Goal: Information Seeking & Learning: Learn about a topic

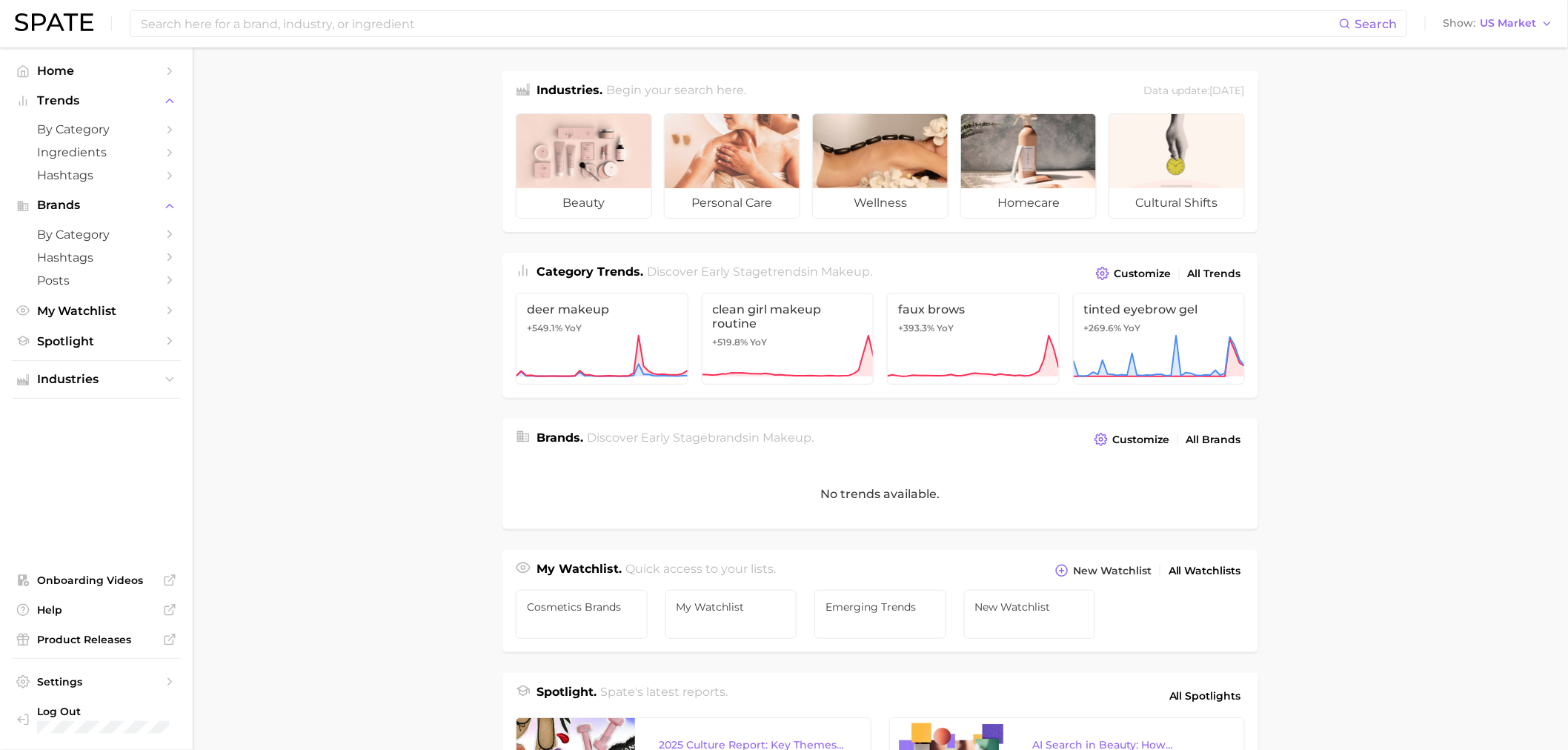
click at [351, 39] on div "Search Show US Market" at bounding box center [784, 24] width 1538 height 48
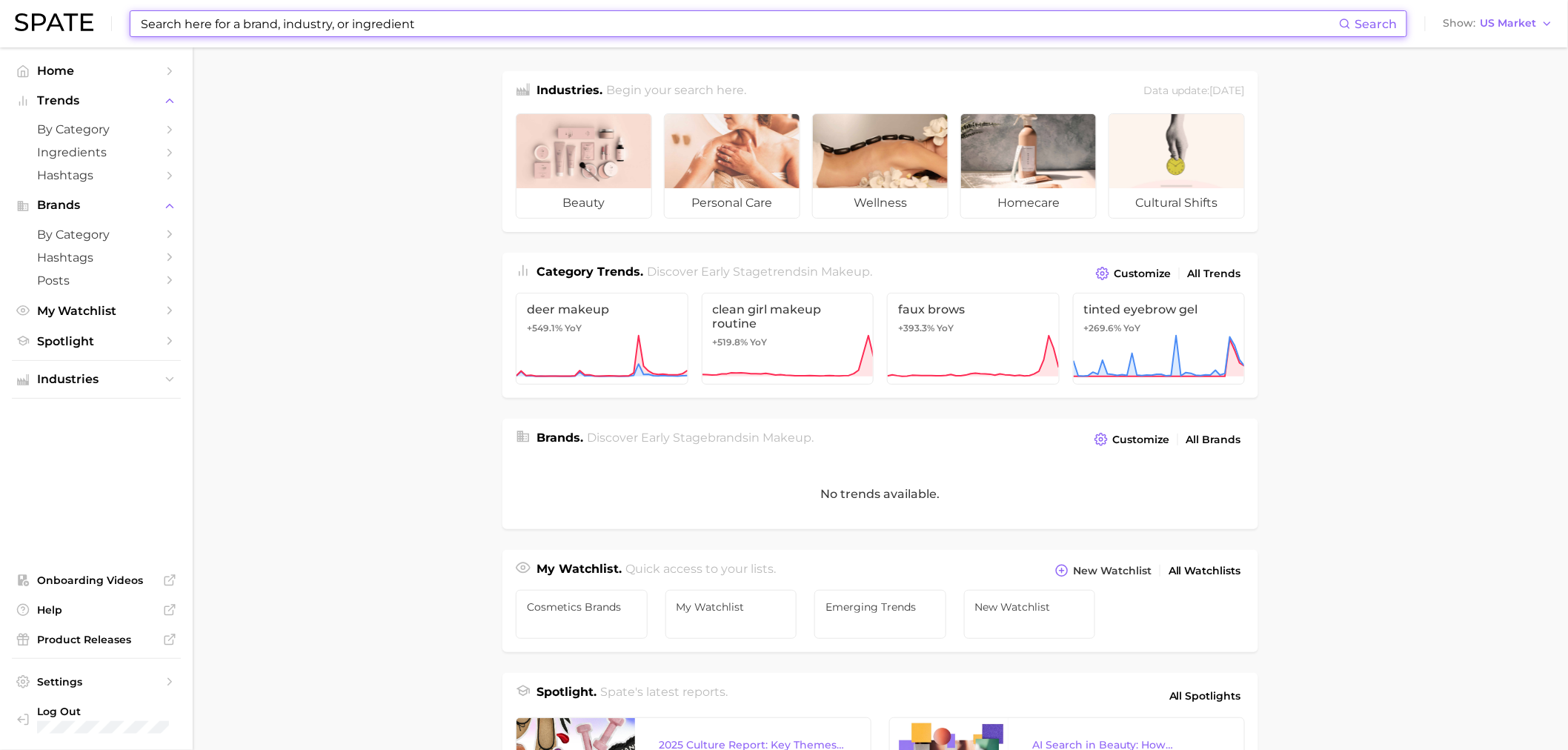
click at [348, 25] on input at bounding box center [739, 24] width 1200 height 25
click at [367, 128] on main "Industries. Begin your search here. Data update: [DATE] beauty personal care we…" at bounding box center [880, 608] width 1375 height 1122
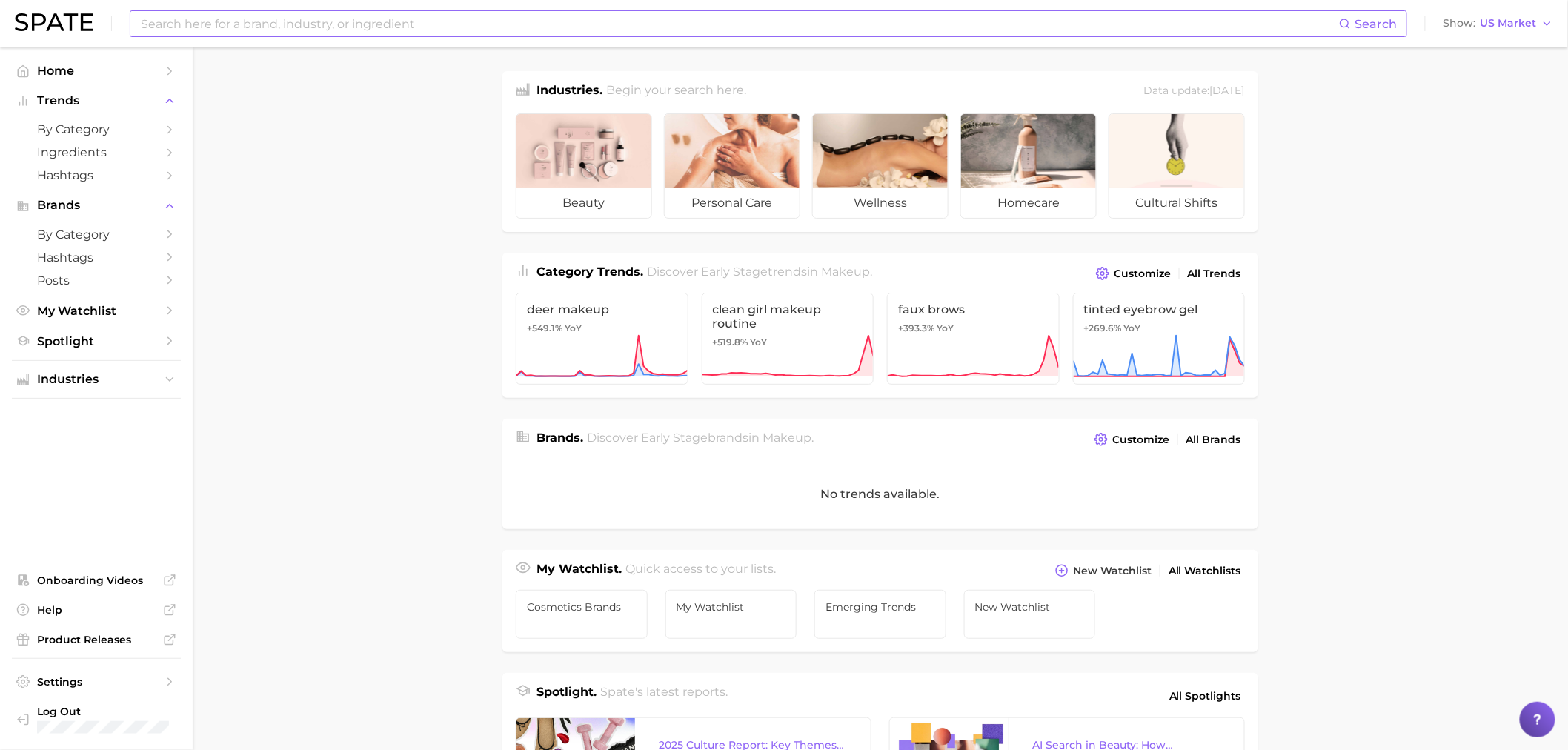
click at [324, 20] on input at bounding box center [739, 24] width 1200 height 25
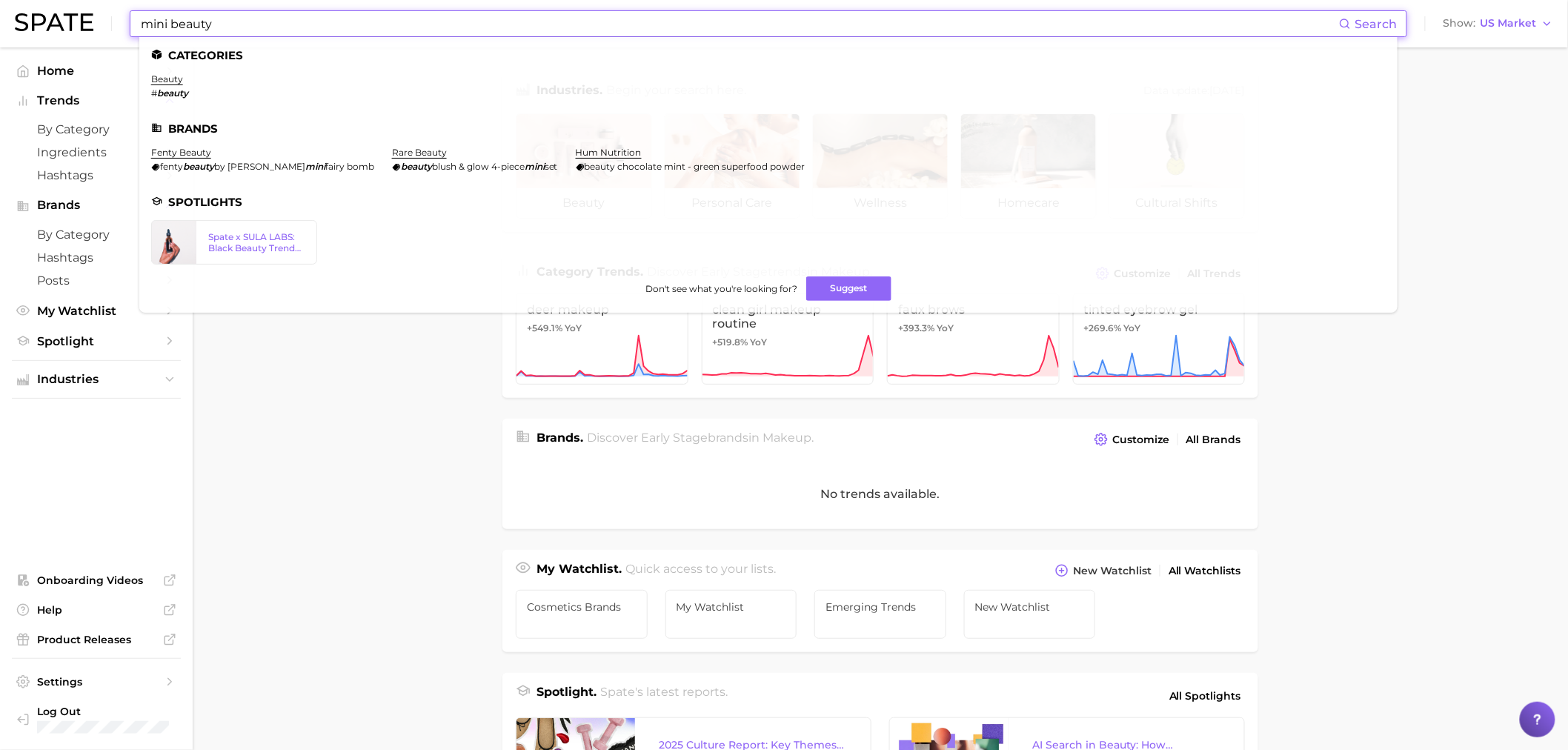
click at [239, 25] on input "mini beauty" at bounding box center [739, 24] width 1200 height 25
click at [239, 25] on input "mini beauty" at bounding box center [739, 24] width 1200 height 25
type input "mini beauty"
click at [841, 285] on button "Suggest" at bounding box center [849, 289] width 85 height 25
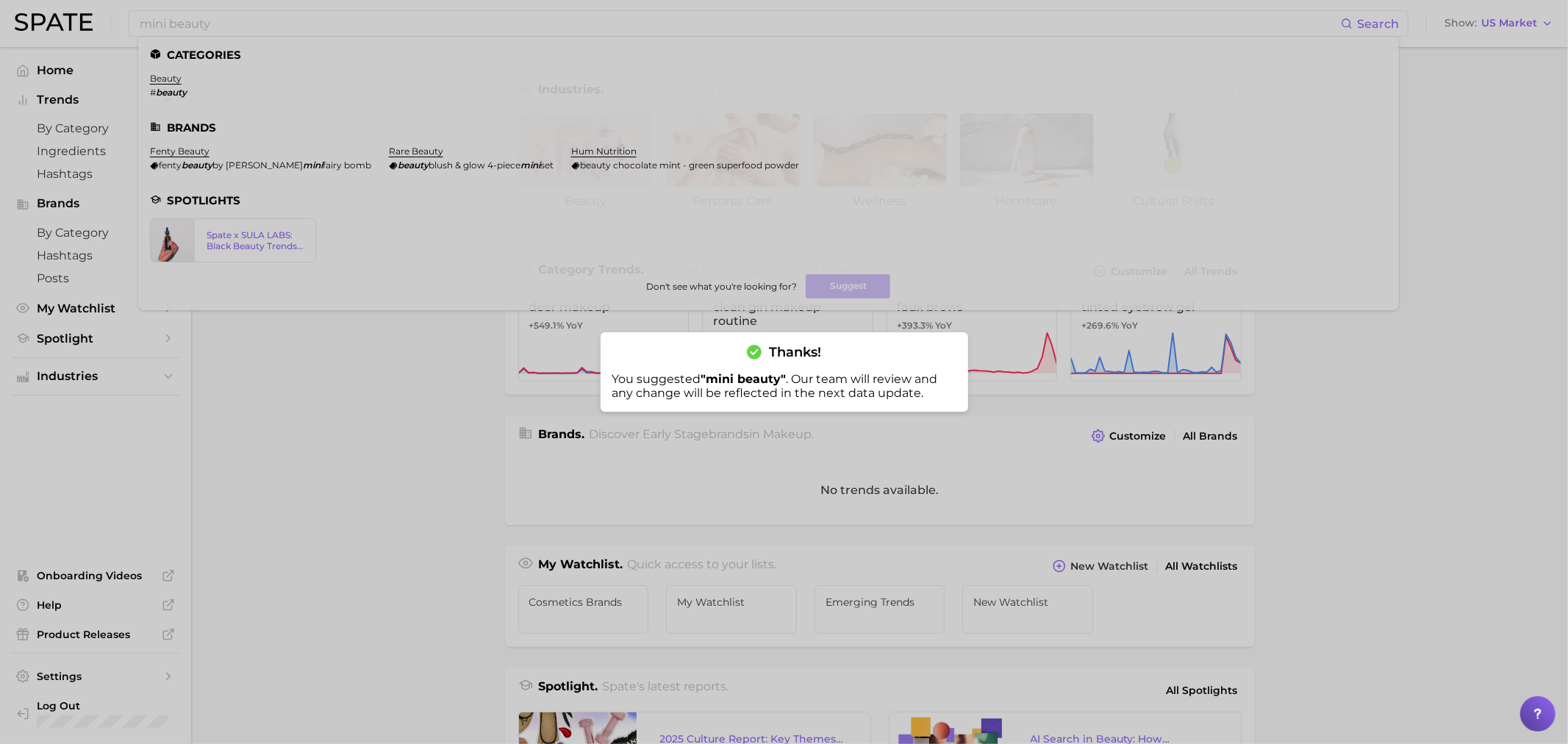
click at [395, 400] on div at bounding box center [784, 372] width 1568 height 744
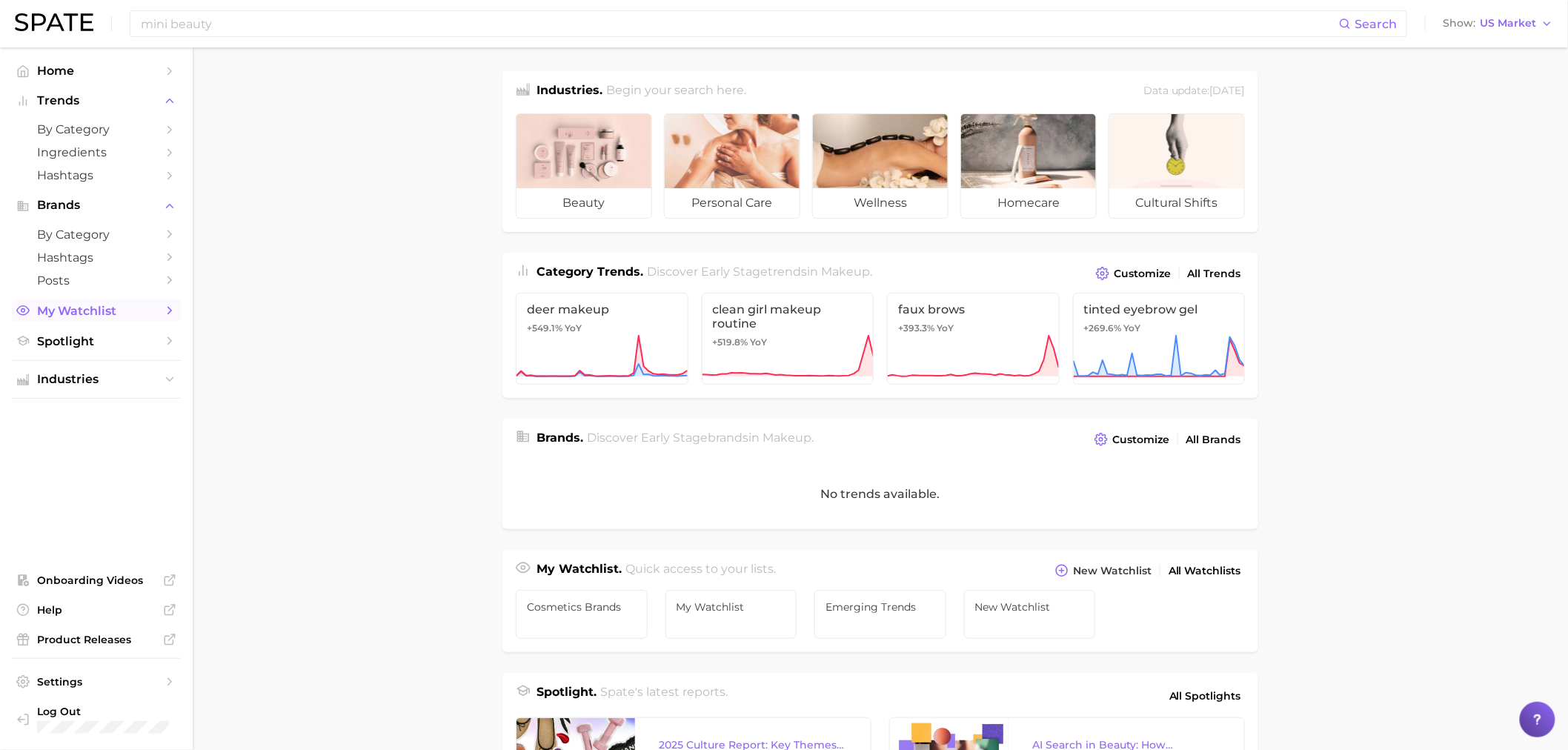
click at [73, 311] on span "My Watchlist" at bounding box center [96, 311] width 119 height 14
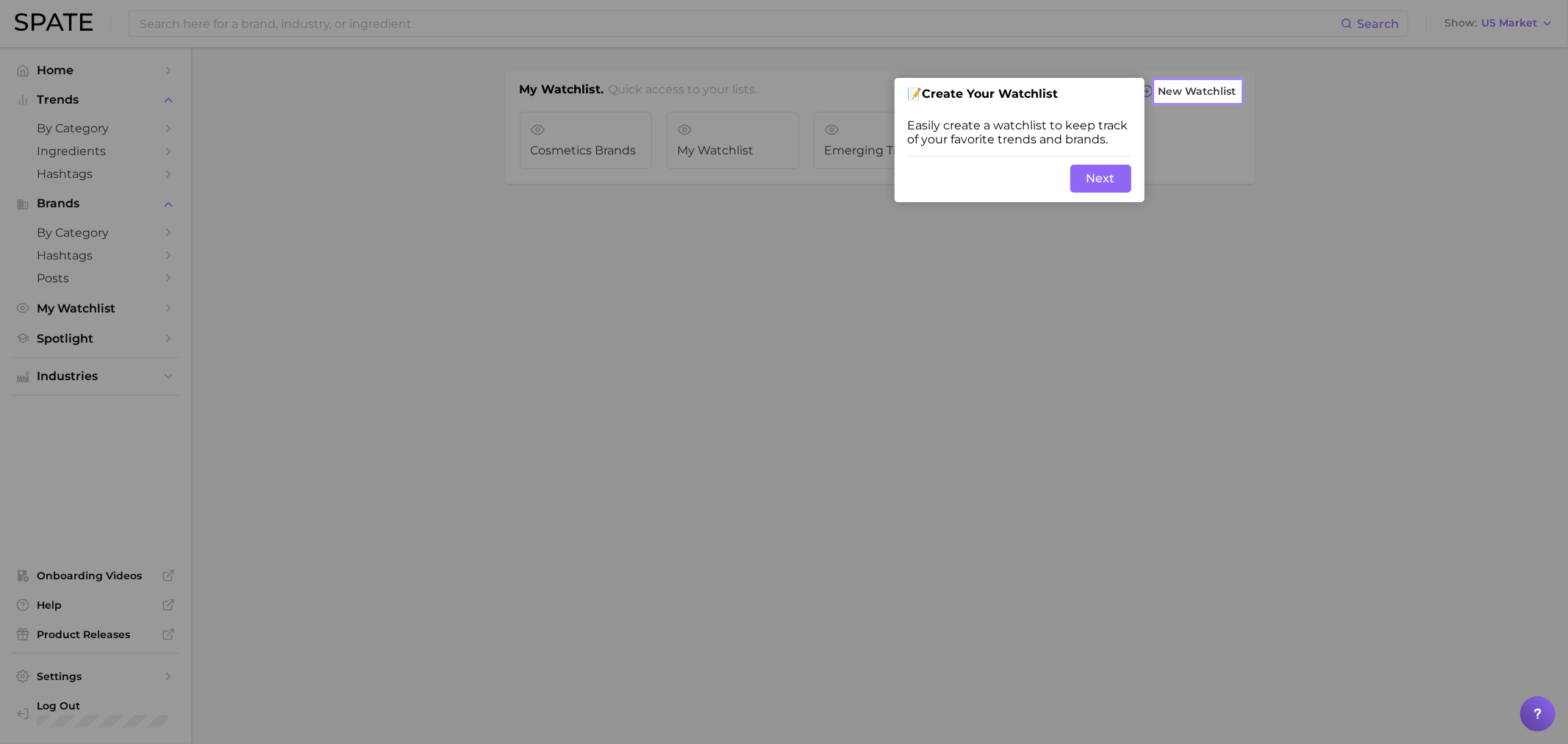
click at [1095, 185] on button "Next" at bounding box center [1100, 178] width 61 height 28
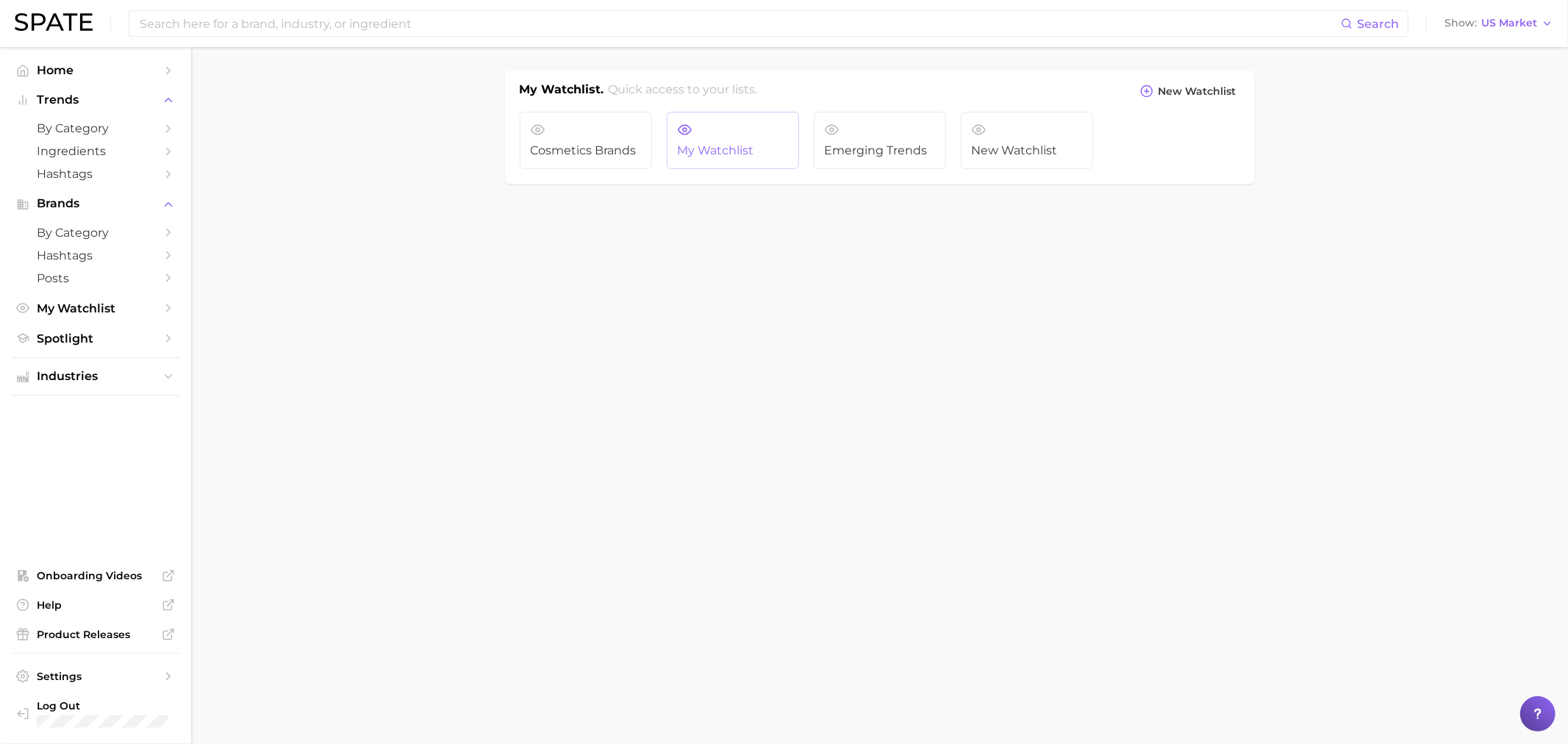
click at [707, 145] on span "My Watchlist" at bounding box center [733, 150] width 111 height 13
click at [1008, 145] on span "New Watchlist" at bounding box center [1027, 150] width 111 height 13
click at [875, 150] on span "Emerging Trends" at bounding box center [880, 150] width 111 height 13
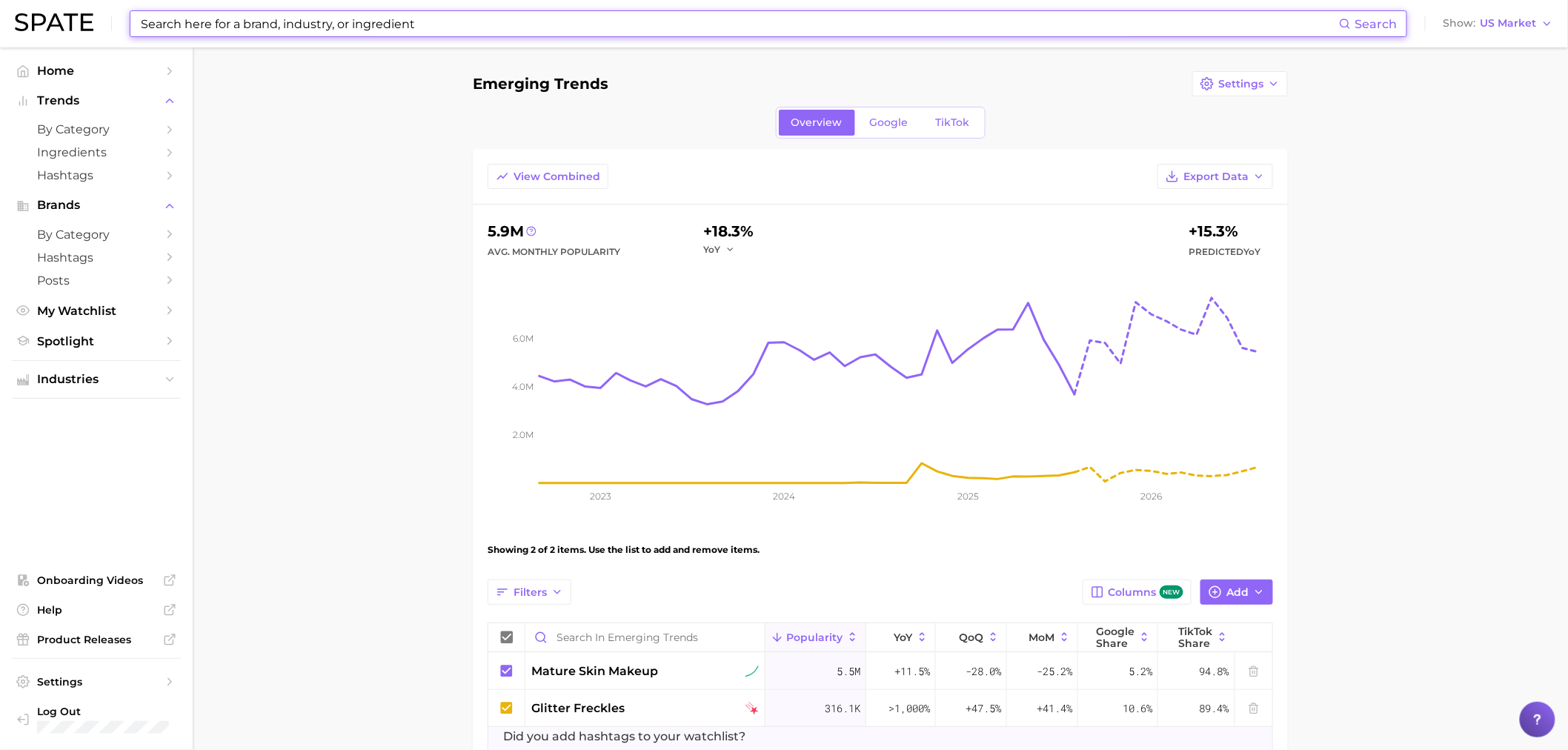
click at [444, 23] on input at bounding box center [739, 24] width 1200 height 25
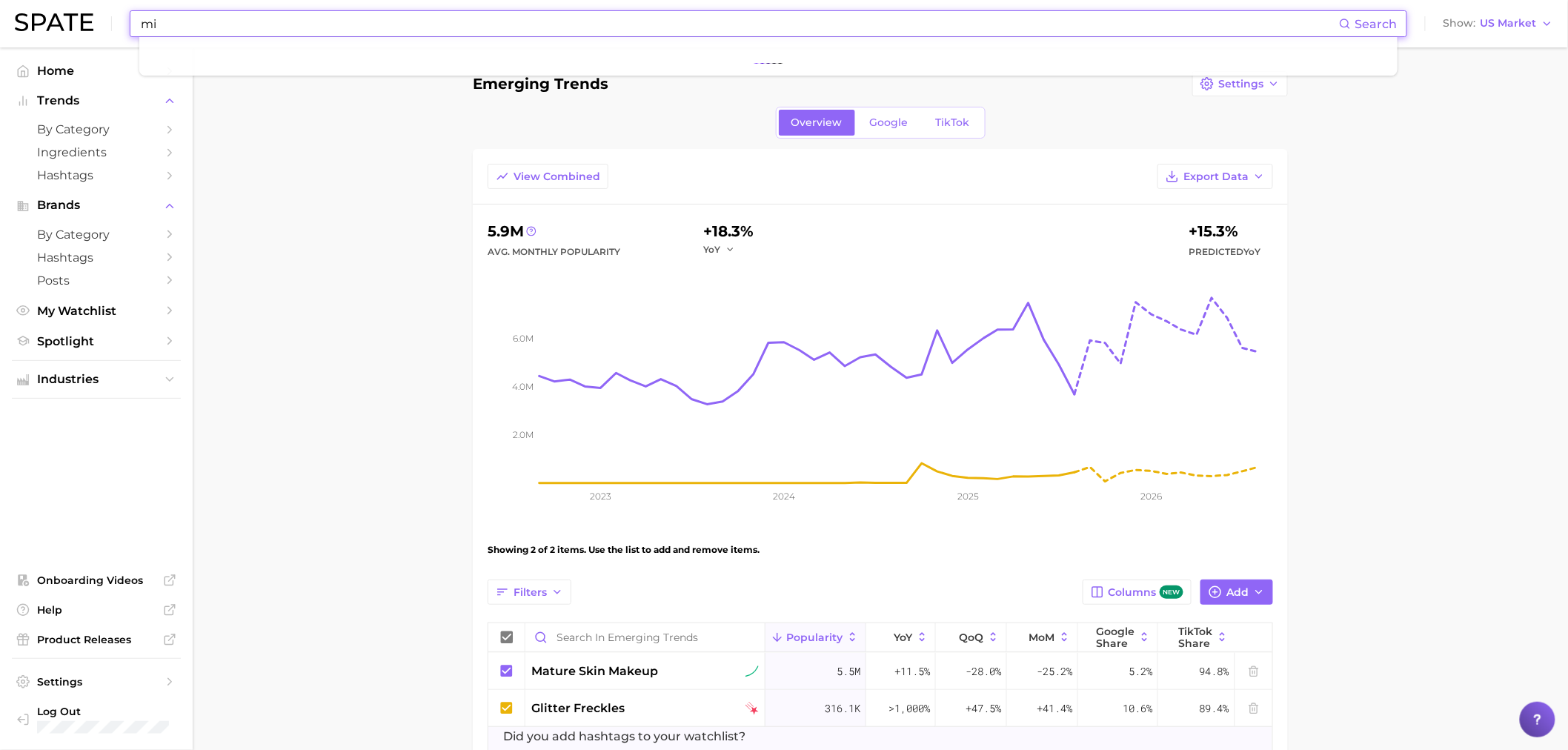
type input "m"
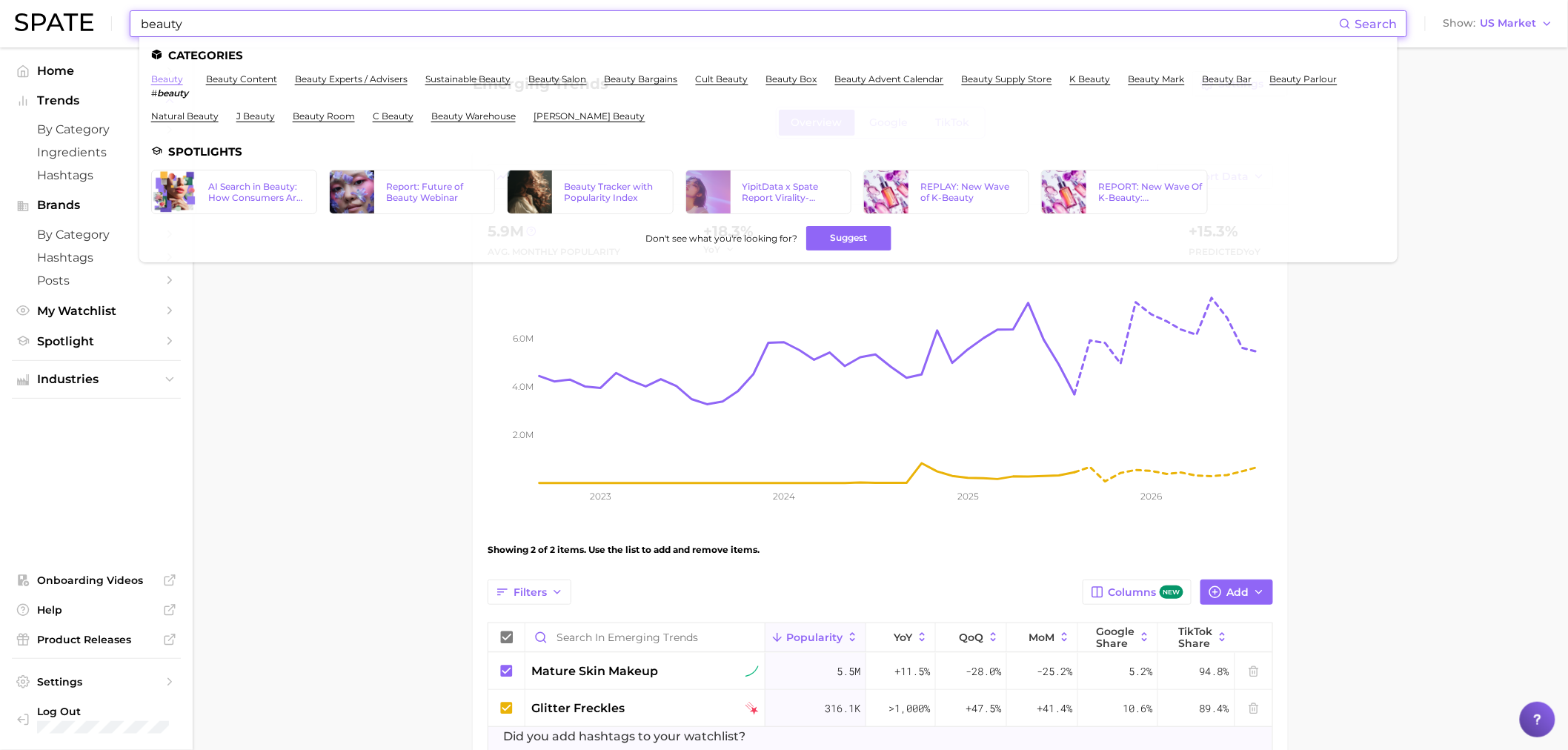
type input "beauty"
click at [159, 76] on link "beauty" at bounding box center [166, 79] width 32 height 11
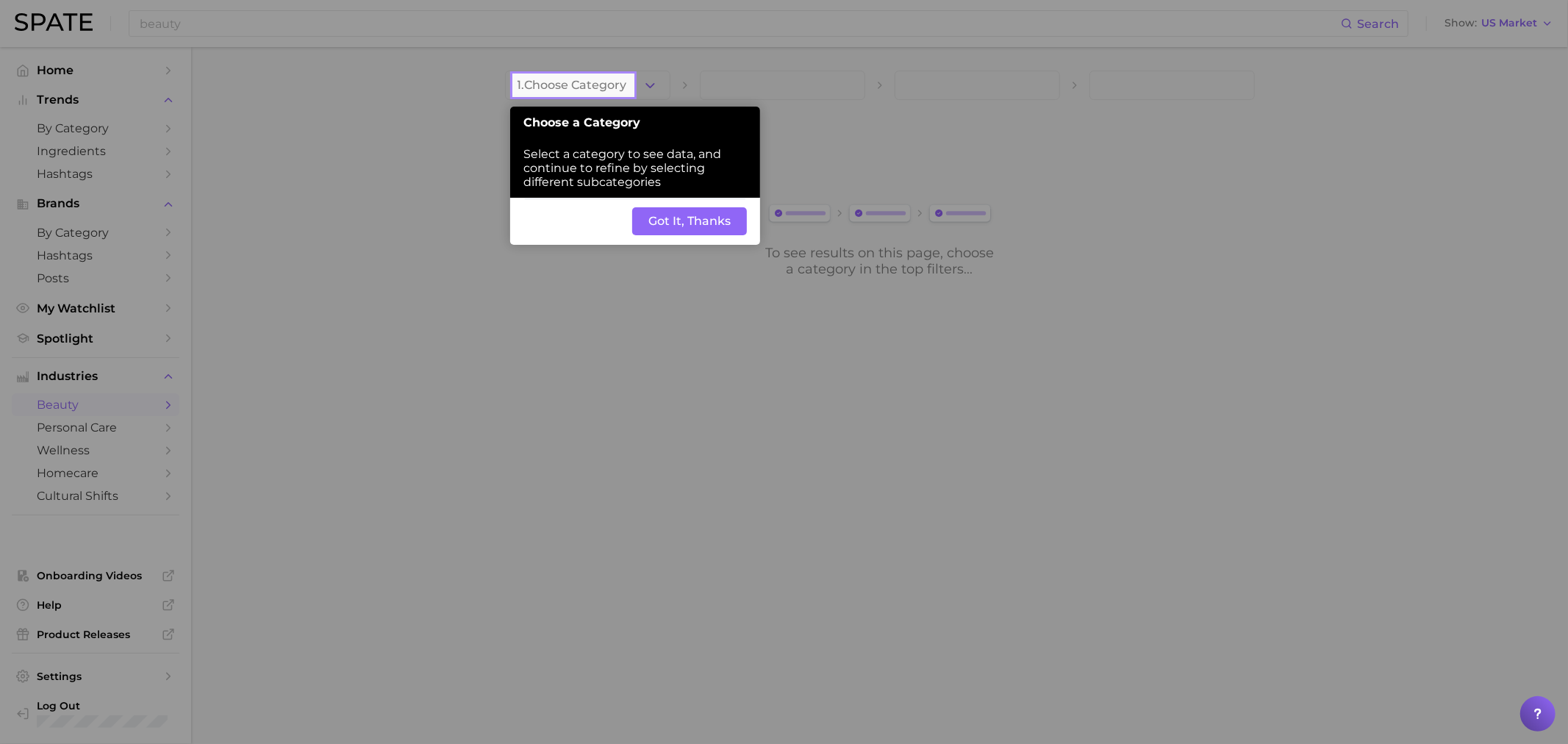
click at [658, 208] on div "Back Got It, Thanks" at bounding box center [634, 221] width 250 height 47
click at [675, 242] on div "Back Got It, Thanks" at bounding box center [634, 221] width 250 height 47
click at [673, 238] on div "Back Got It, Thanks" at bounding box center [634, 221] width 250 height 47
click at [670, 233] on button "Got It, Thanks" at bounding box center [689, 221] width 115 height 28
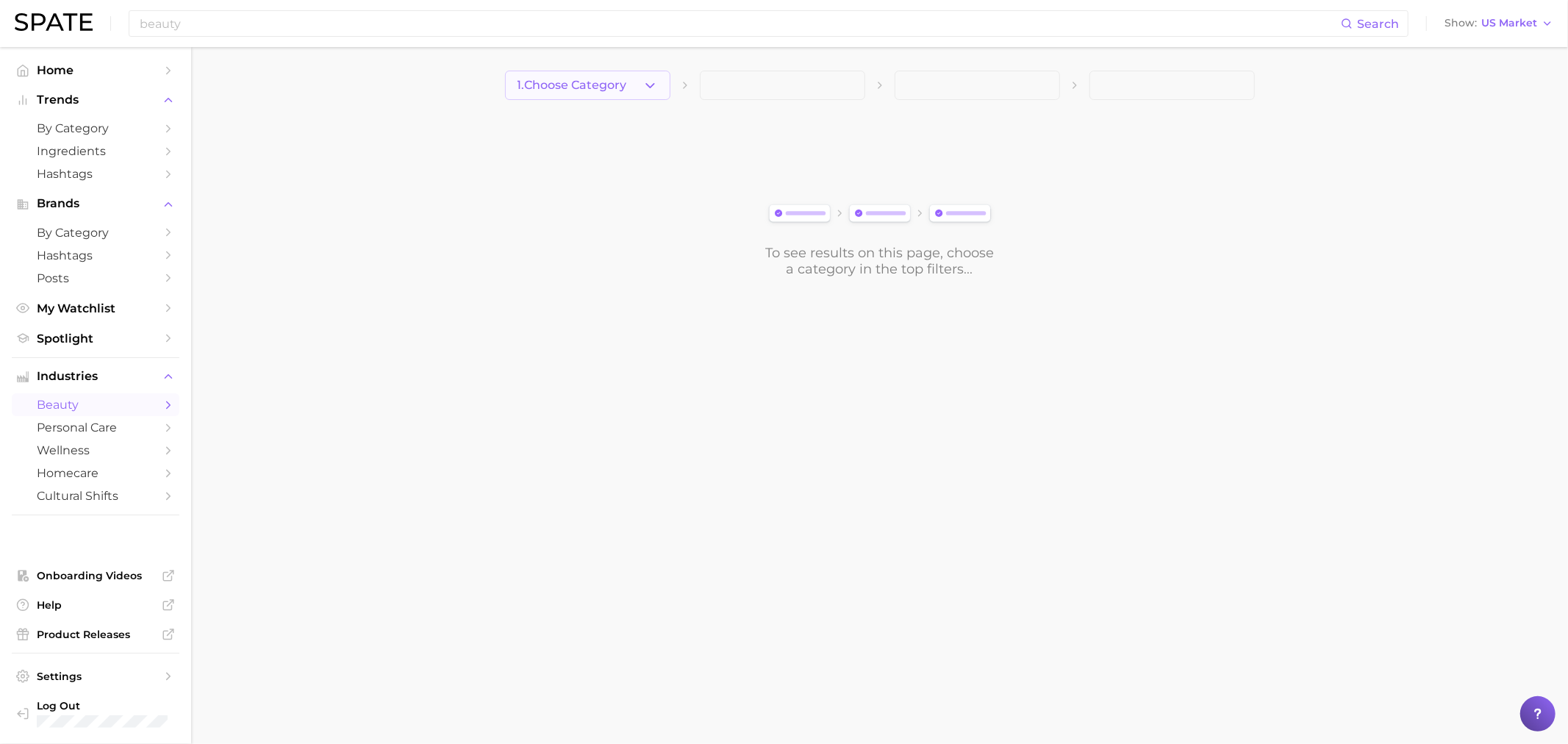
click at [631, 89] on button "1. Choose Category" at bounding box center [587, 85] width 165 height 29
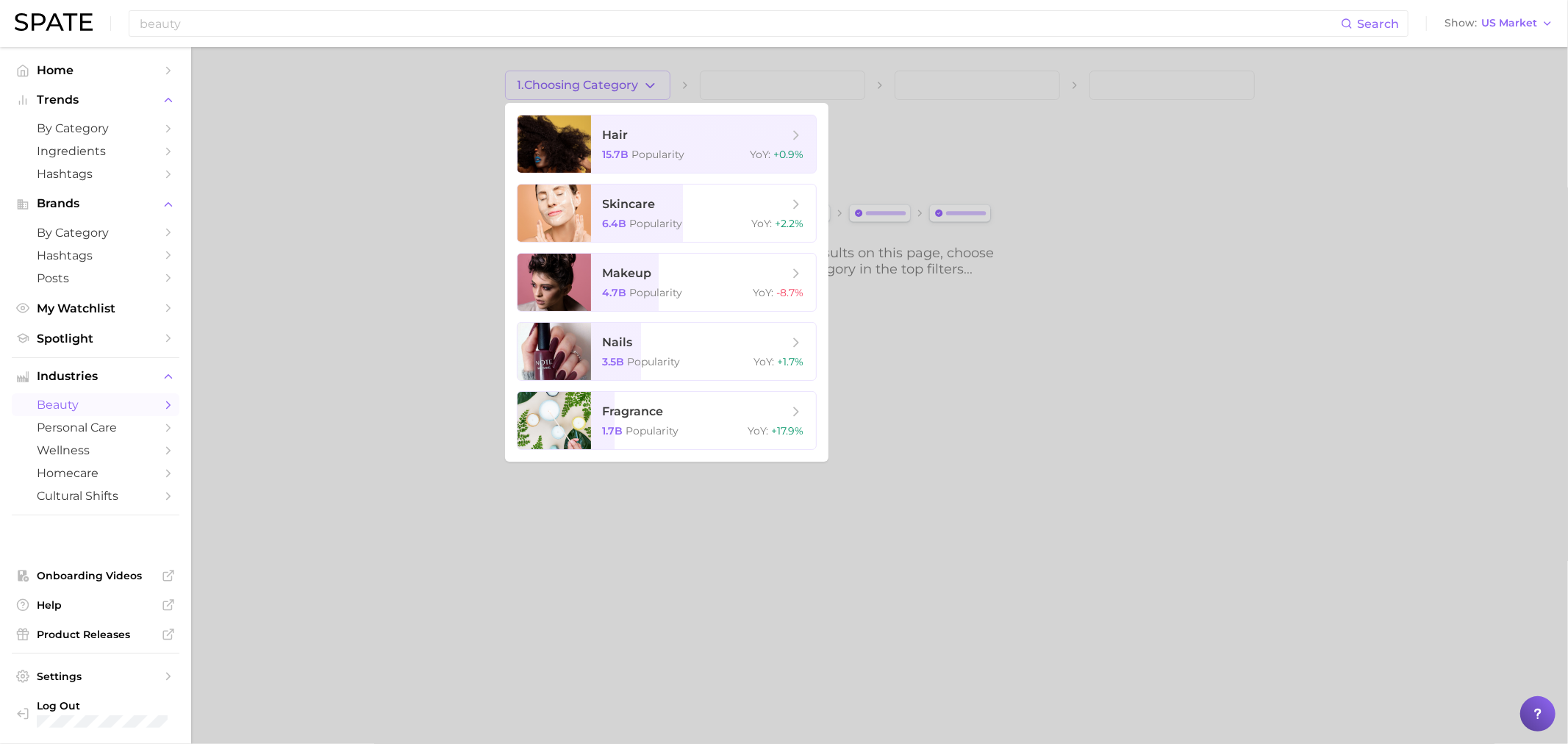
click at [412, 216] on div at bounding box center [784, 372] width 1568 height 744
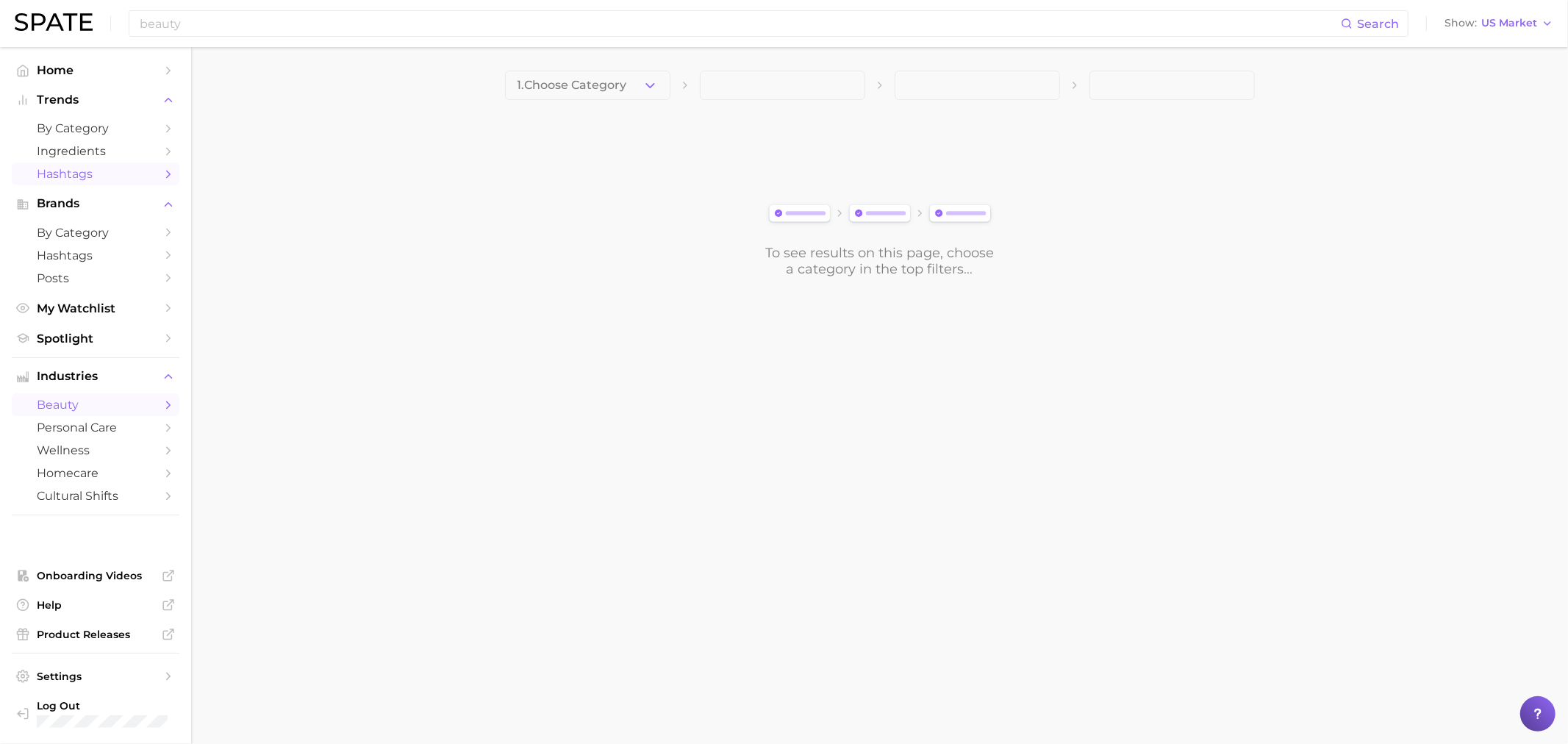
click at [105, 181] on span "Hashtags" at bounding box center [95, 173] width 118 height 14
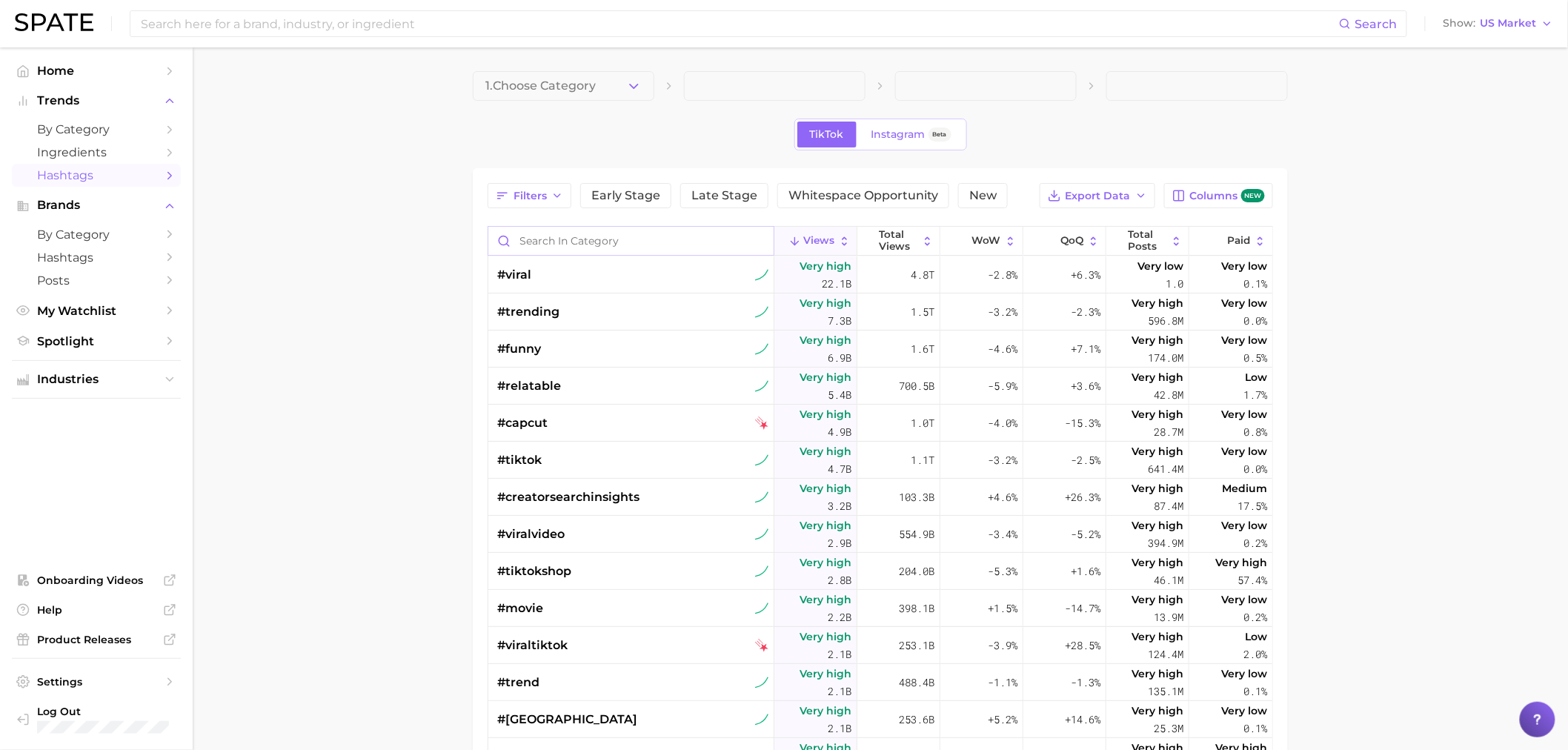
click at [602, 238] on input "Search in category" at bounding box center [631, 241] width 285 height 28
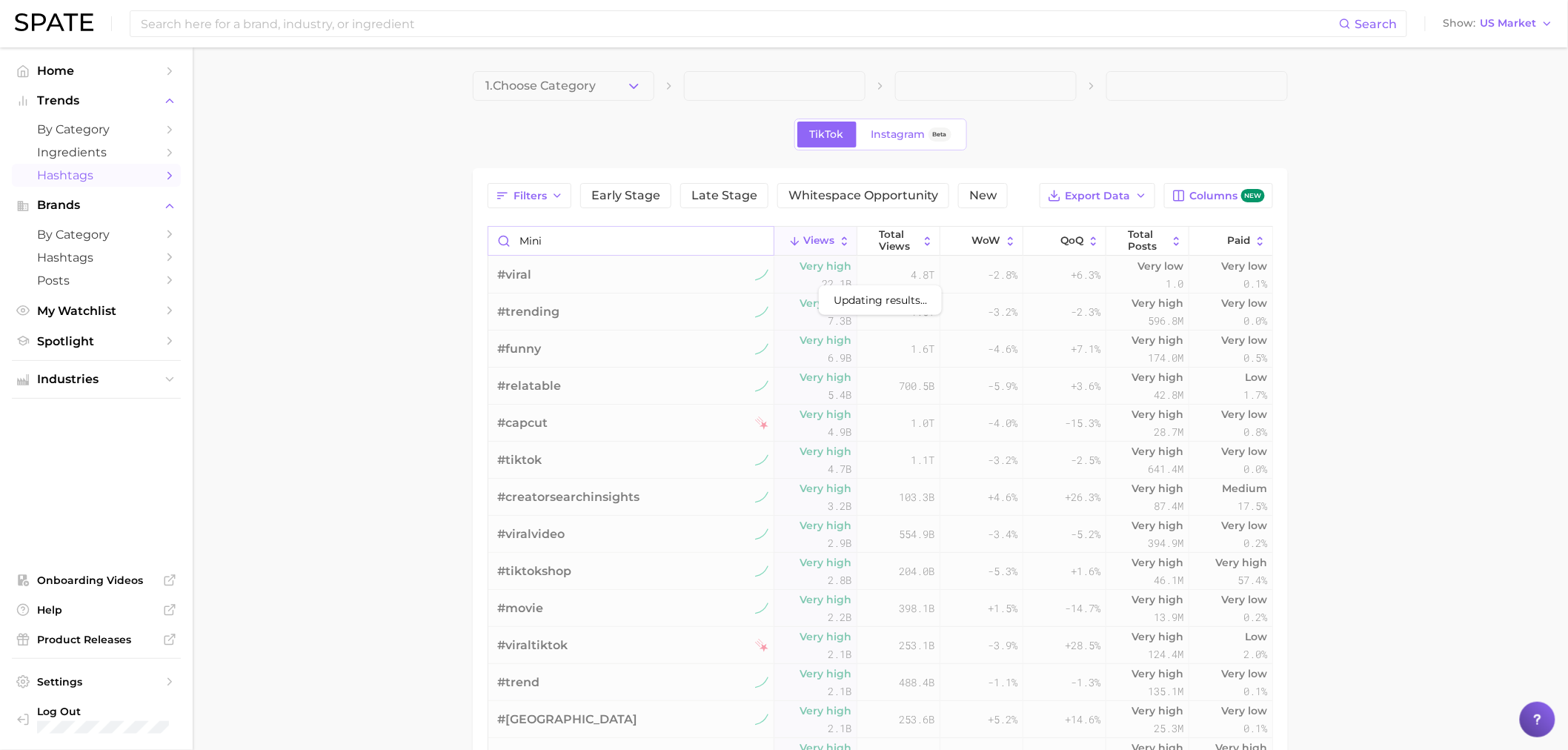
type input "mini"
click at [402, 289] on main "1. Choose Category TikTok Instagram Beta Filters Early Stage Late Stage Whitesp…" at bounding box center [880, 556] width 1375 height 1017
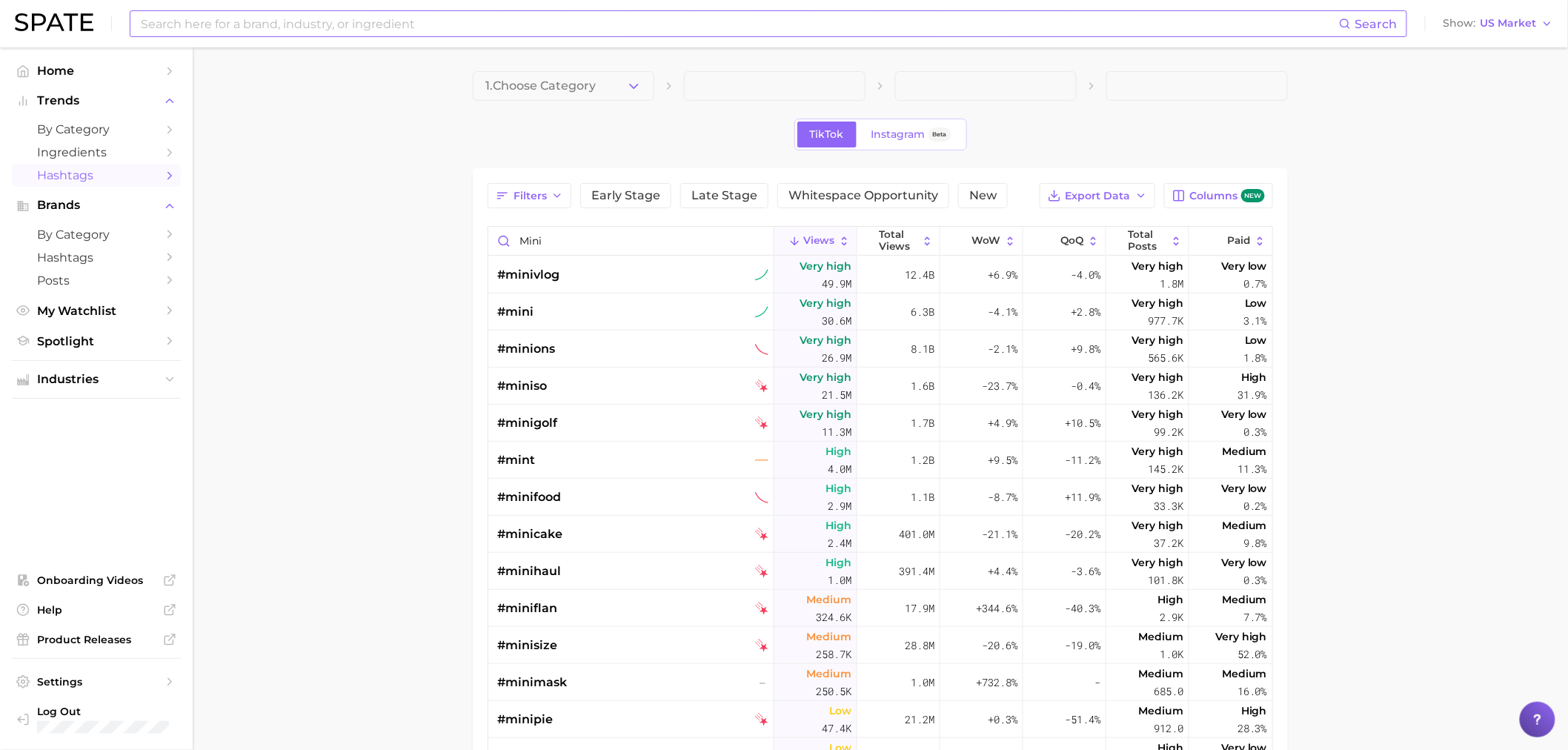
drag, startPoint x: 418, startPoint y: 41, endPoint x: 412, endPoint y: 30, distance: 12.5
click at [413, 34] on div "Search Show US Market" at bounding box center [784, 24] width 1538 height 48
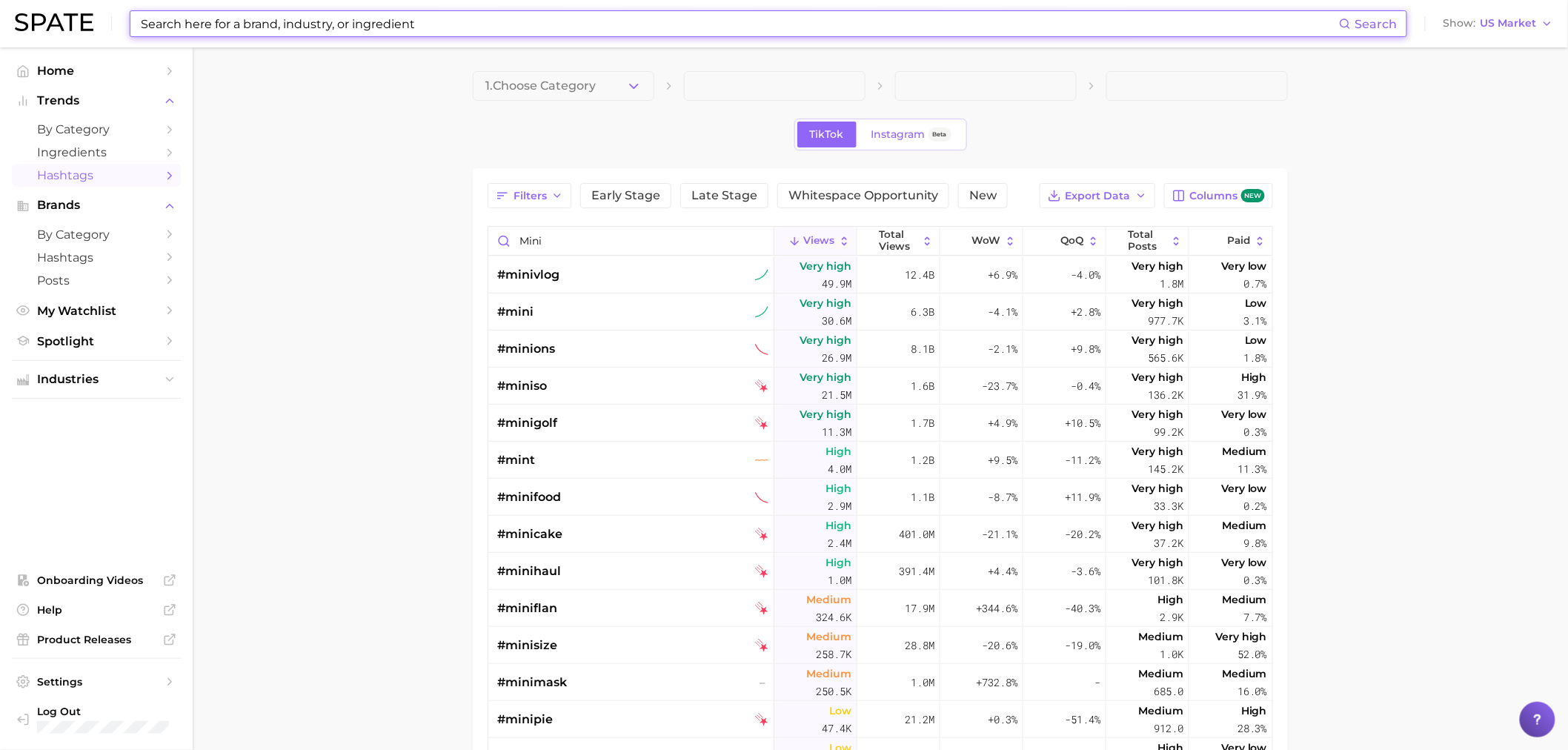
click at [412, 30] on input at bounding box center [739, 24] width 1200 height 25
paste input "mini + beauty (US)"
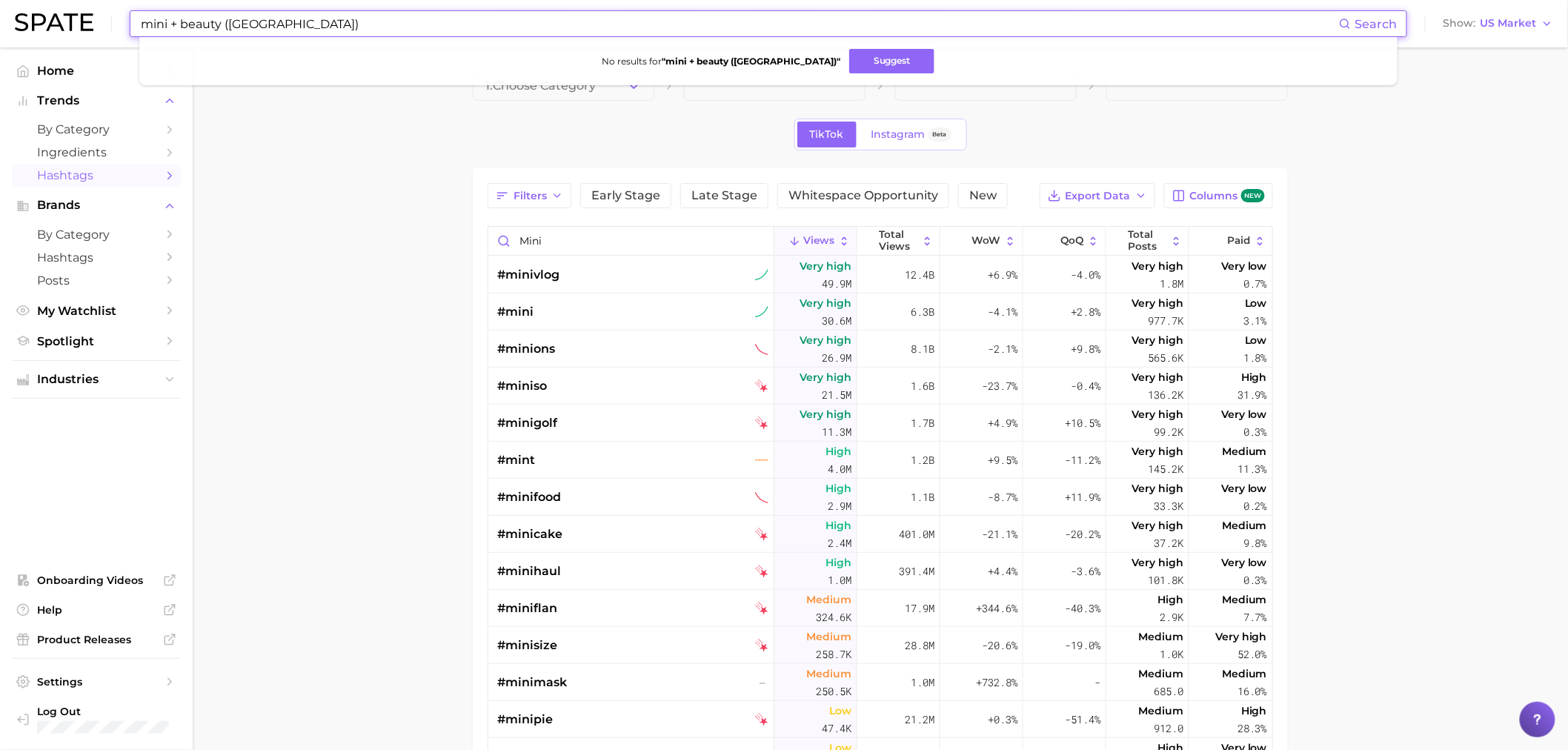
type input "mini + beauty (US)"
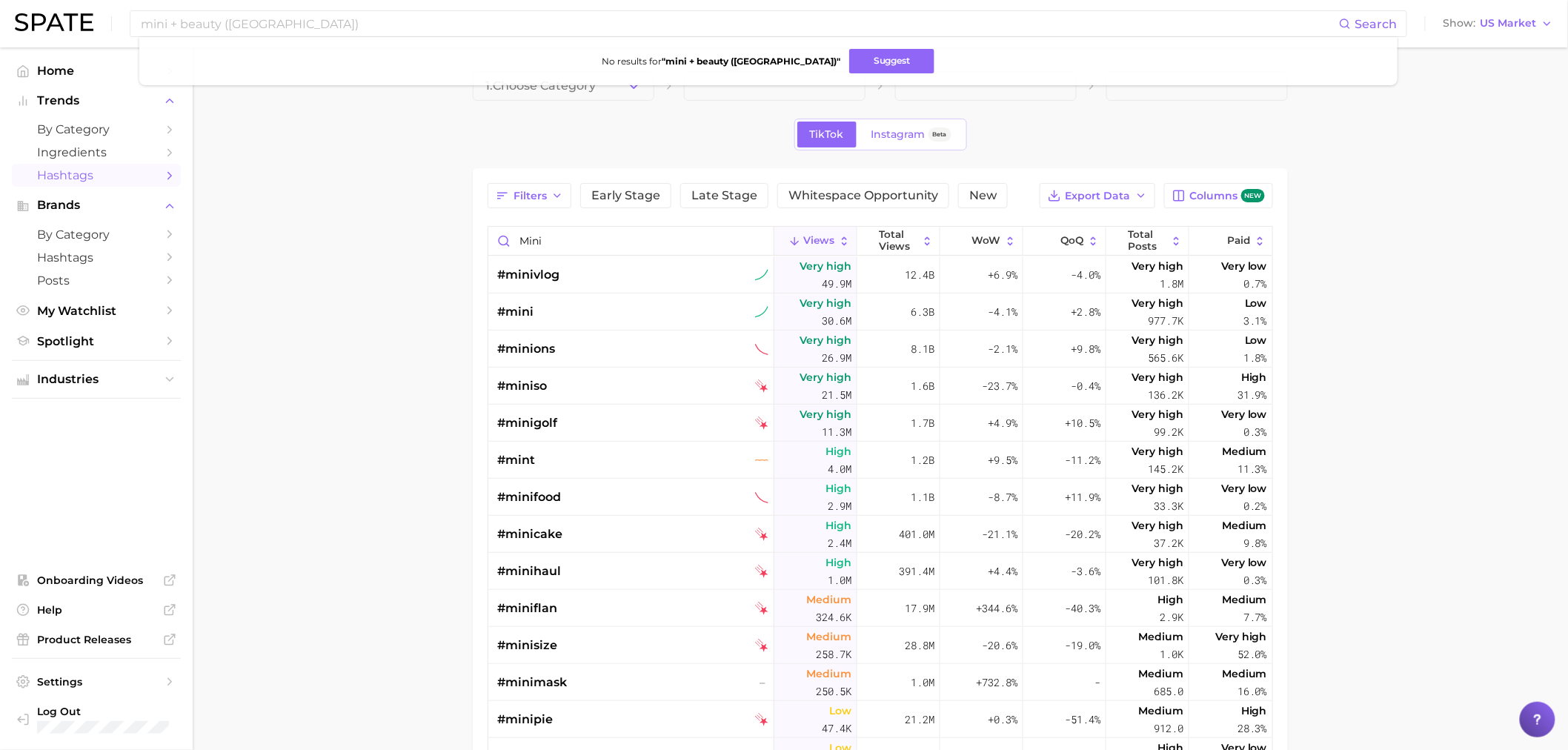
drag, startPoint x: 375, startPoint y: 165, endPoint x: 357, endPoint y: 152, distance: 22.2
click at [375, 165] on main "1. Choose Category TikTok Instagram Beta Filters Early Stage Late Stage Whitesp…" at bounding box center [880, 493] width 1375 height 891
click at [284, 46] on div "mini + beauty (US) Search Show US Market" at bounding box center [784, 24] width 1538 height 48
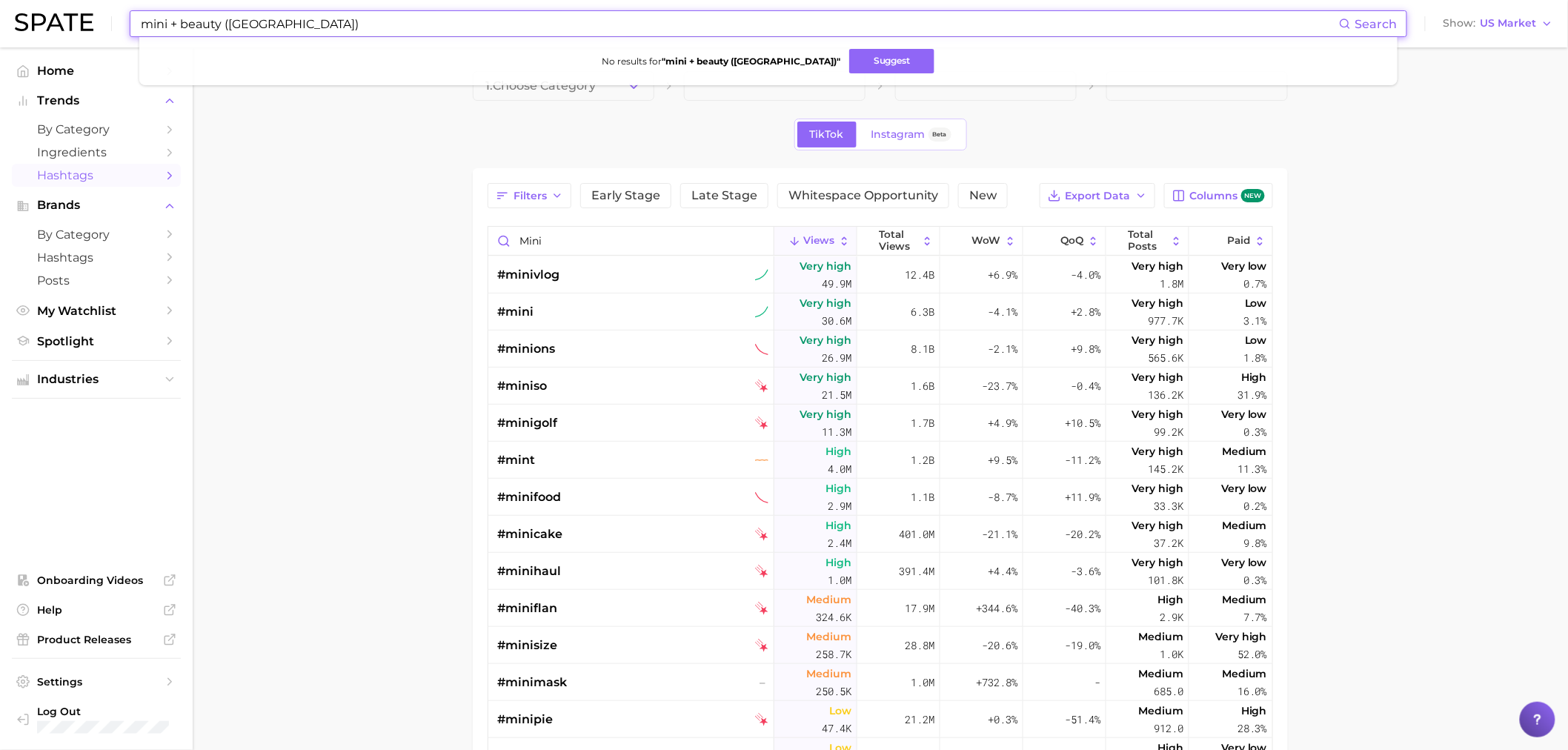
click at [279, 34] on input "mini + beauty (US)" at bounding box center [739, 24] width 1200 height 25
drag, startPoint x: 268, startPoint y: 20, endPoint x: 66, endPoint y: 20, distance: 202.0
click at [66, 20] on div "mini + beauty (US) Search No results for " mini + beauty (US) " Suggest Show US…" at bounding box center [784, 24] width 1538 height 48
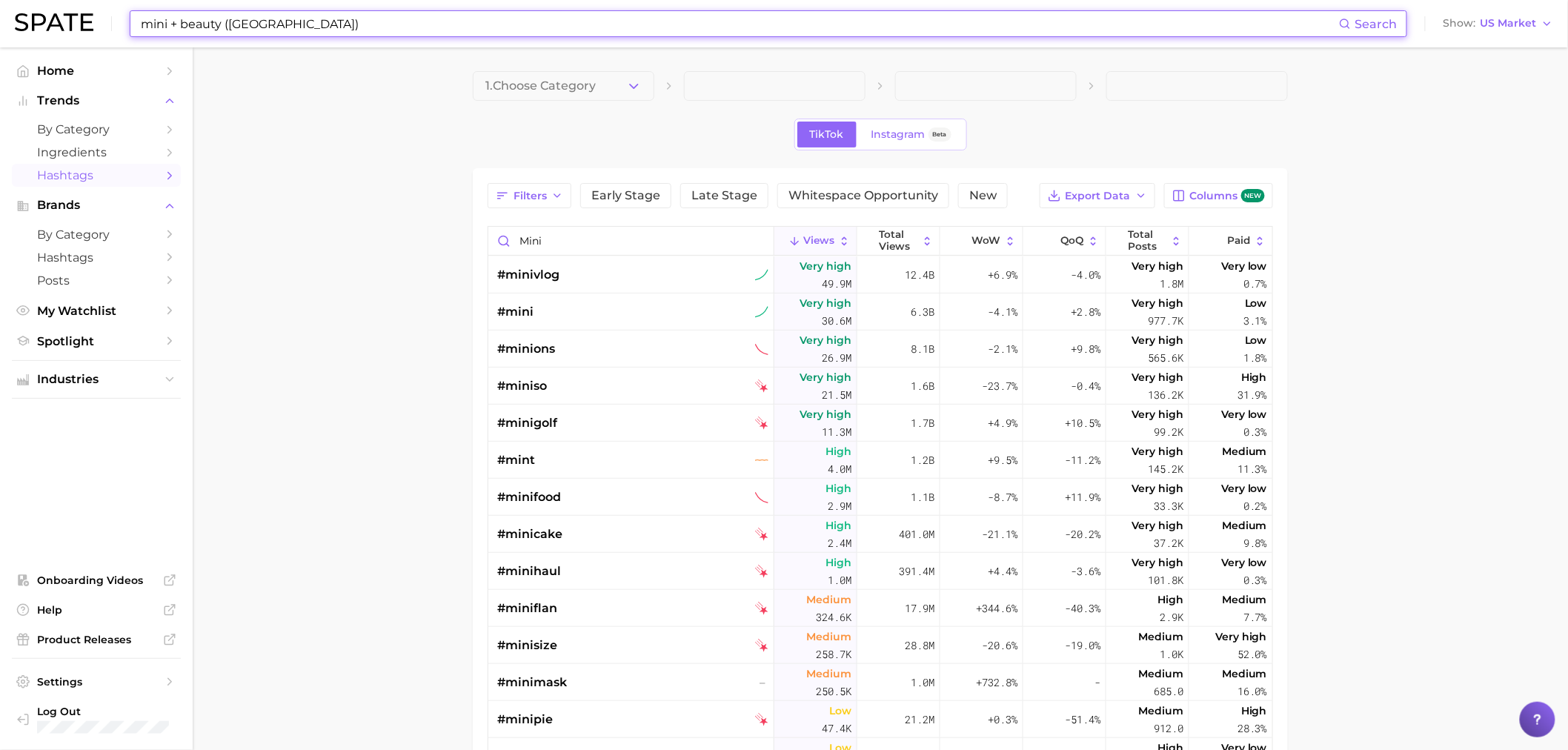
click at [66, 20] on img at bounding box center [54, 22] width 79 height 18
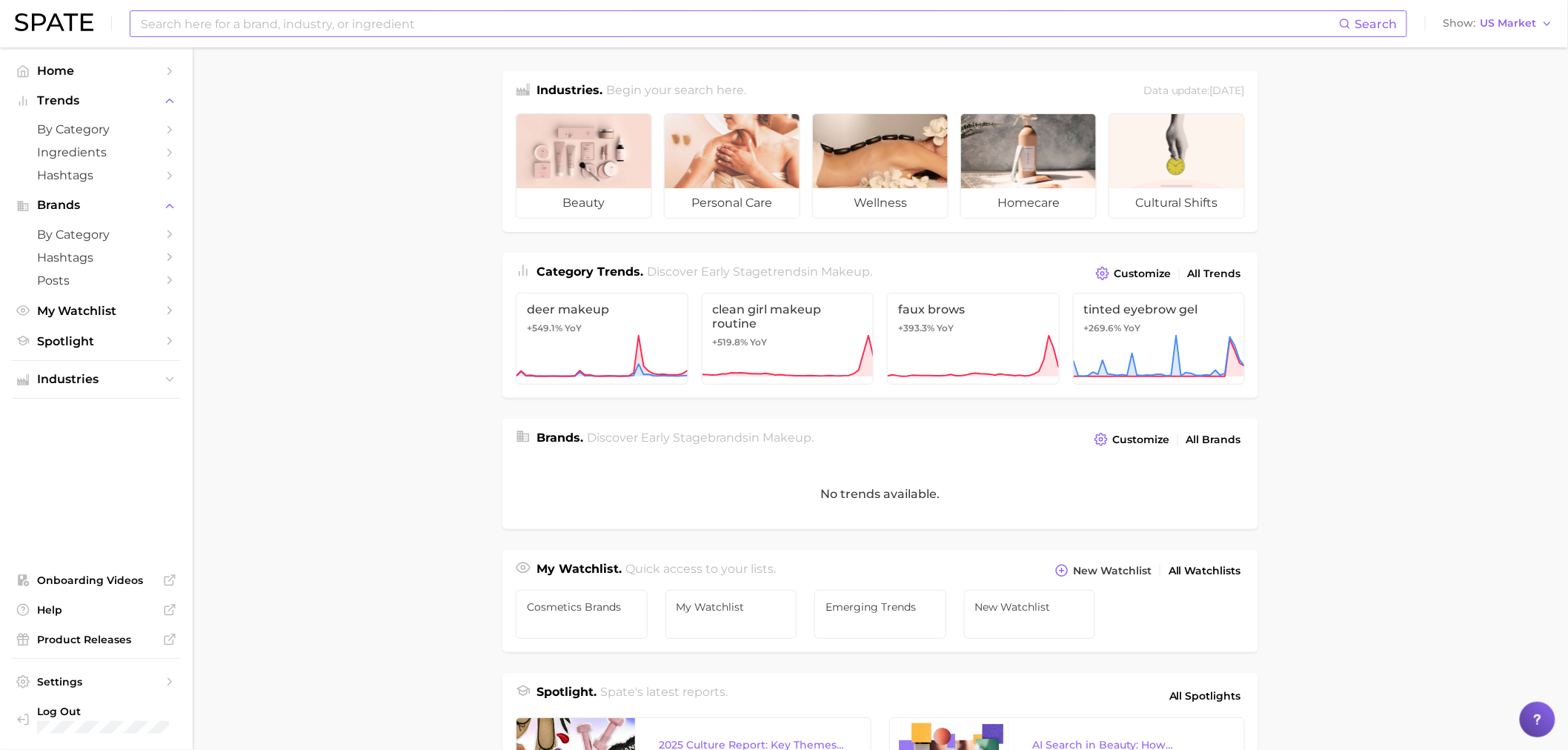
click at [300, 23] on input at bounding box center [739, 24] width 1200 height 25
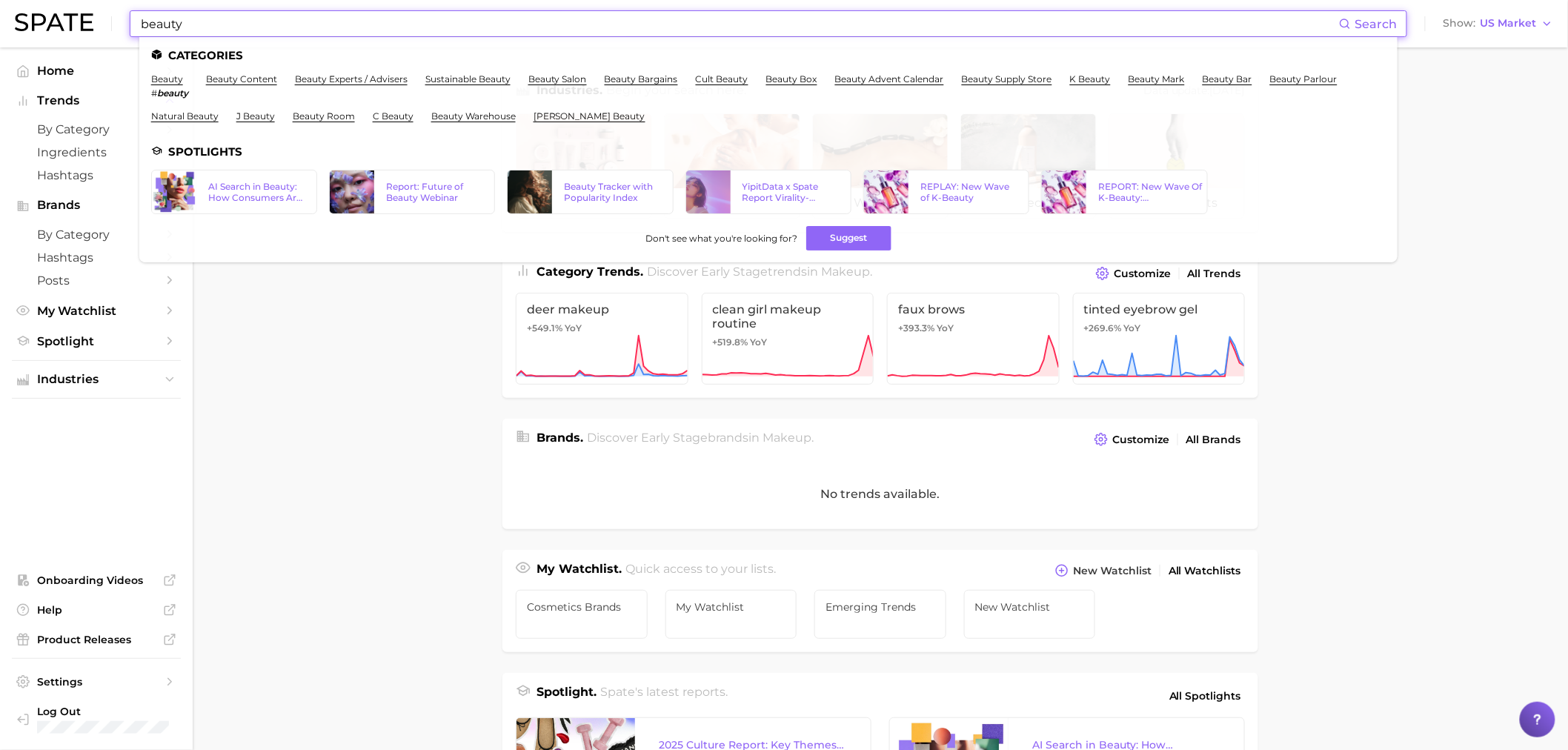
click at [437, 410] on main "Industries. Begin your search here. Data update: August 31st, 2025 beauty perso…" at bounding box center [880, 608] width 1375 height 1122
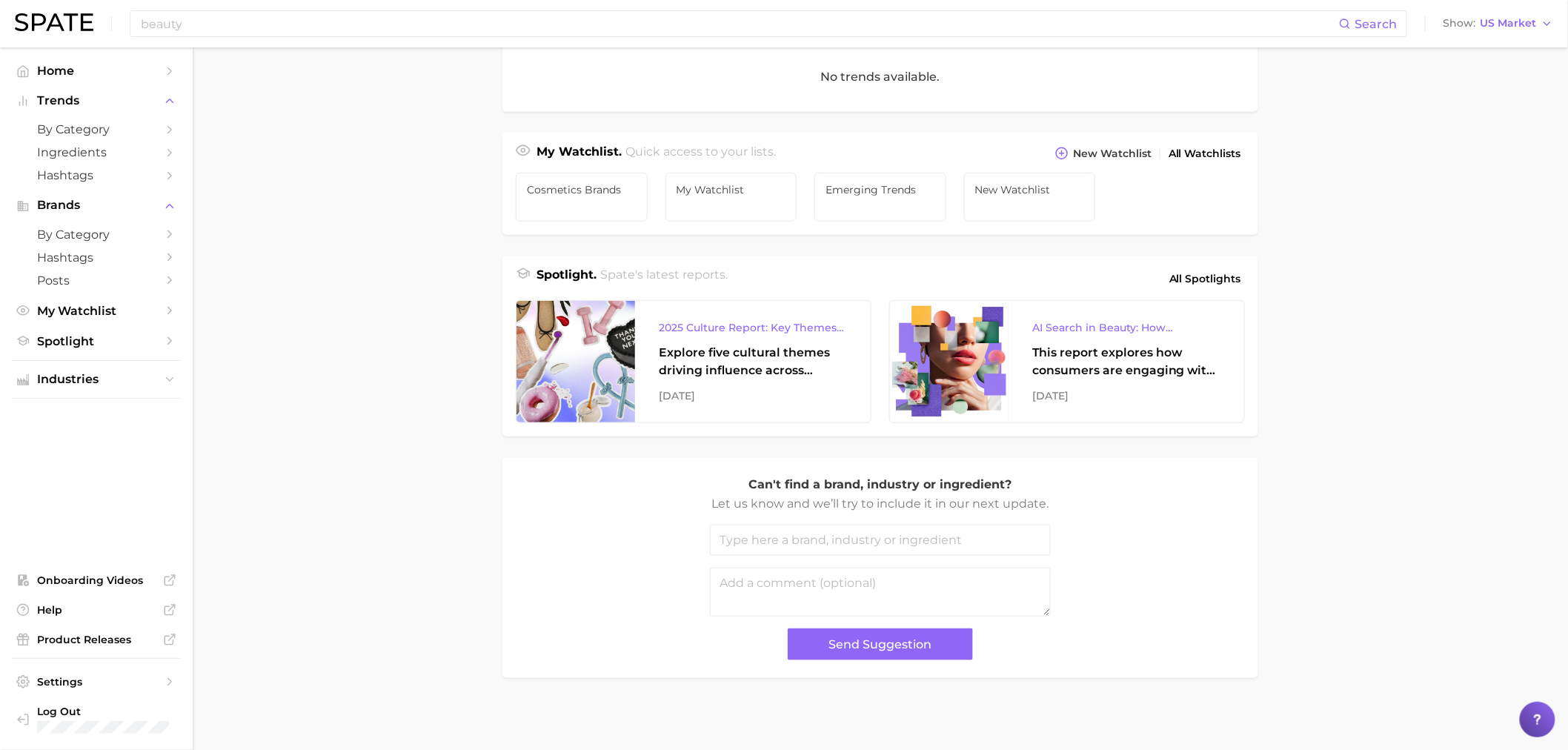
scroll to position [419, 0]
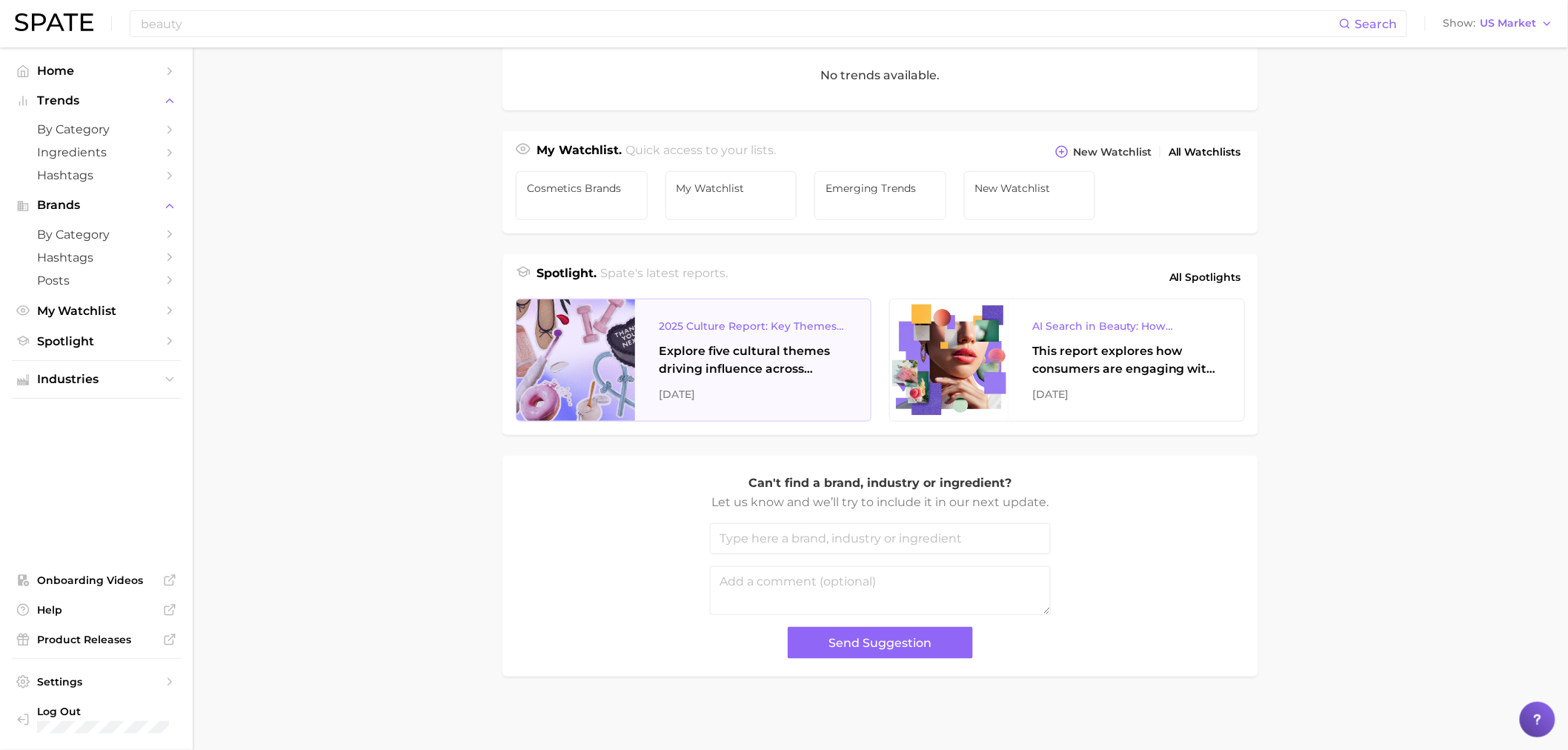
click at [647, 382] on div "2025 Culture Report: Key Themes That Are Shaping Consumer Demand Explore five c…" at bounding box center [752, 360] width 235 height 121
click at [1328, 448] on main "Industries. Begin your search here. Data update: August 31st, 2025 beauty perso…" at bounding box center [880, 189] width 1375 height 1122
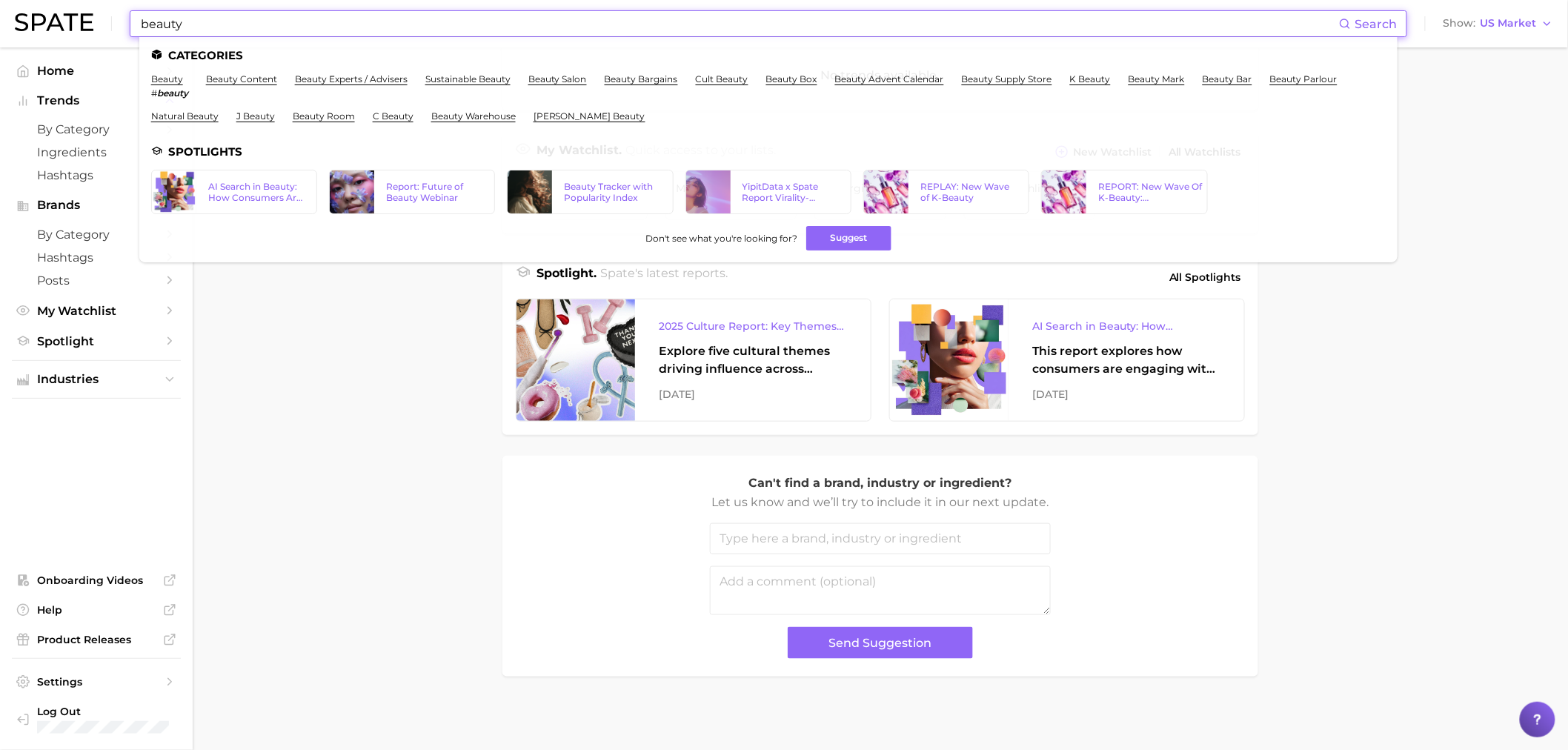
click at [167, 32] on input "beauty" at bounding box center [739, 24] width 1200 height 25
drag, startPoint x: 196, startPoint y: 28, endPoint x: 120, endPoint y: 15, distance: 77.1
click at [120, 15] on div "beauty Search Categories beauty # beauty beauty content beauty experts / advise…" at bounding box center [784, 24] width 1538 height 48
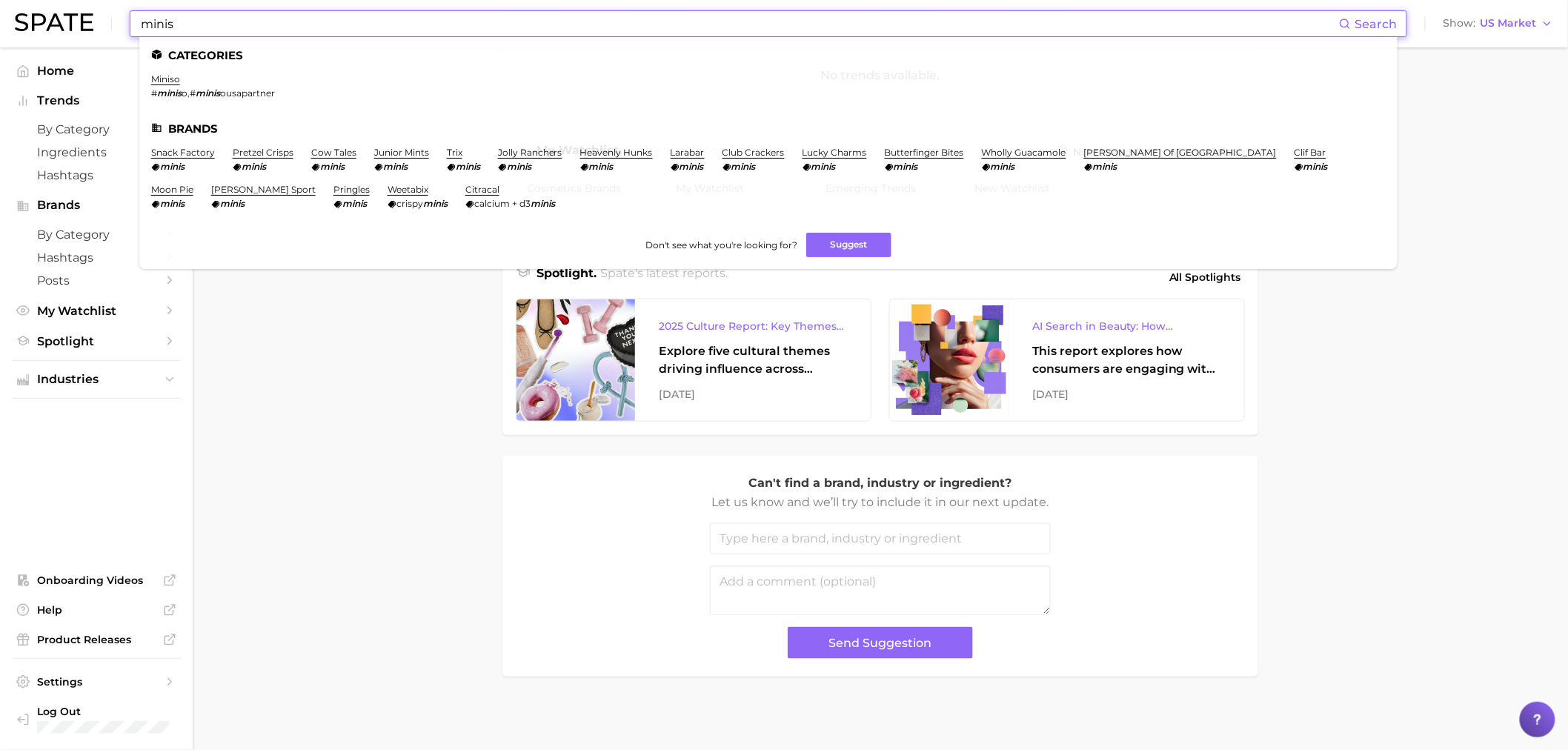
drag, startPoint x: 235, startPoint y: 28, endPoint x: 170, endPoint y: 20, distance: 65.5
click at [170, 20] on input "minis" at bounding box center [739, 24] width 1200 height 25
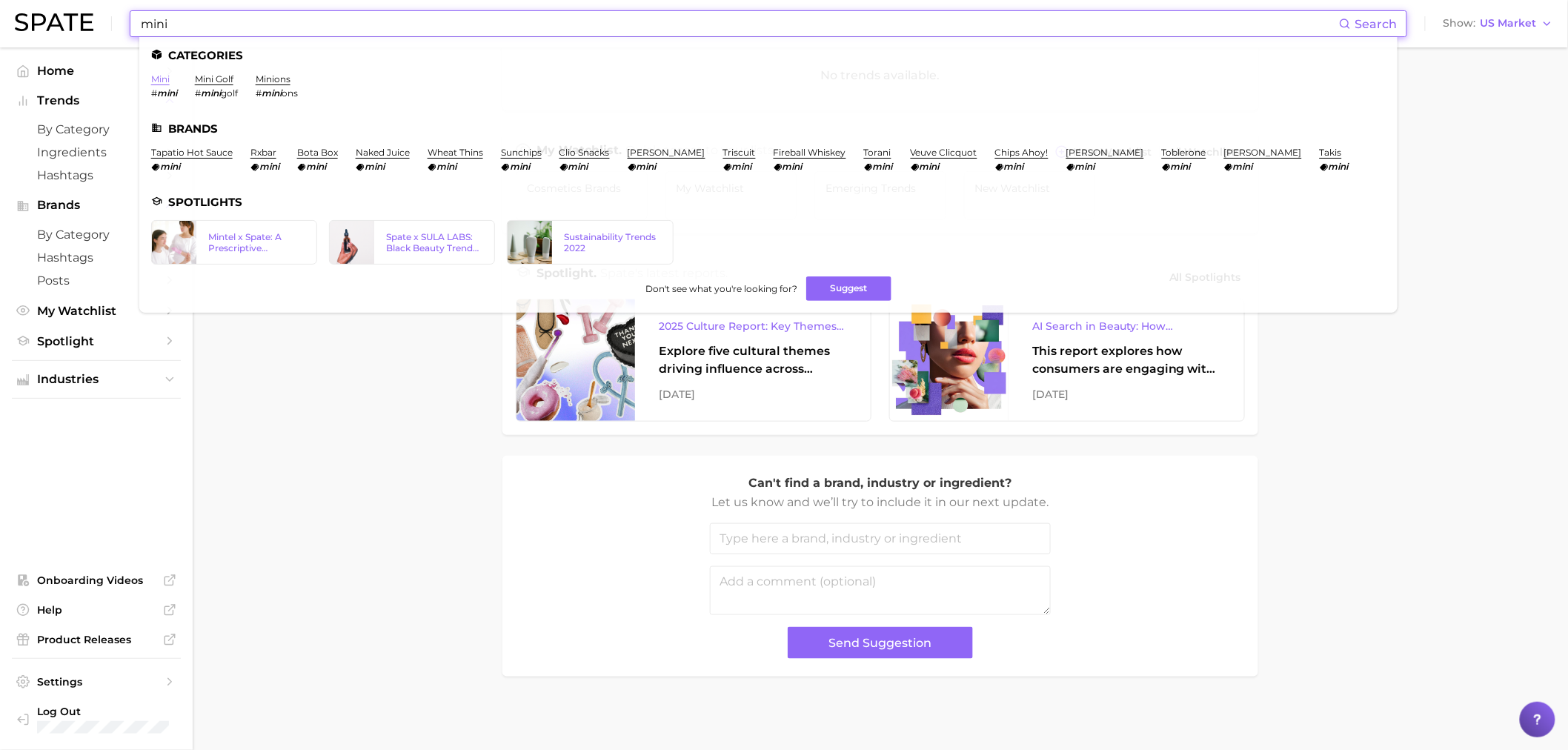
type input "mini"
click at [161, 78] on link "mini" at bounding box center [160, 79] width 19 height 11
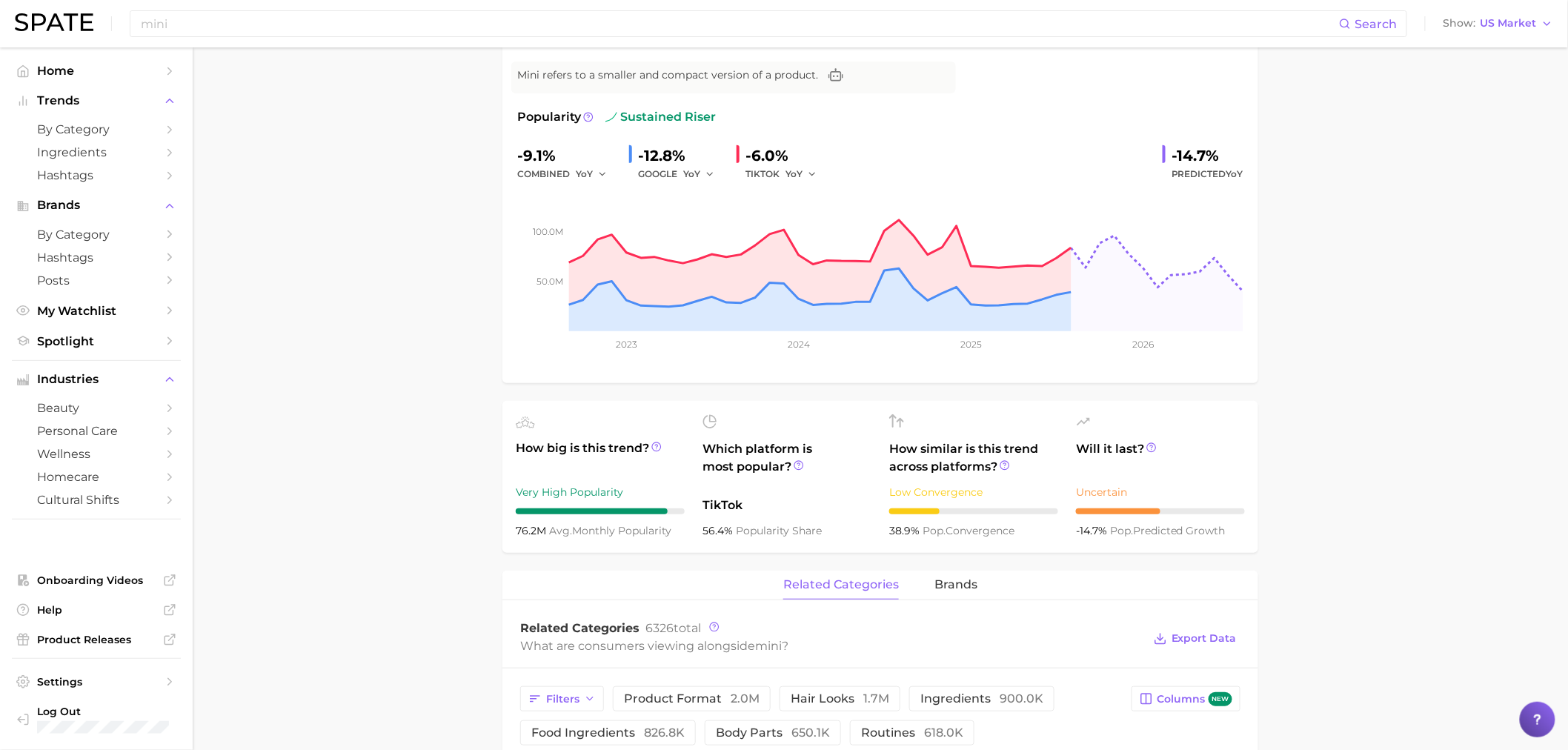
scroll to position [411, 0]
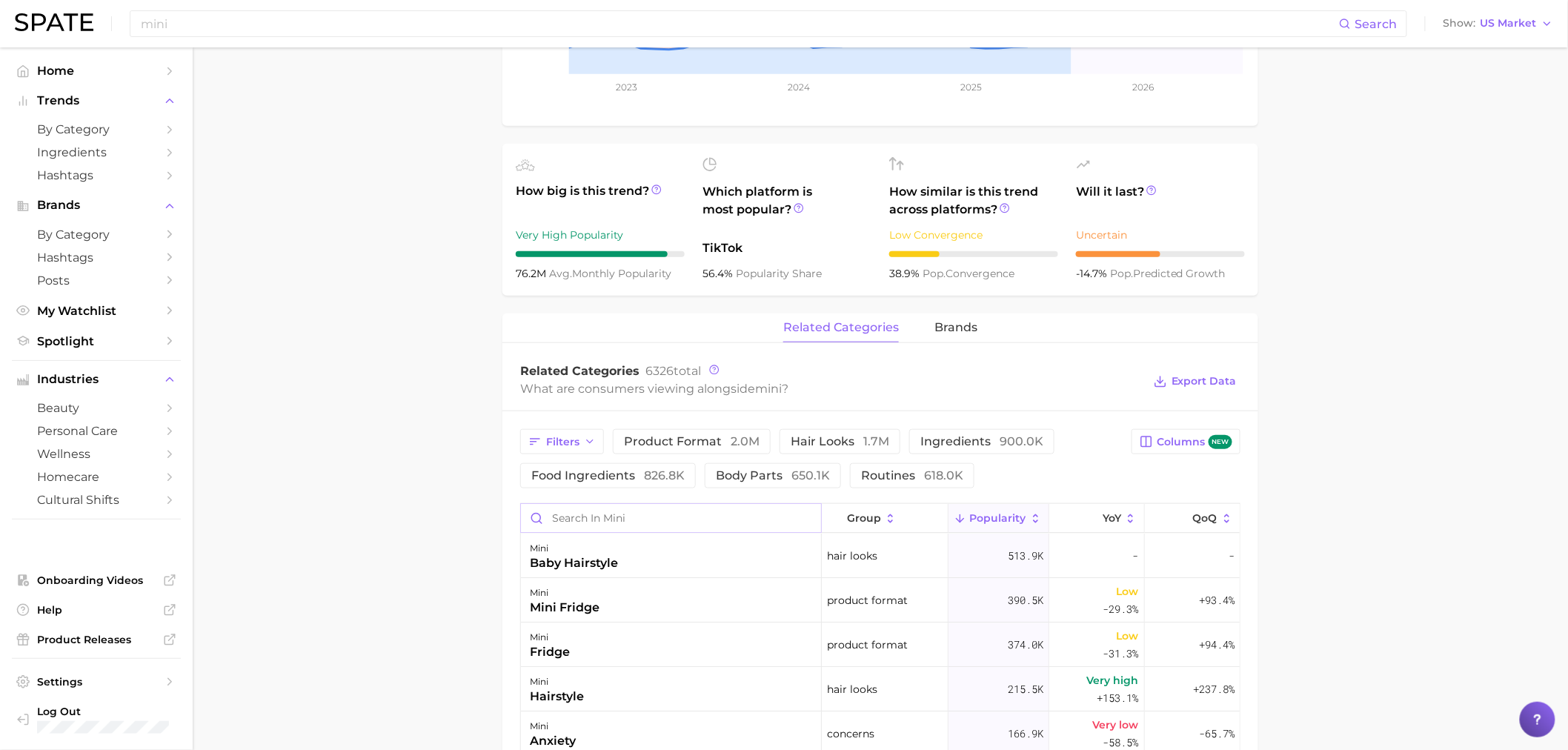
click at [682, 514] on input "Search in mini" at bounding box center [670, 518] width 300 height 28
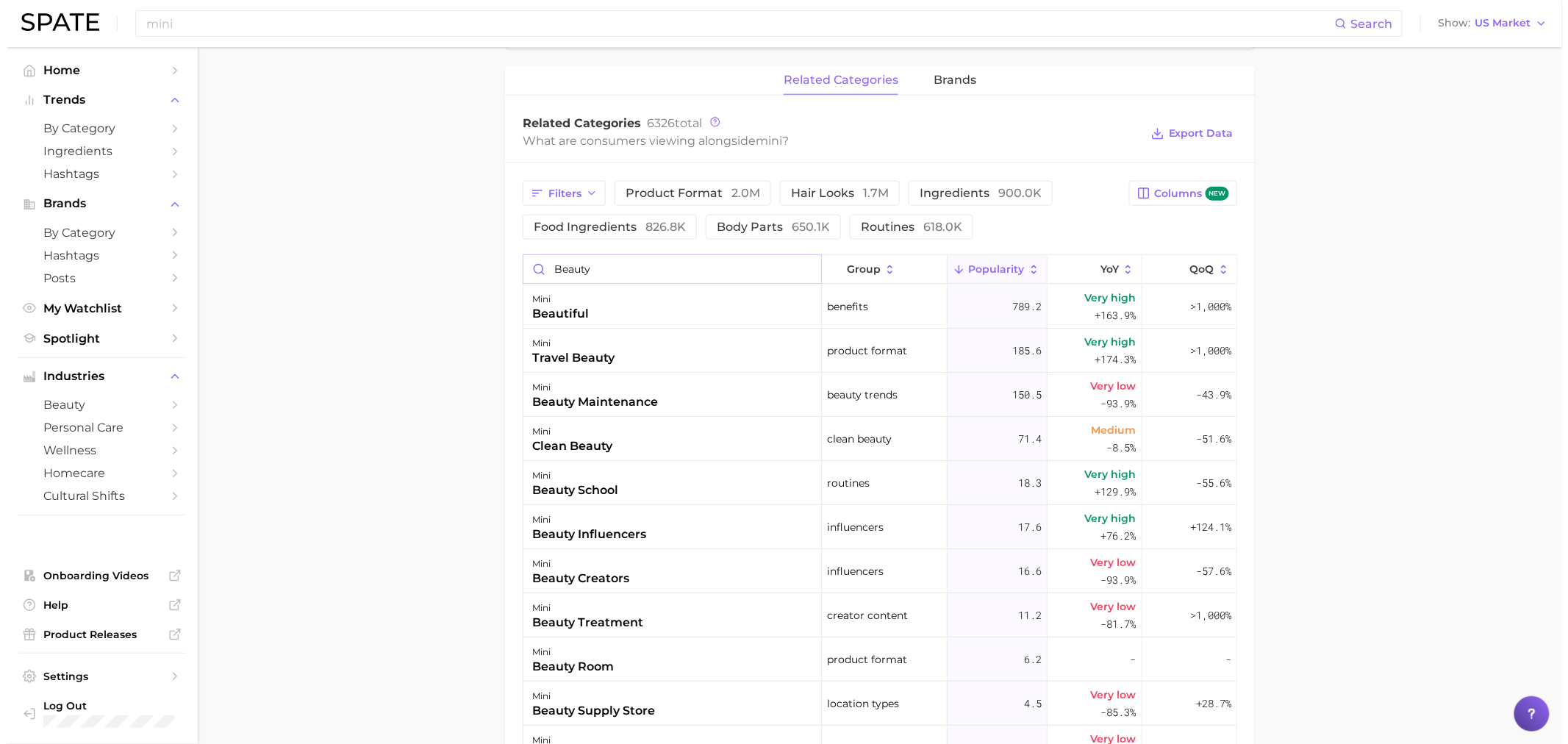
scroll to position [735, 0]
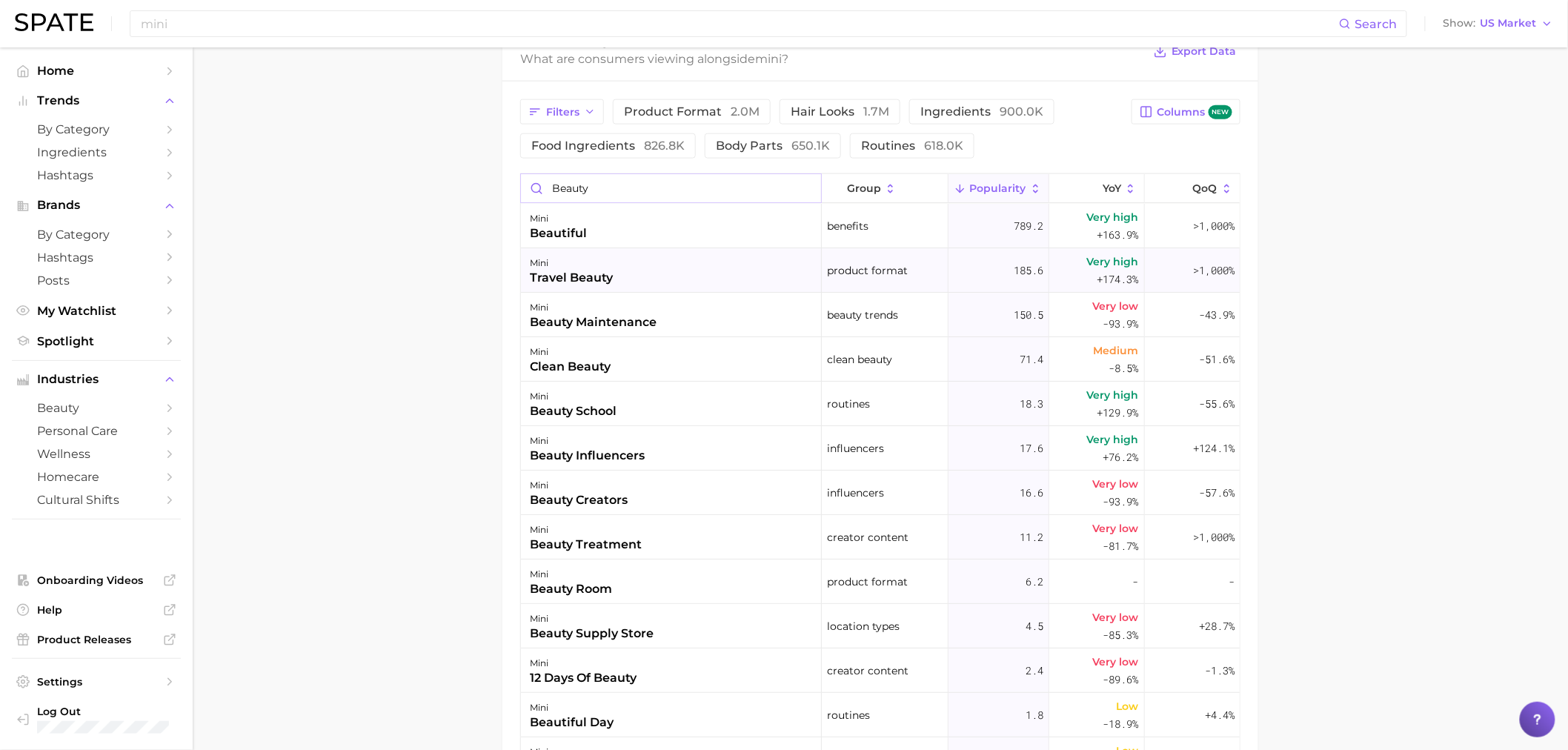
type input "beauty"
click at [615, 270] on div "mini travel beauty" at bounding box center [670, 270] width 301 height 44
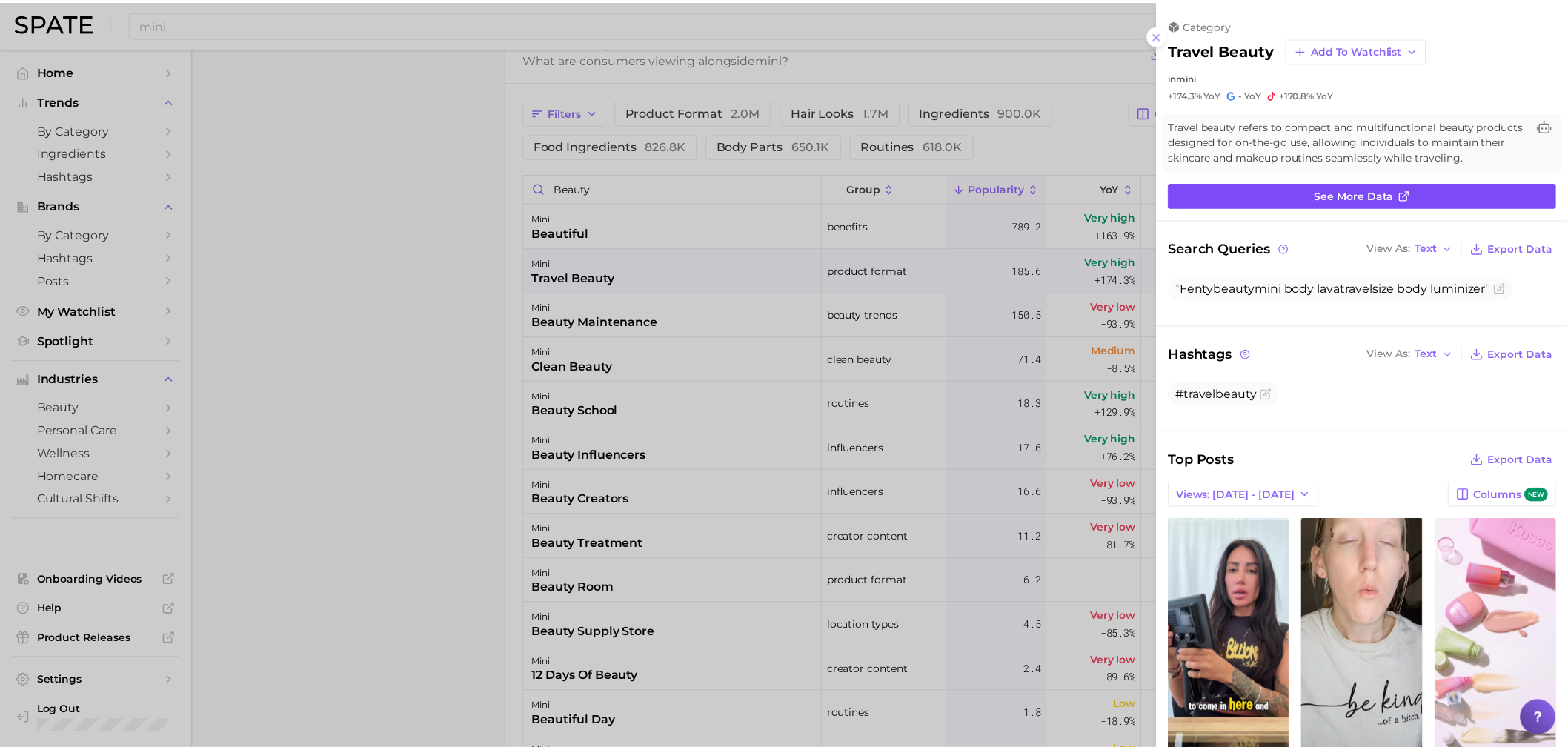
scroll to position [0, 0]
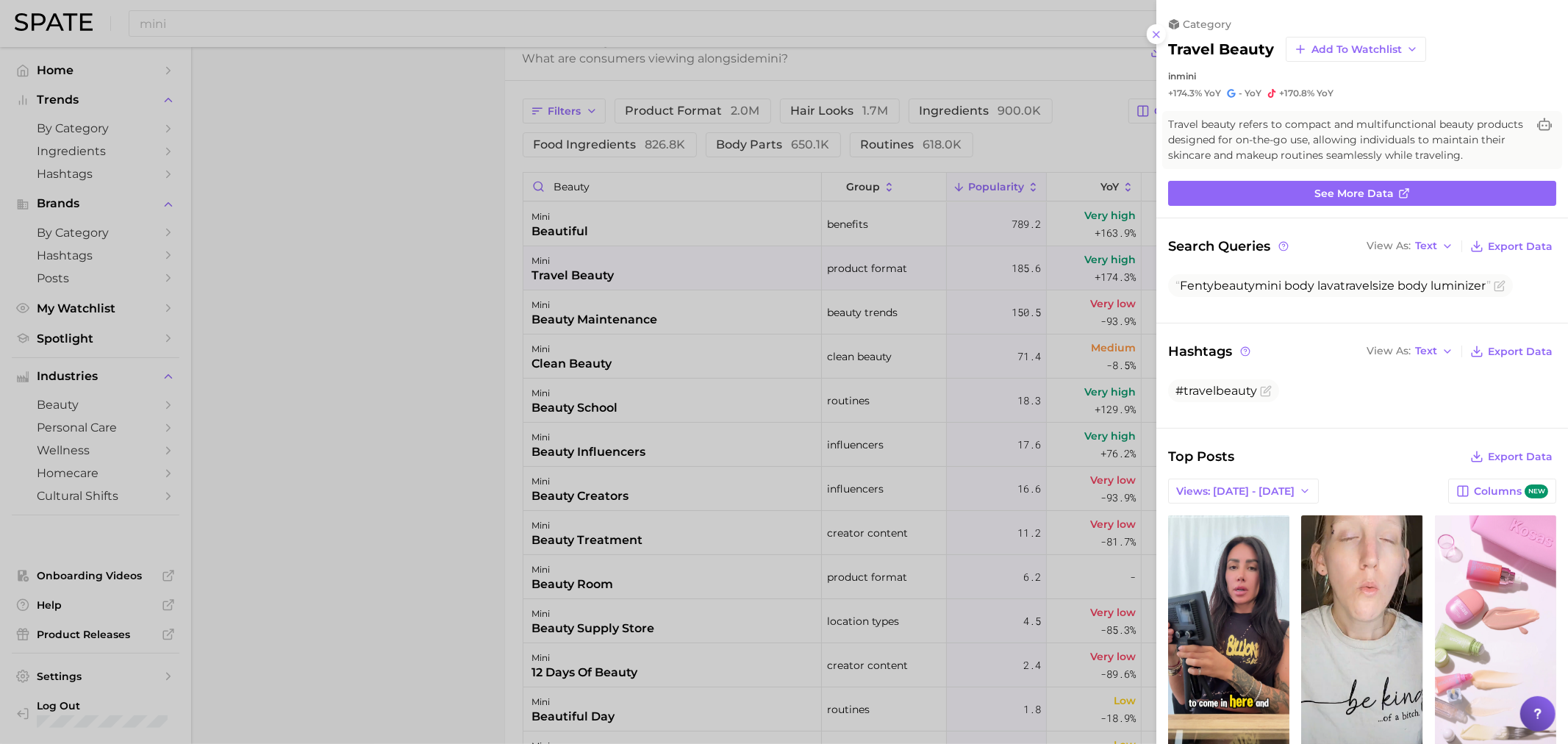
click at [477, 397] on div at bounding box center [784, 372] width 1568 height 744
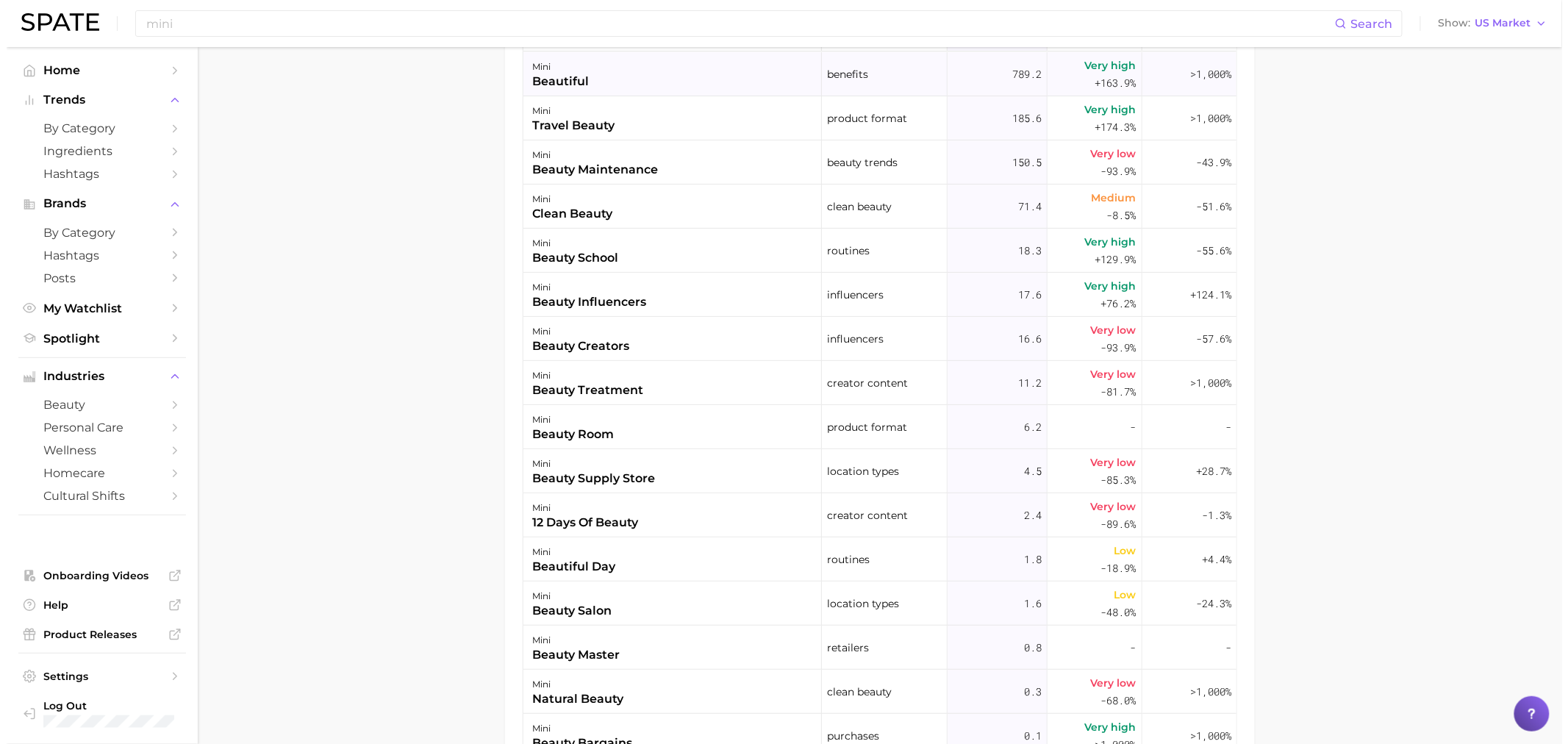
scroll to position [672, 0]
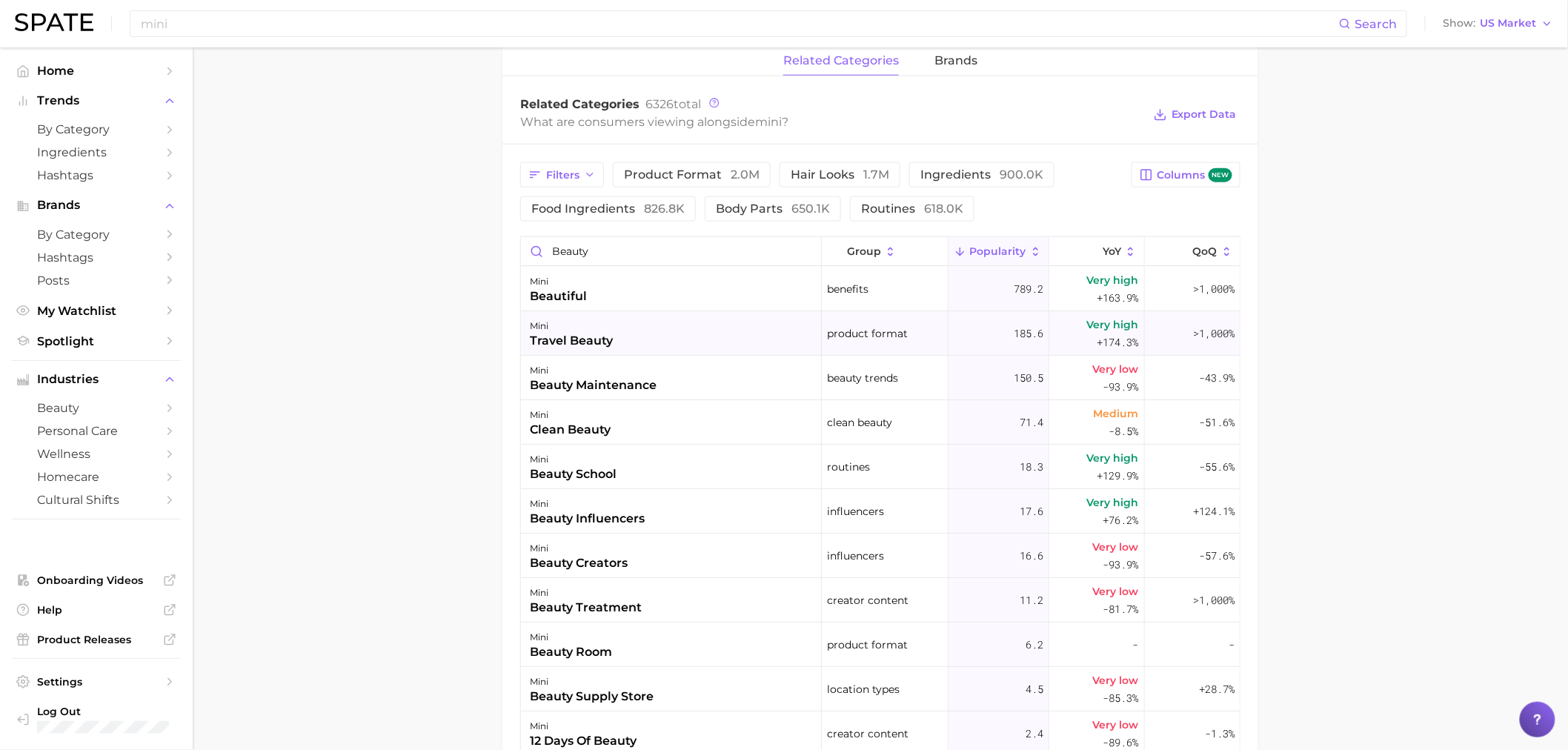
click at [613, 329] on div "mini travel beauty" at bounding box center [670, 334] width 301 height 44
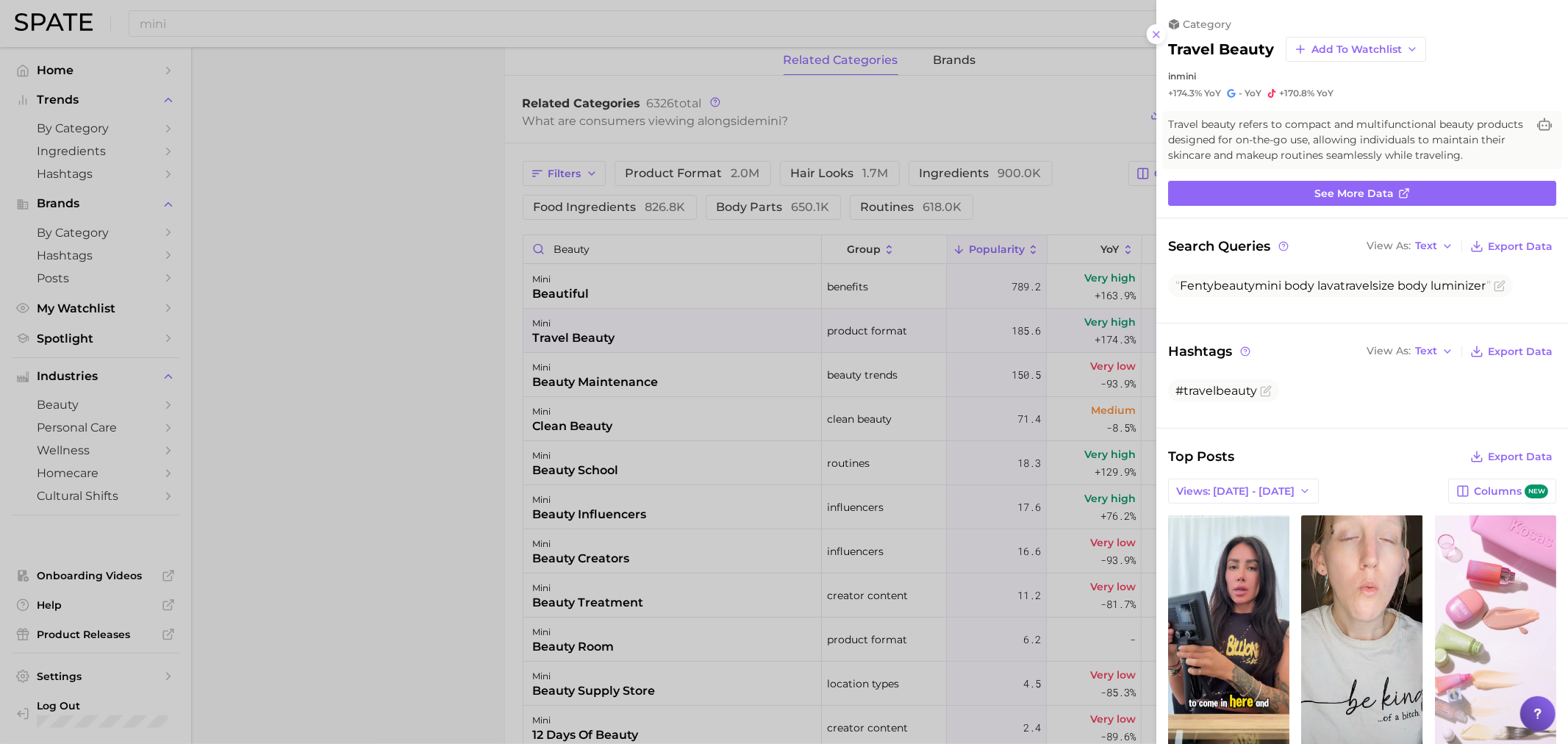
scroll to position [0, 0]
click at [1333, 200] on span "See more data" at bounding box center [1354, 194] width 80 height 12
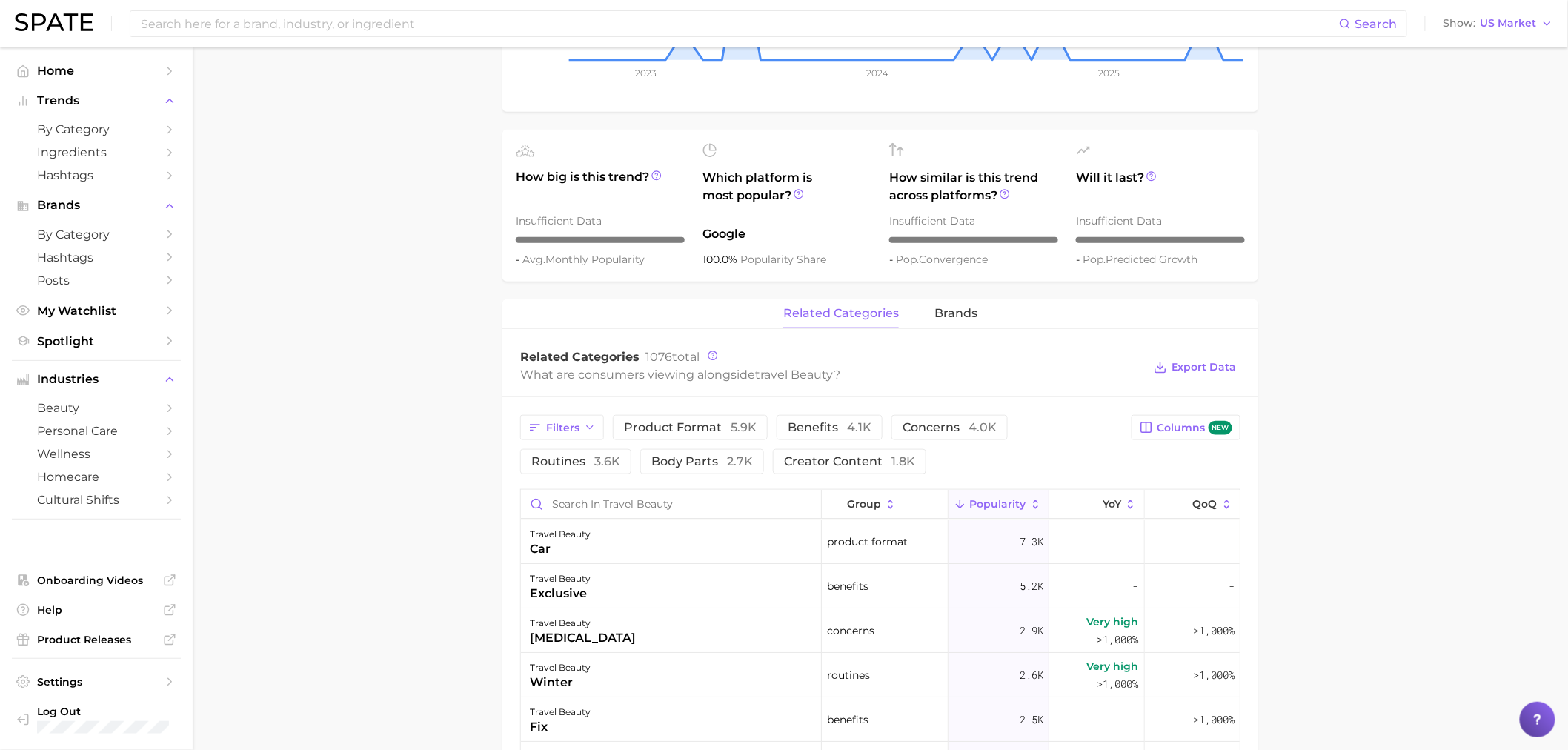
scroll to position [165, 0]
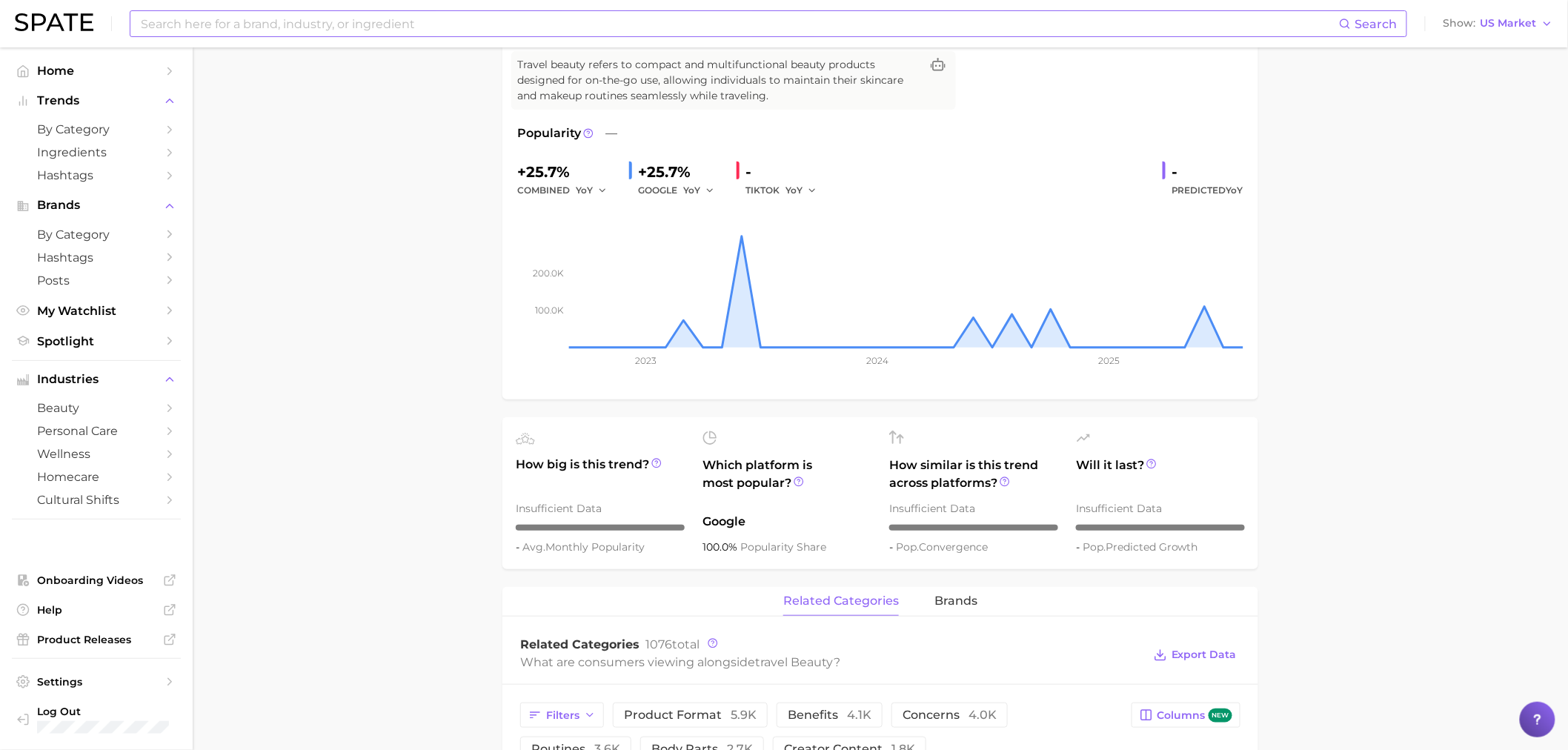
drag, startPoint x: 516, startPoint y: 6, endPoint x: 509, endPoint y: 16, distance: 12.2
click at [515, 9] on div "Search Show US Market" at bounding box center [784, 24] width 1538 height 48
click at [507, 17] on input at bounding box center [739, 24] width 1200 height 25
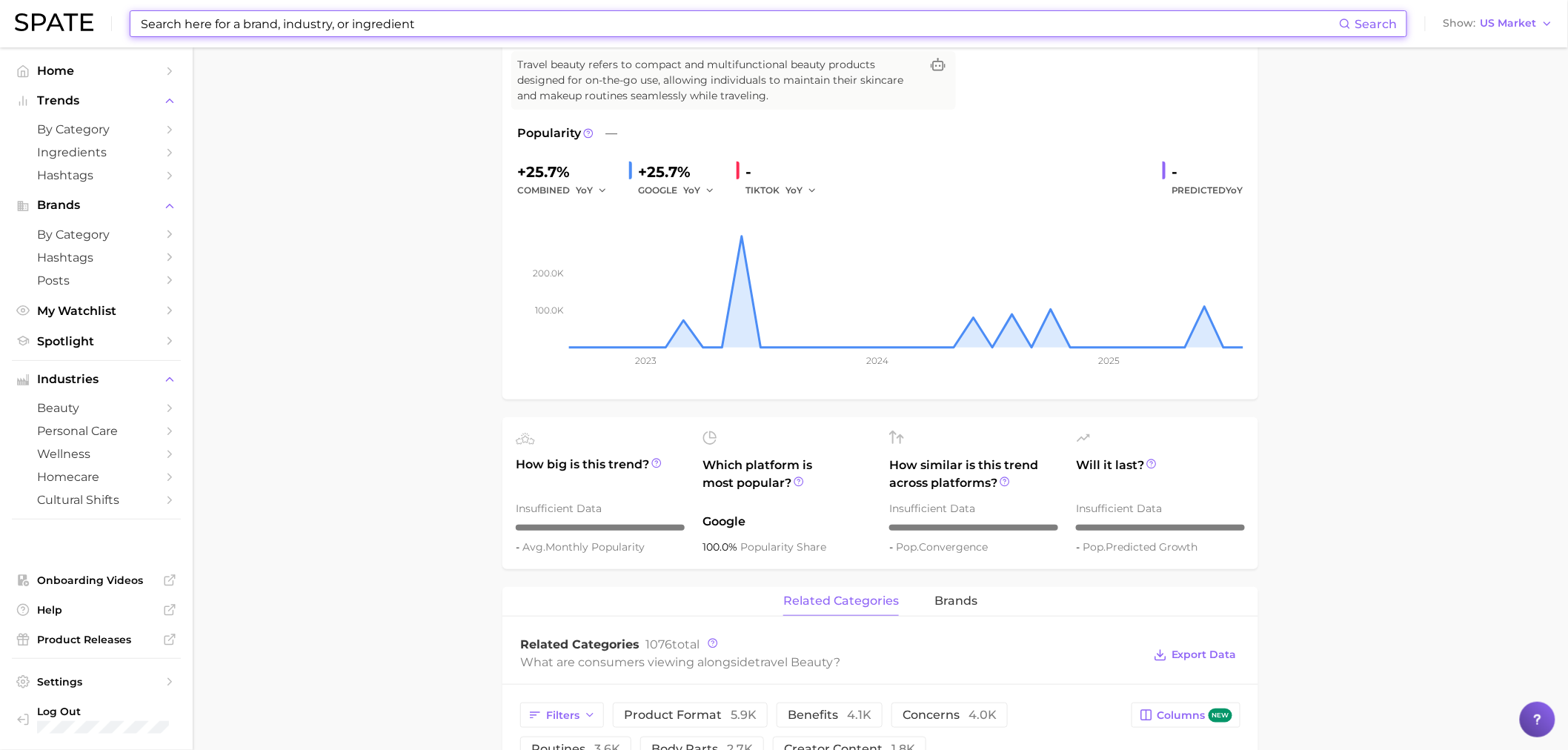
type input "v"
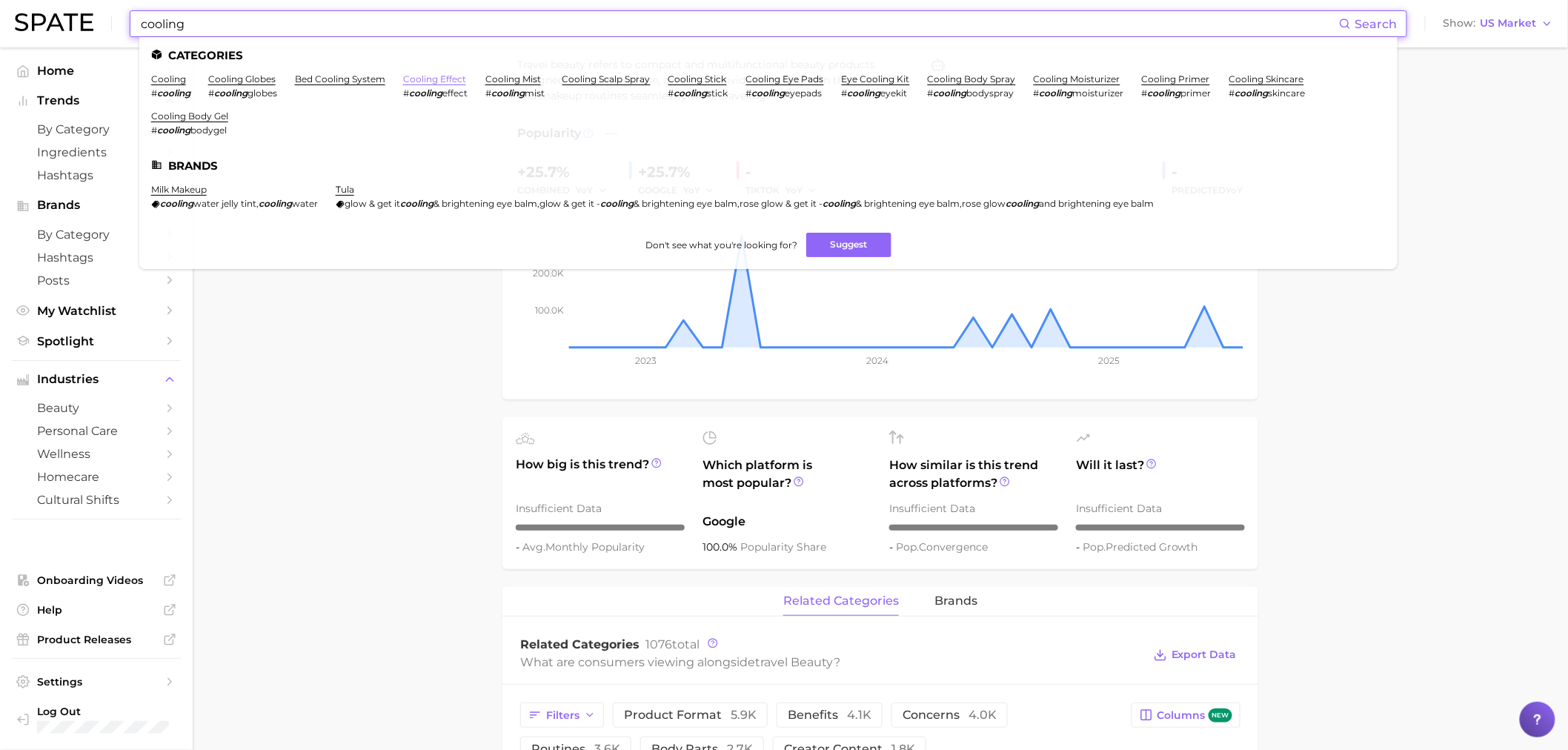
type input "cooling"
click at [450, 81] on link "cooling effect" at bounding box center [434, 79] width 63 height 11
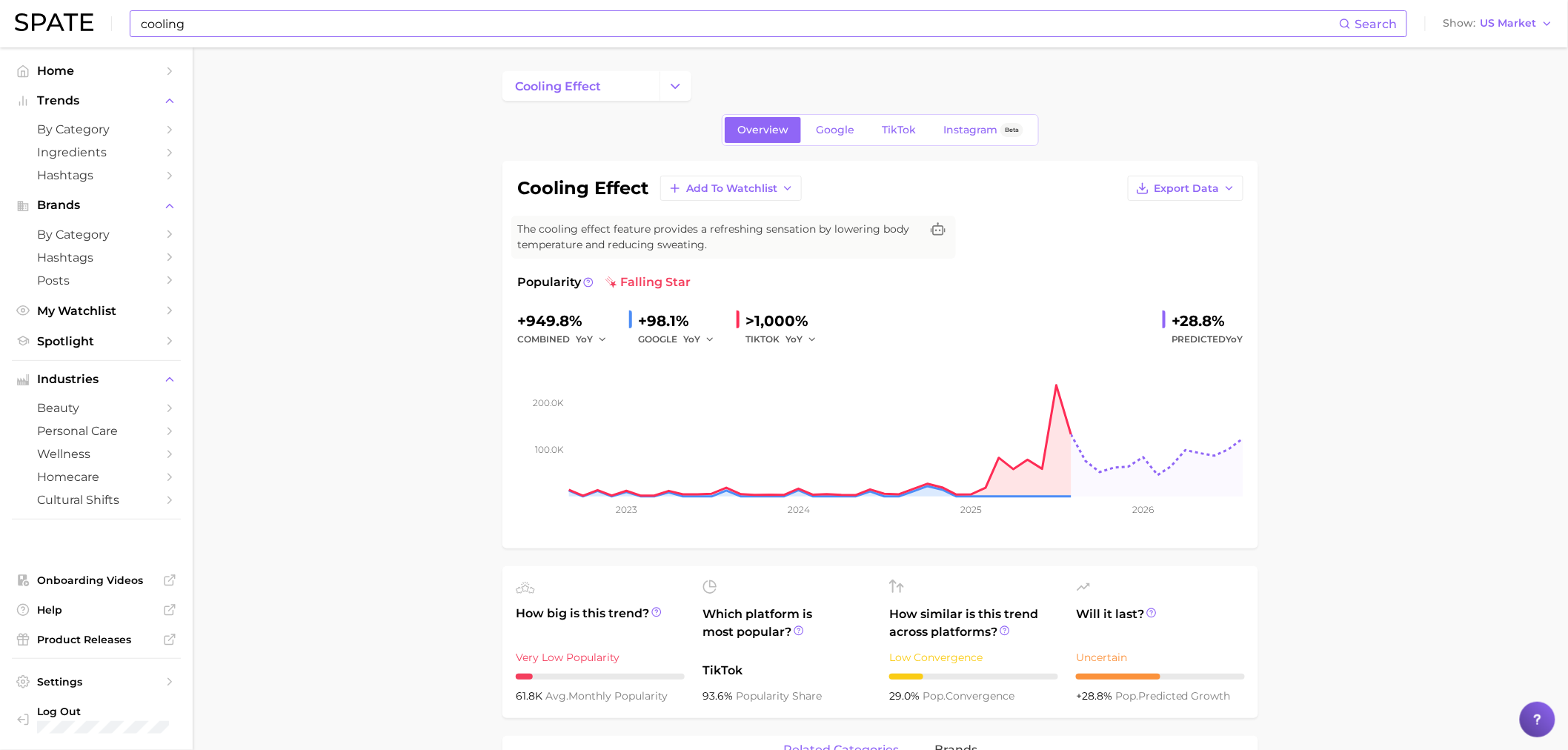
scroll to position [82, 0]
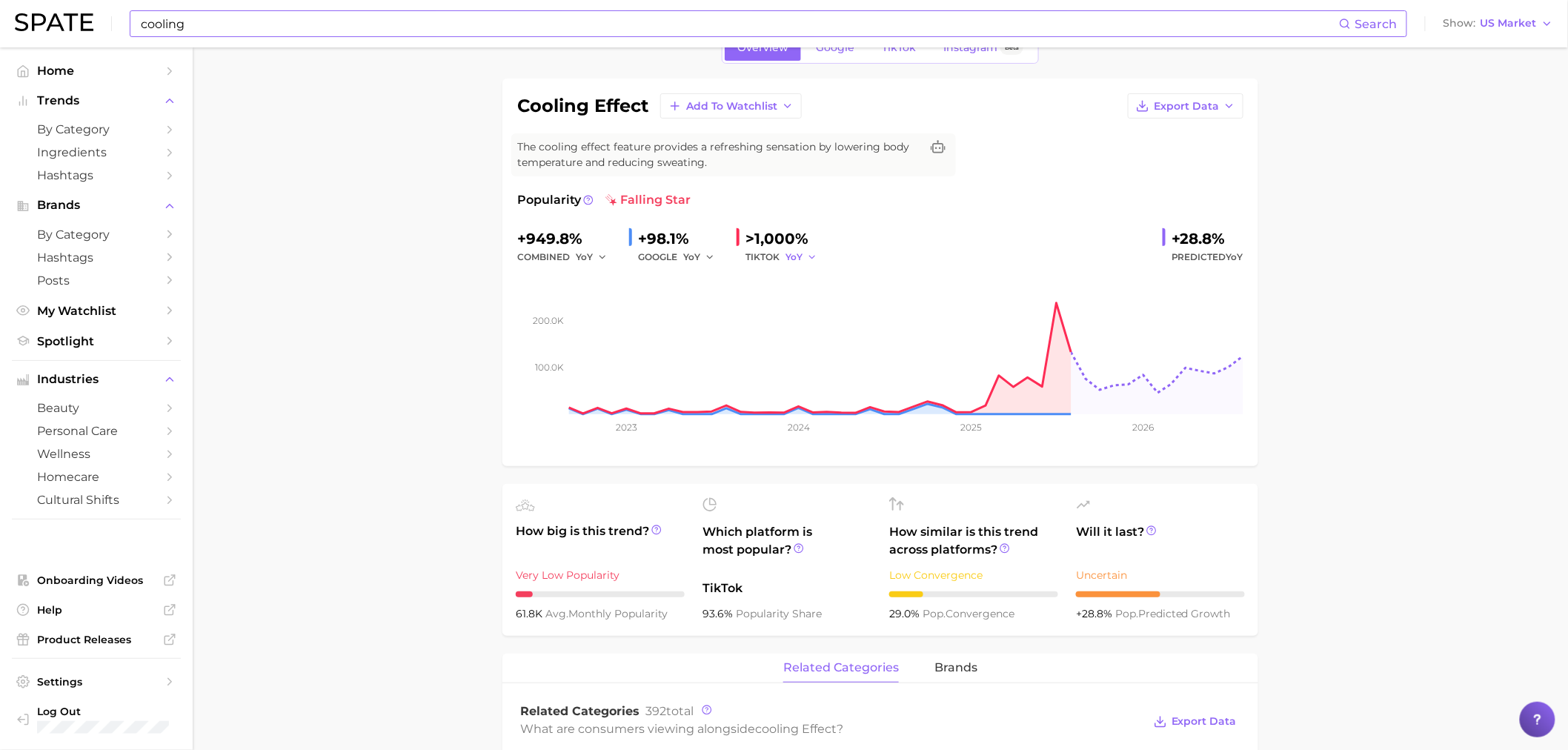
click at [801, 255] on span "YoY" at bounding box center [793, 257] width 17 height 12
click at [805, 305] on span "QoQ" at bounding box center [805, 307] width 25 height 12
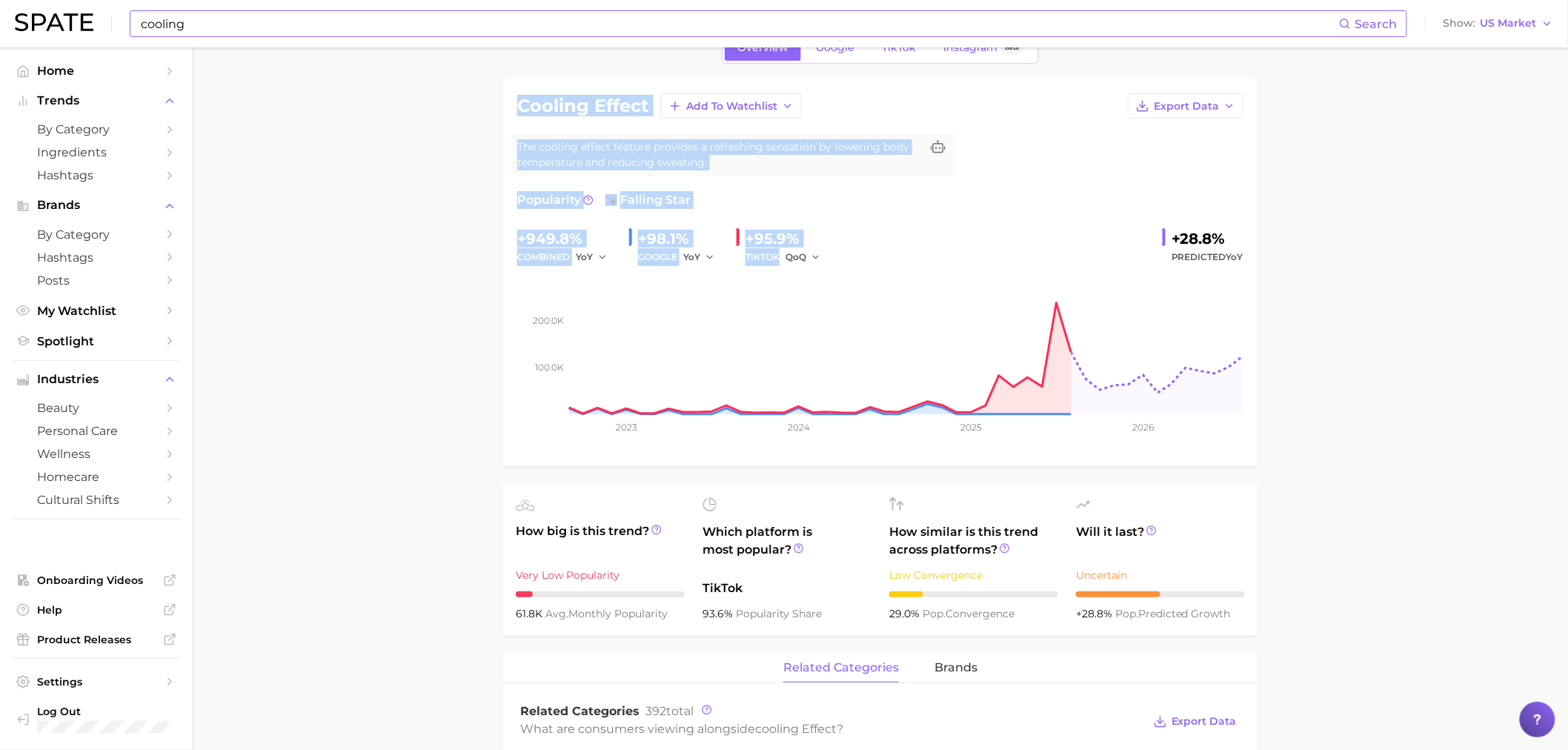
drag, startPoint x: 498, startPoint y: 92, endPoint x: 876, endPoint y: 257, distance: 412.4
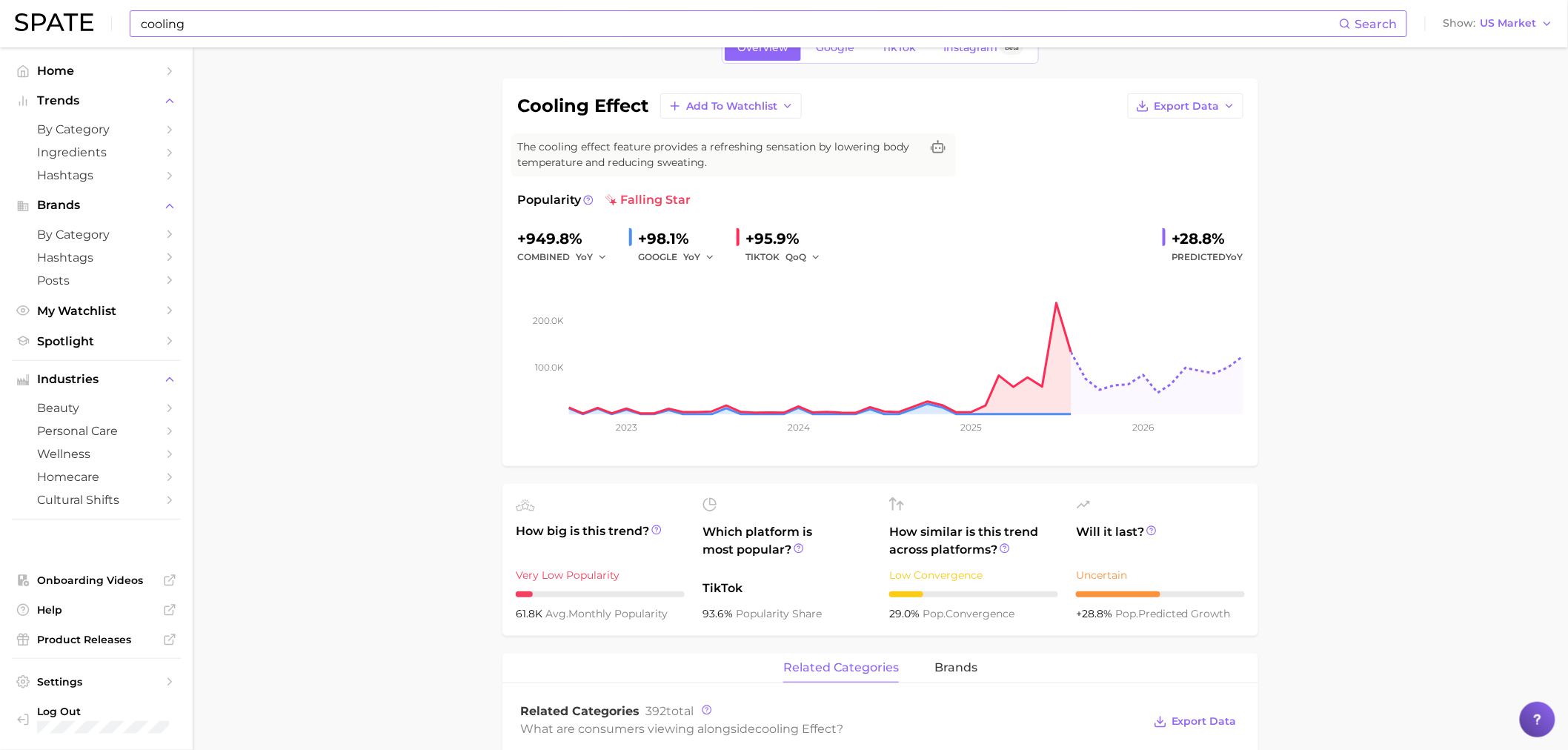
click at [299, 3] on div "cooling Search Show US Market" at bounding box center [784, 24] width 1538 height 48
click at [294, 18] on input "cooling" at bounding box center [739, 24] width 1200 height 25
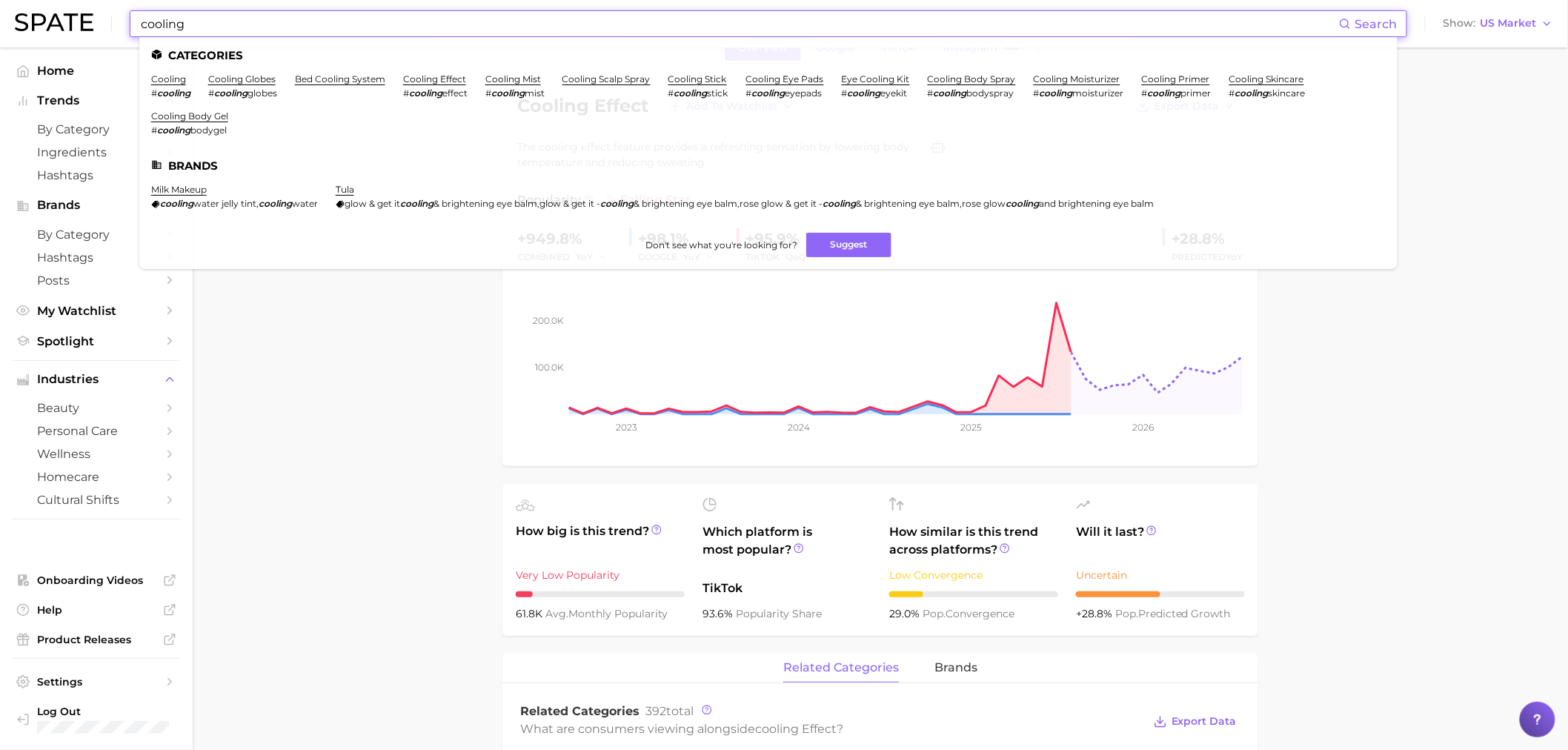
click at [235, 20] on input "cooling" at bounding box center [739, 24] width 1200 height 25
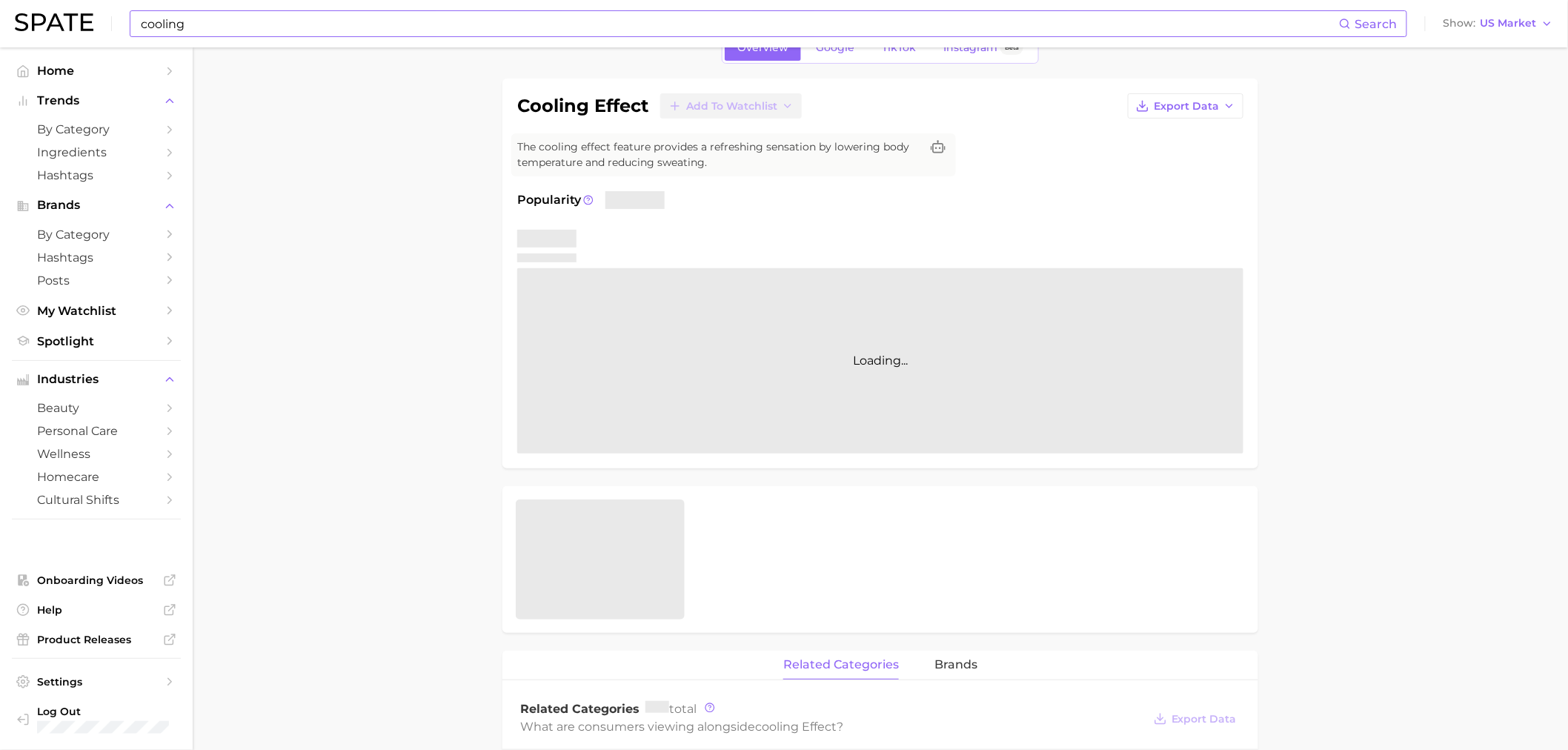
scroll to position [82, 0]
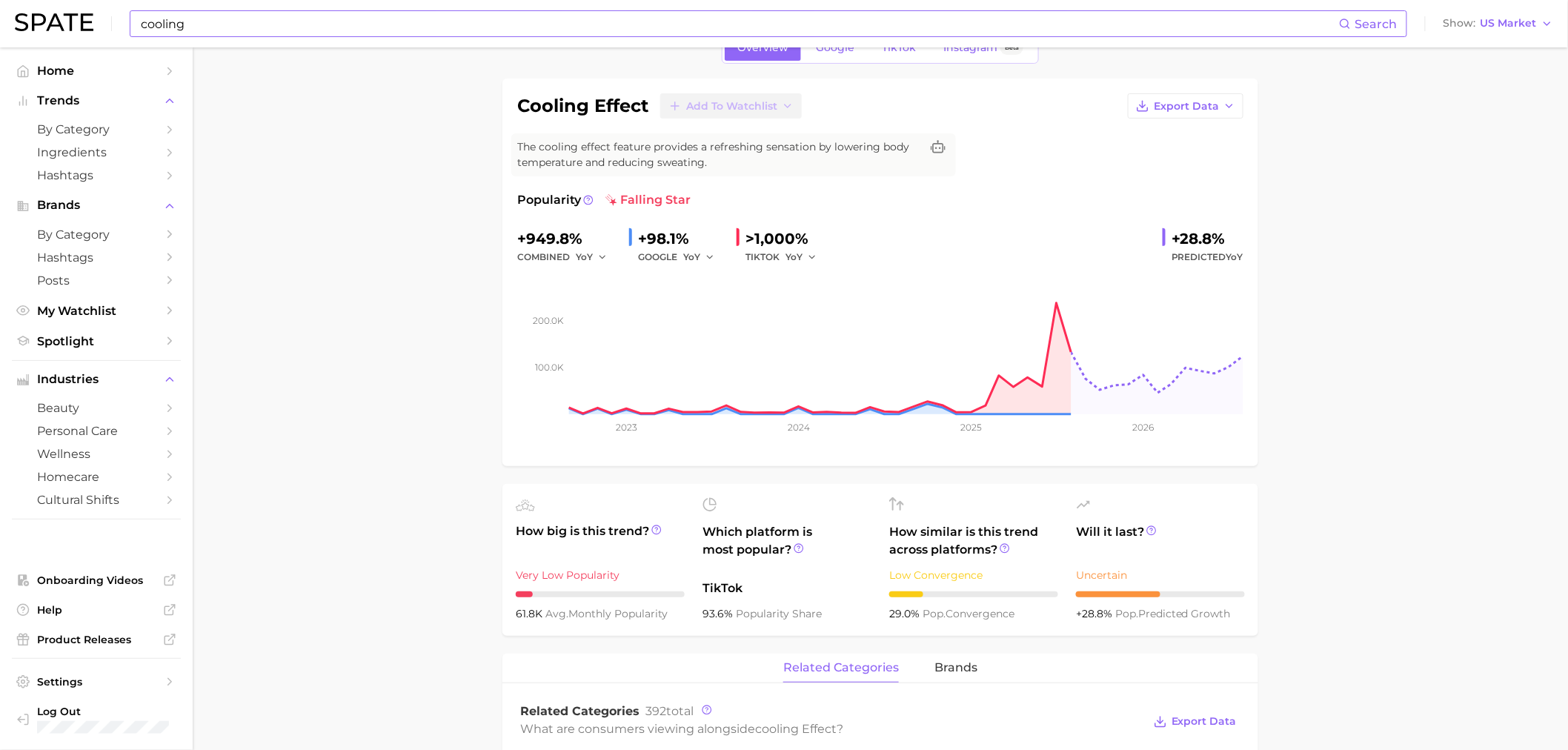
click at [589, 20] on input "cooling" at bounding box center [739, 24] width 1200 height 25
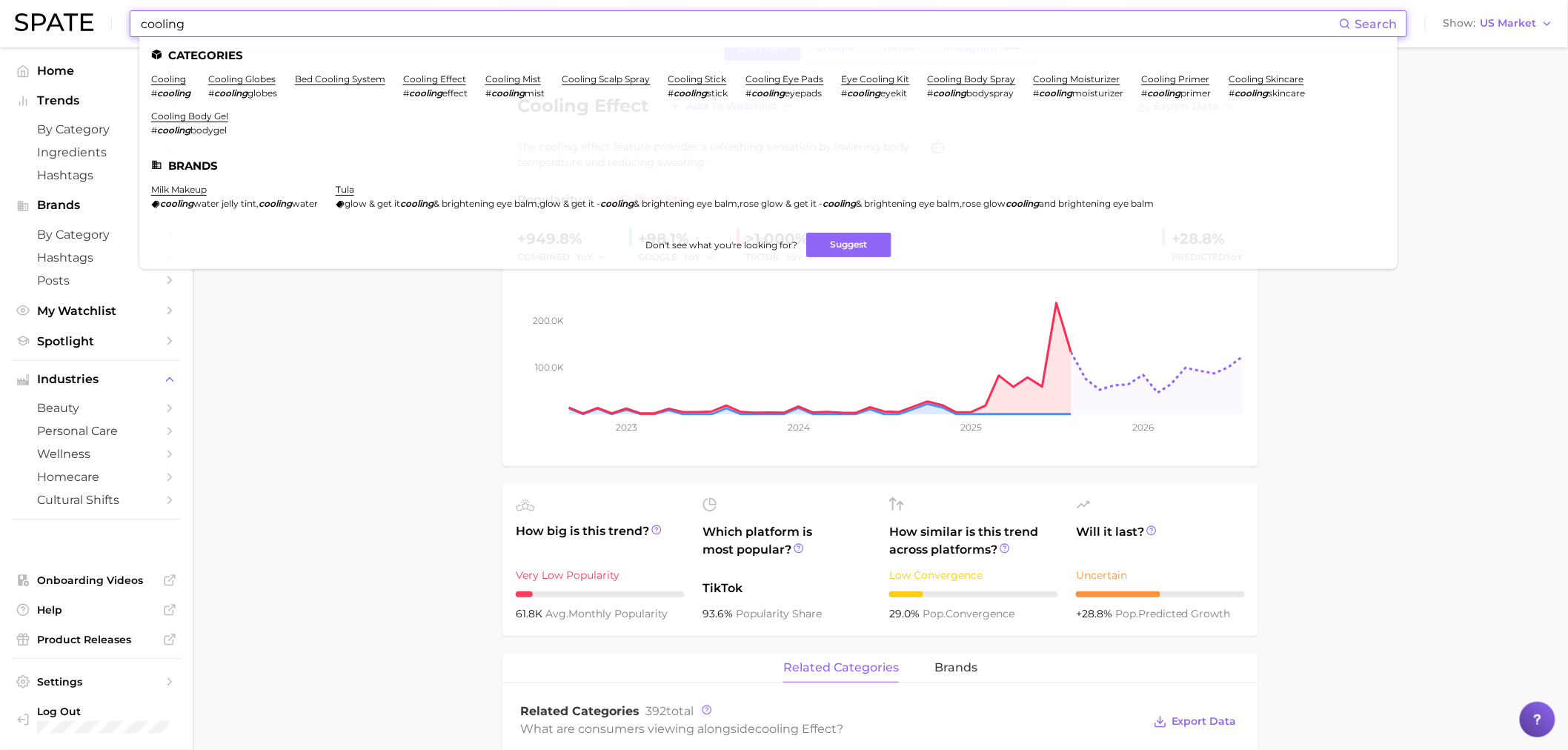
drag, startPoint x: 590, startPoint y: 20, endPoint x: 98, endPoint y: -50, distance: 497.0
click at [98, 0] on html "cooling Search Categories cooling # cooling cooling globes # cooling globes bed…" at bounding box center [784, 293] width 1568 height 750
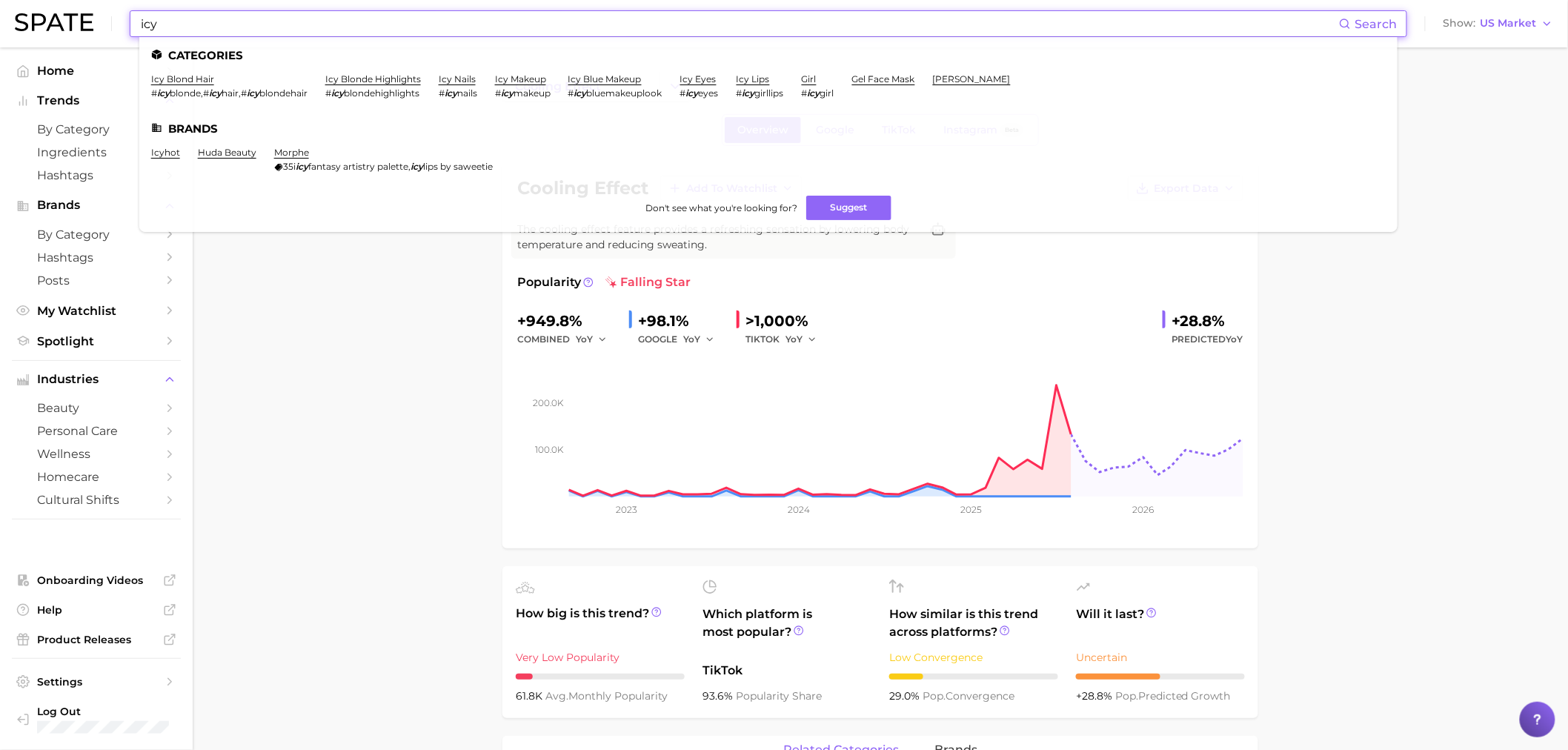
drag, startPoint x: 49, startPoint y: 11, endPoint x: -39, endPoint y: -11, distance: 90.7
click at [0, 0] on html "icy Search Categories icy blond hair # icy blonde , # icy hair , # icy blondeha…" at bounding box center [784, 375] width 1568 height 750
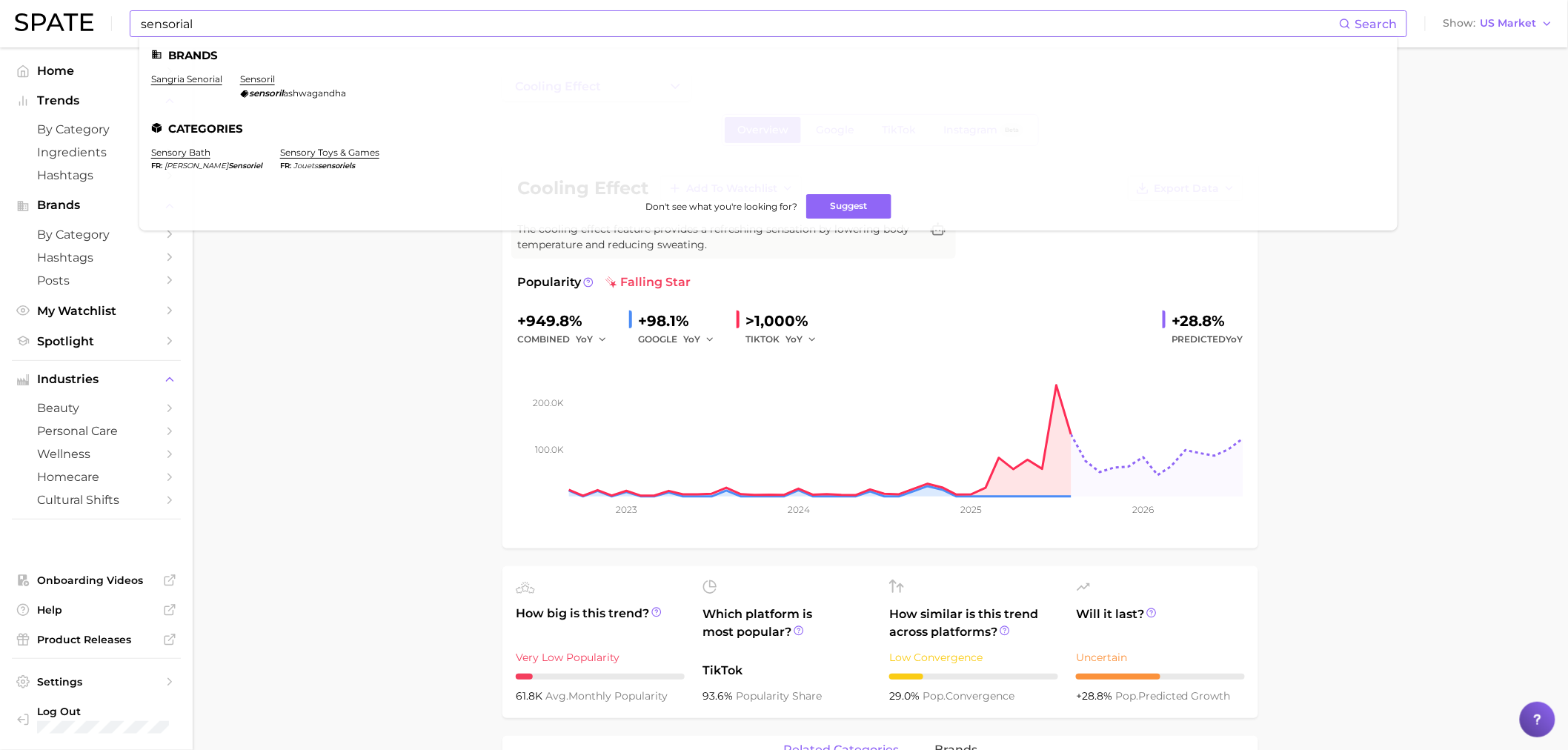
drag, startPoint x: 223, startPoint y: 10, endPoint x: 198, endPoint y: 11, distance: 25.0
click at [198, 11] on div "sensorial Search Brands sangria senorial sensoril sensoril ashwagandha Categori…" at bounding box center [768, 24] width 1277 height 27
drag, startPoint x: 208, startPoint y: 24, endPoint x: 109, endPoint y: 13, distance: 99.6
click at [109, 13] on div "sensorial Search Brands sangria senorial sensoril sensoril ashwagandha Categori…" at bounding box center [784, 24] width 1538 height 48
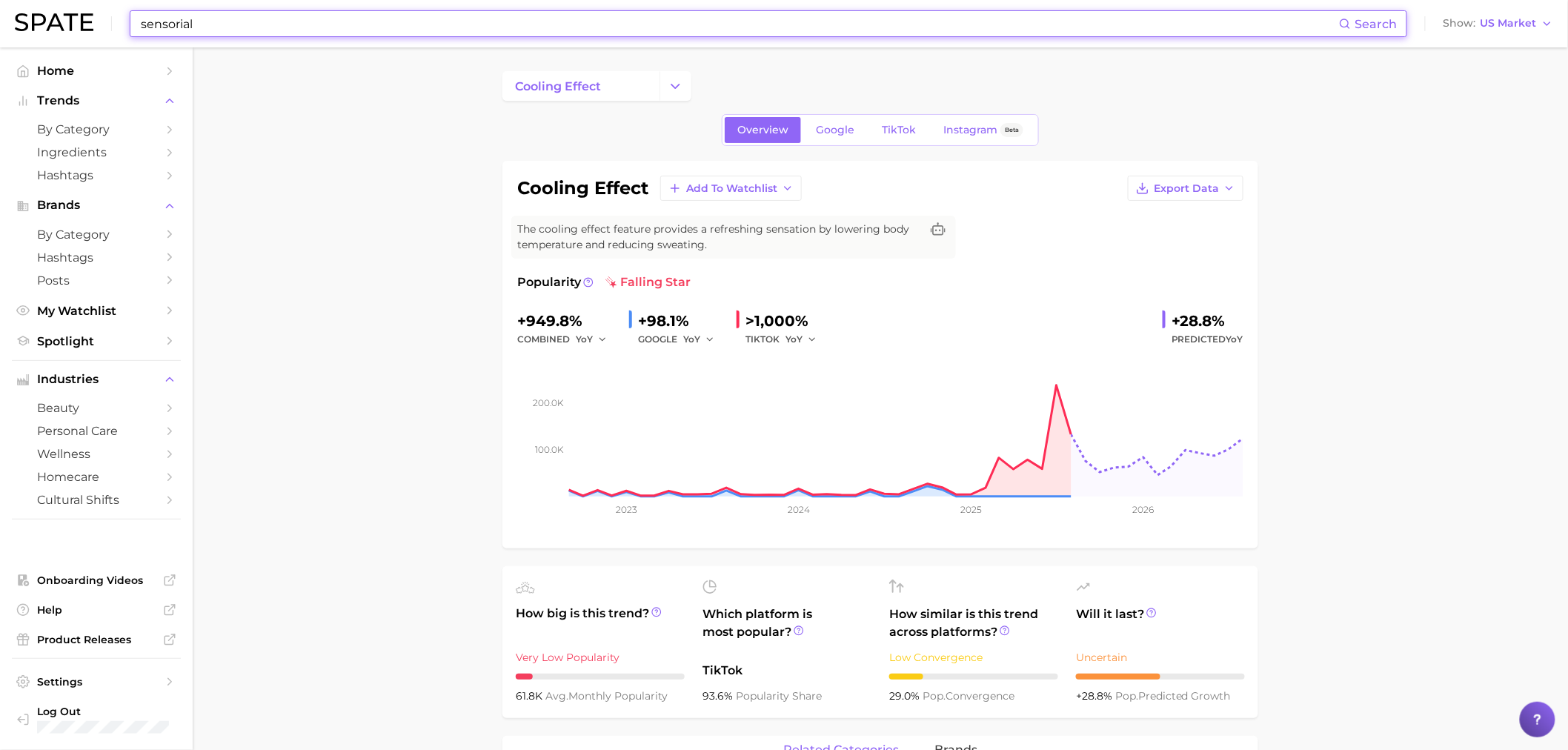
drag, startPoint x: 290, startPoint y: 322, endPoint x: 343, endPoint y: 285, distance: 64.6
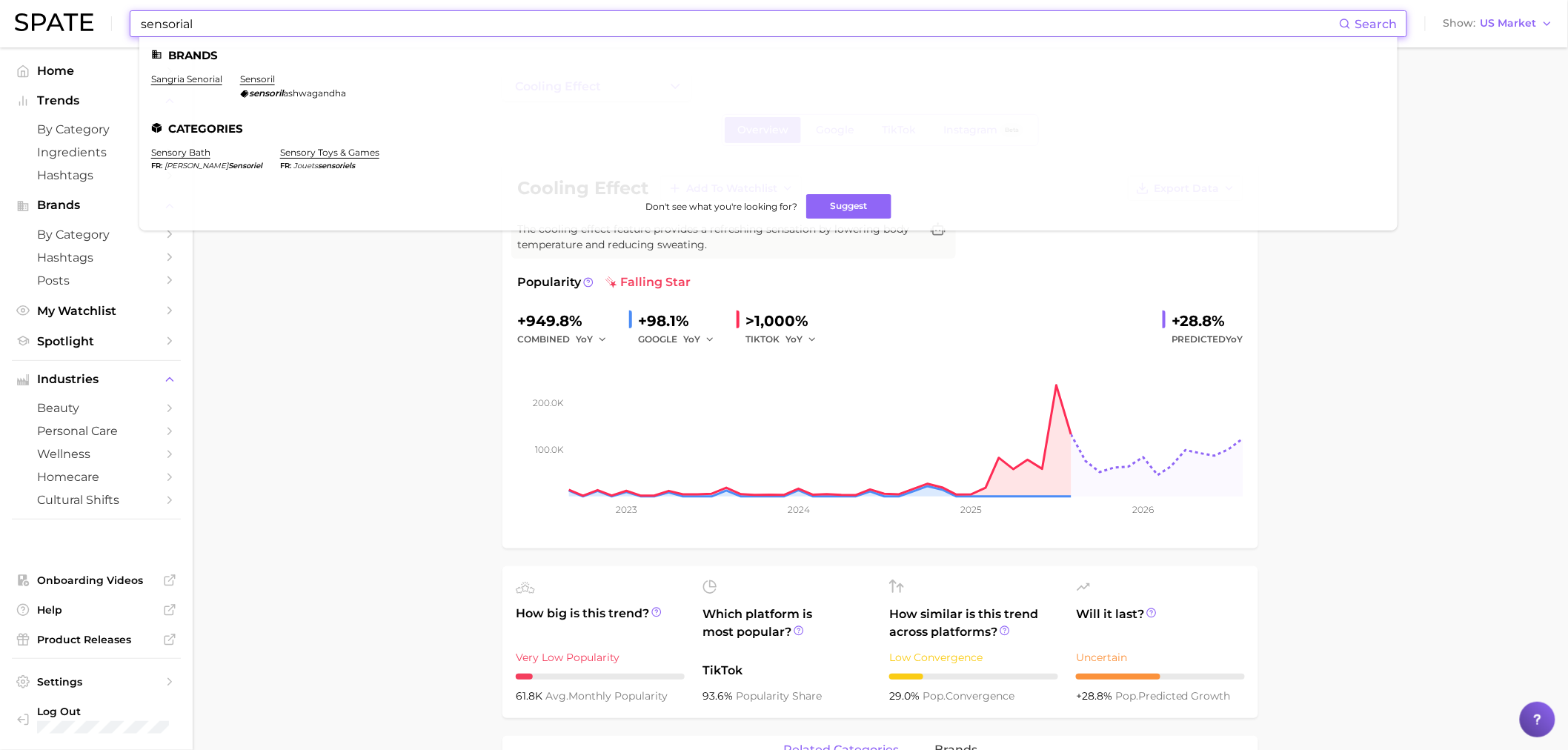
click at [441, 24] on input "sensorial" at bounding box center [739, 24] width 1200 height 25
drag, startPoint x: 442, startPoint y: 24, endPoint x: -118, endPoint y: -19, distance: 561.6
click at [0, 0] on html "sensorial Search Brands sangria senorial sensoril sensoril ashwagandha Categori…" at bounding box center [784, 375] width 1568 height 750
click at [182, 73] on ul "Categories cold plunge # coldplunge Brands [PERSON_NAME] cold plunge pore mask …" at bounding box center [768, 134] width 1258 height 195
click at [182, 73] on link "cold plunge" at bounding box center [178, 79] width 55 height 11
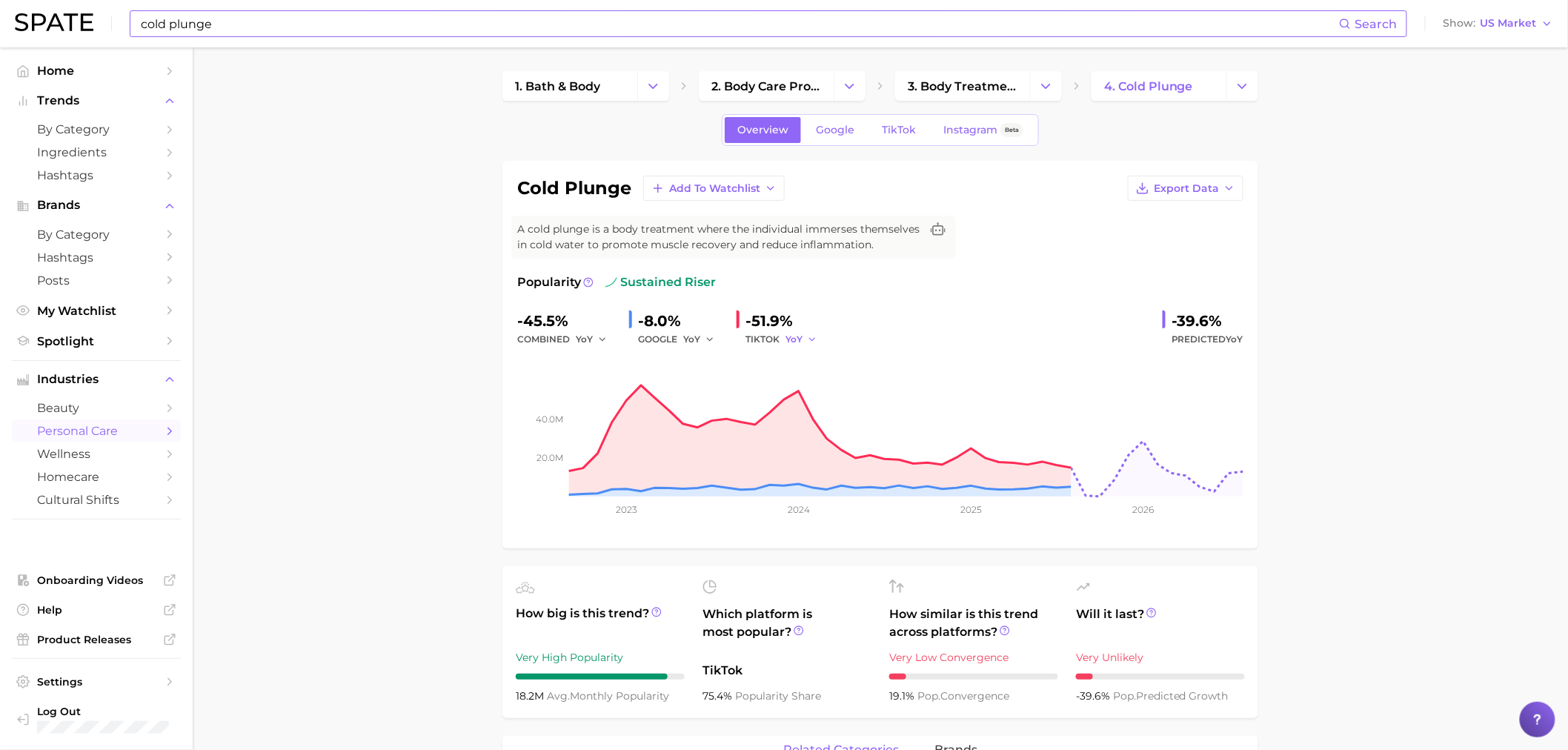
click at [797, 331] on button "YoY" at bounding box center [801, 339] width 32 height 18
click at [663, 336] on div "GOOGLE YoY" at bounding box center [681, 339] width 87 height 18
click at [708, 345] on button "YoY" at bounding box center [698, 339] width 32 height 18
drag, startPoint x: 720, startPoint y: 402, endPoint x: 717, endPoint y: 389, distance: 13.3
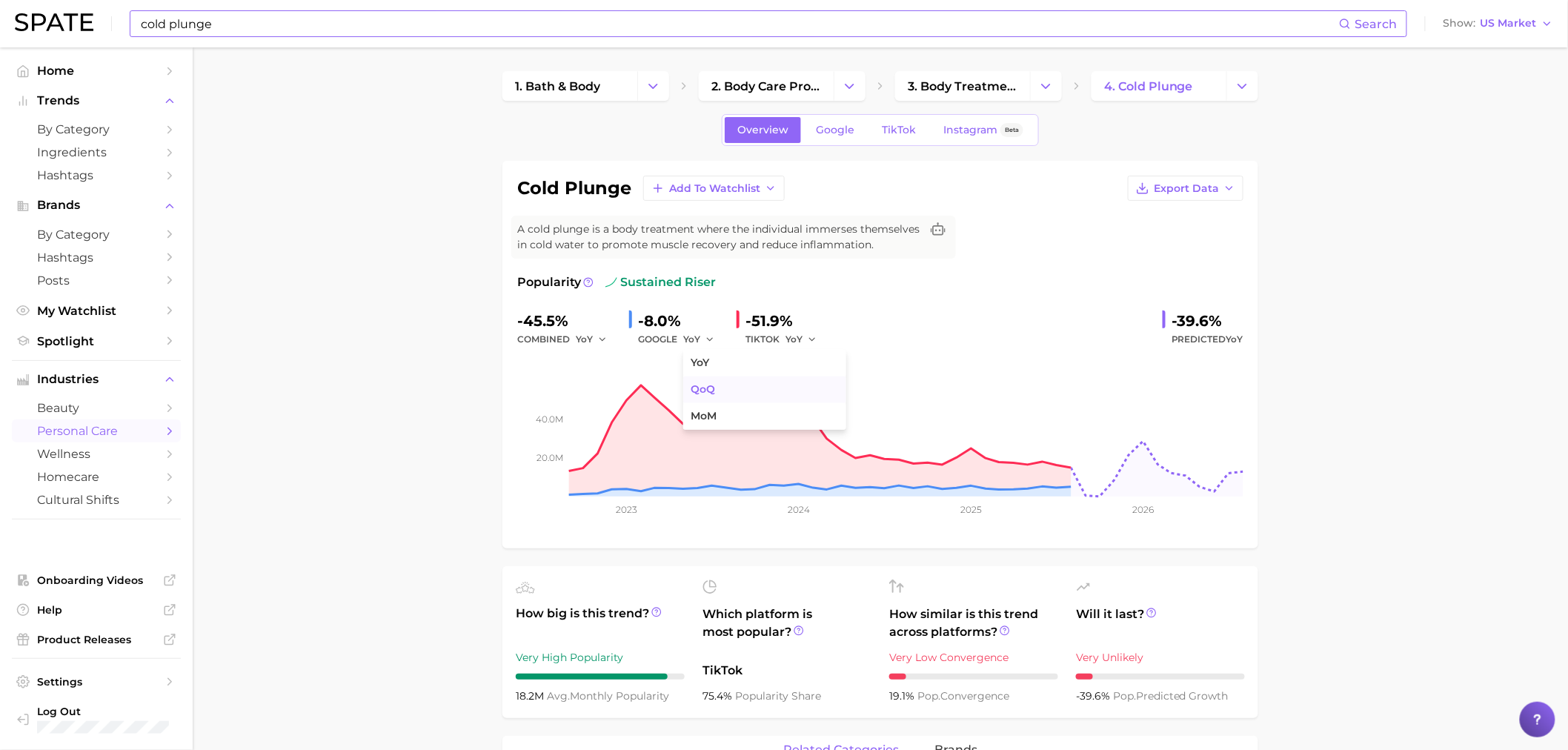
click at [717, 389] on ul "YoY QoQ MoM" at bounding box center [764, 390] width 163 height 80
click at [717, 389] on button "QoQ" at bounding box center [764, 389] width 163 height 27
click at [775, 347] on div "TIKTOK YoY" at bounding box center [785, 339] width 81 height 18
click at [775, 342] on div "TIKTOK YoY" at bounding box center [785, 339] width 81 height 18
click at [795, 345] on button "YoY" at bounding box center [801, 339] width 32 height 18
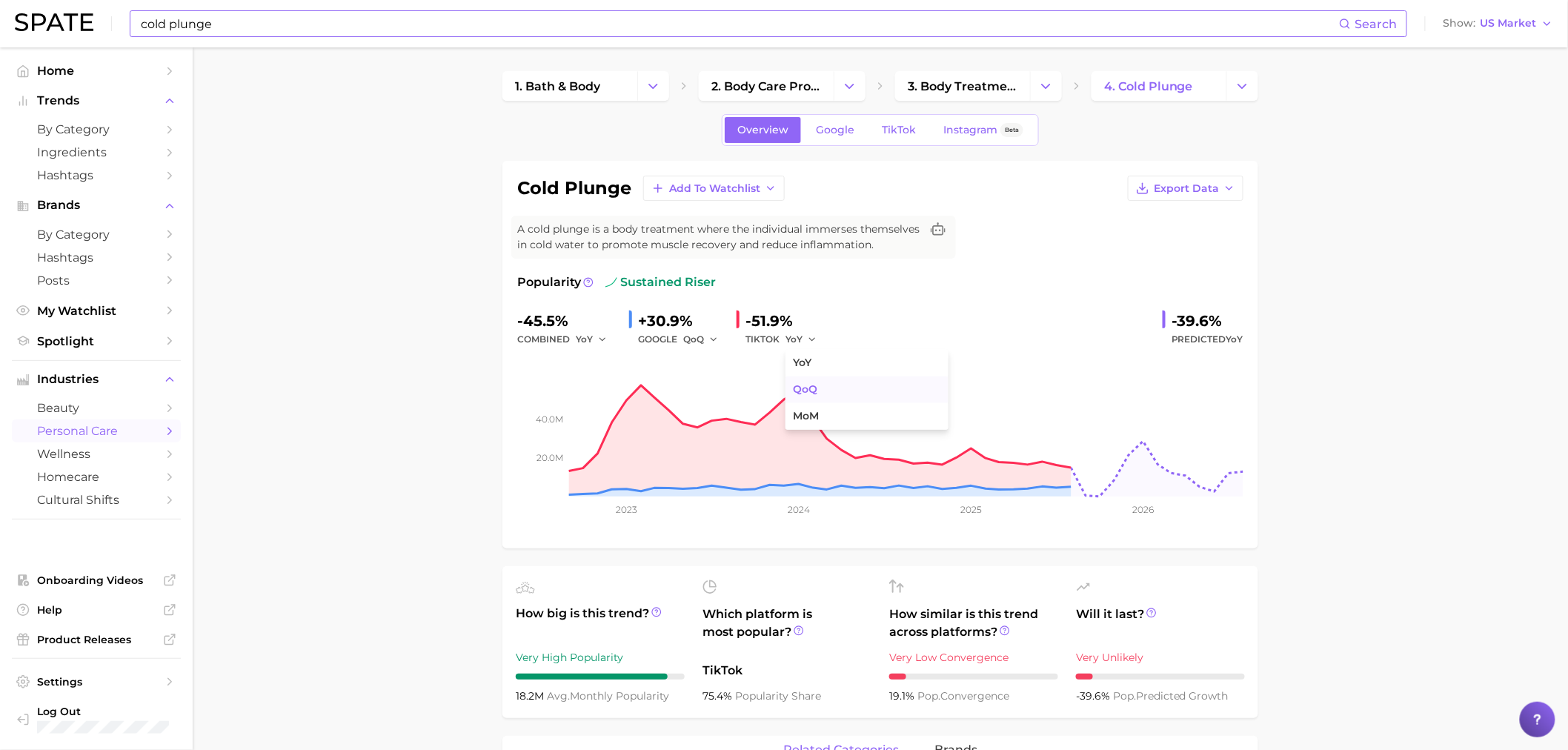
click at [806, 393] on span "QoQ" at bounding box center [805, 389] width 25 height 12
click at [558, 346] on div "combined YoY" at bounding box center [567, 339] width 100 height 18
drag, startPoint x: 475, startPoint y: 364, endPoint x: 472, endPoint y: 352, distance: 12.4
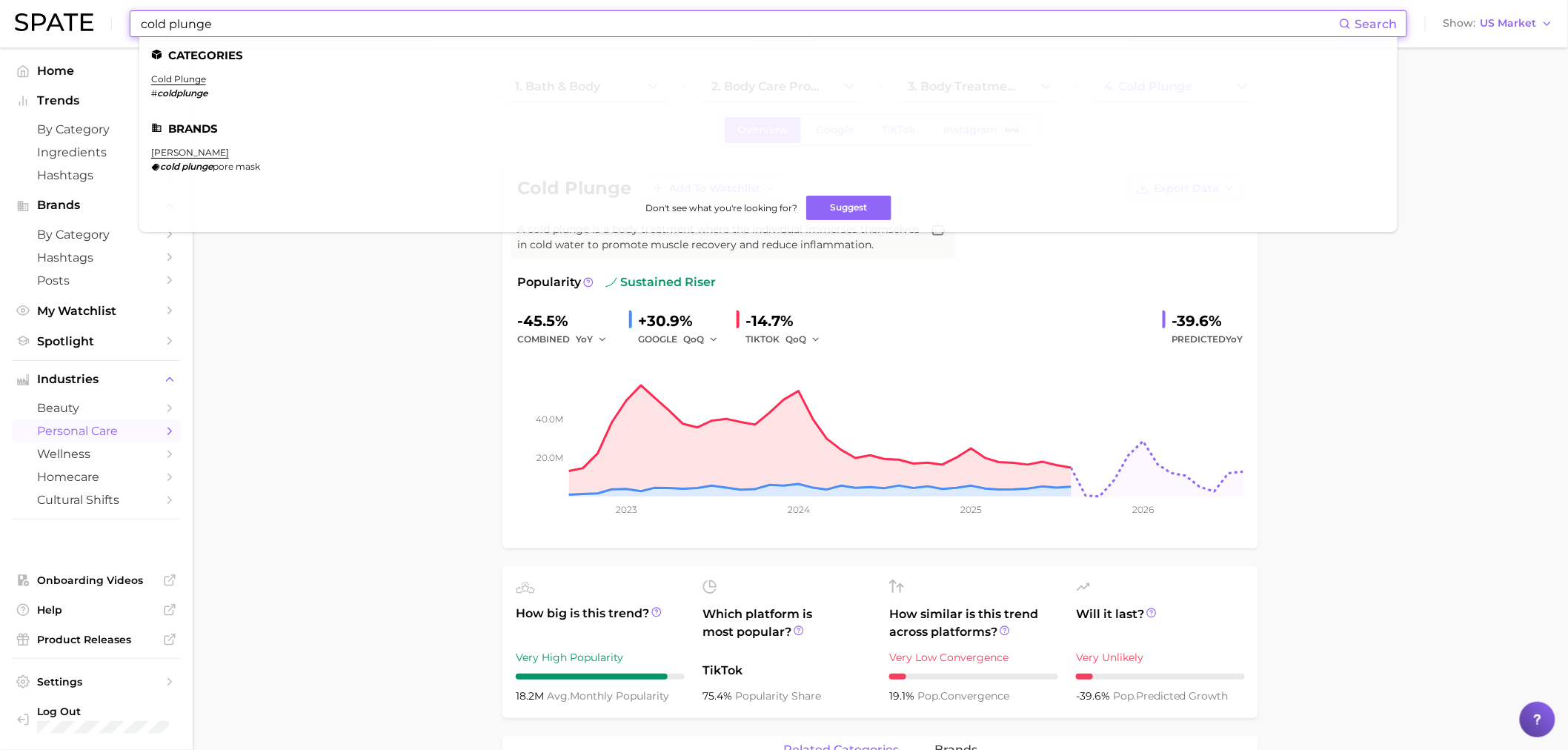
click at [482, 32] on input "cold plunge" at bounding box center [739, 24] width 1200 height 25
click at [334, 18] on input "cold plunge" at bounding box center [739, 24] width 1200 height 25
drag, startPoint x: 334, startPoint y: 18, endPoint x: -13, endPoint y: 2, distance: 347.4
click at [0, 2] on html "cold plunge Search Categories cold plunge # coldplunge Brands [PERSON_NAME] col…" at bounding box center [784, 375] width 1568 height 750
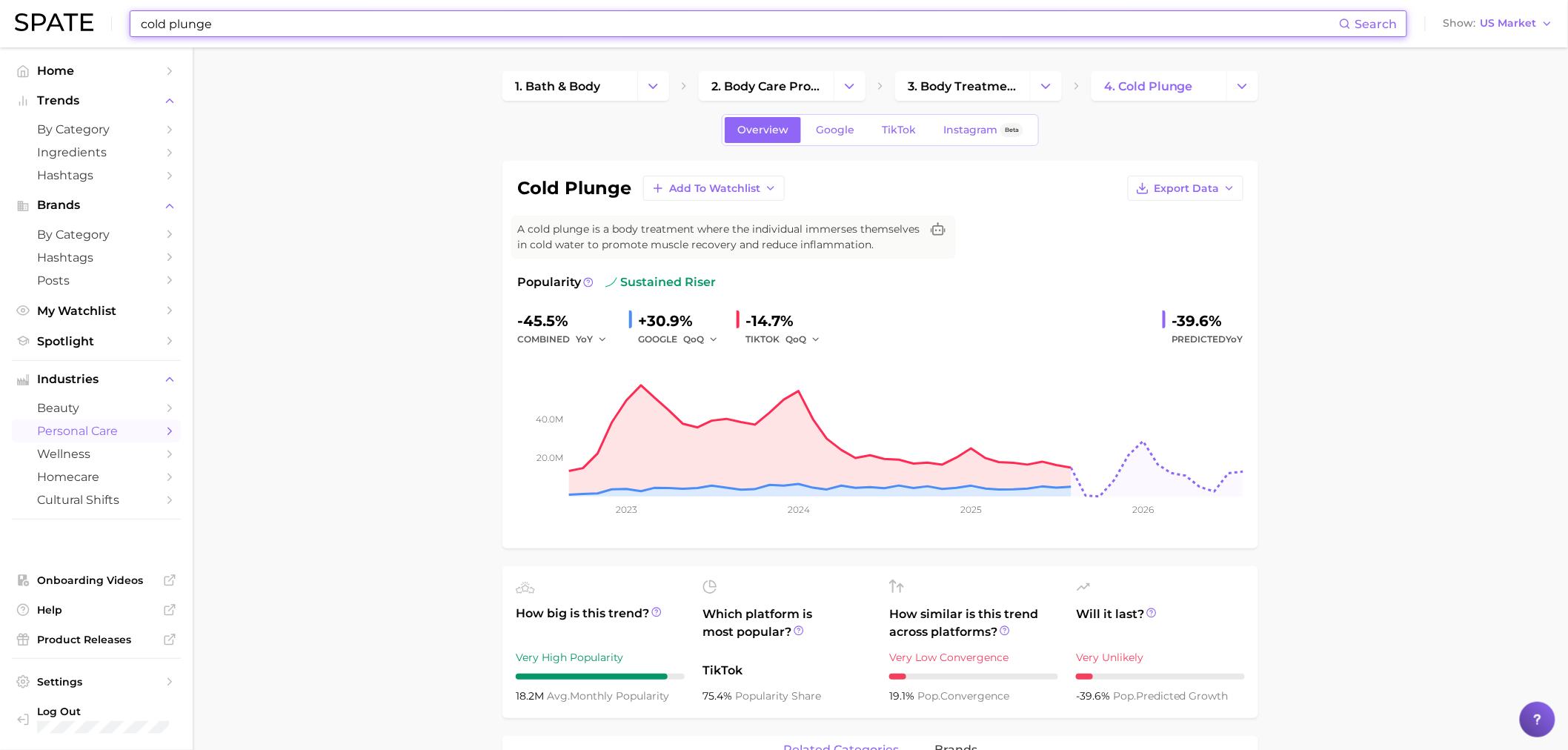
paste input "ryotherapy"
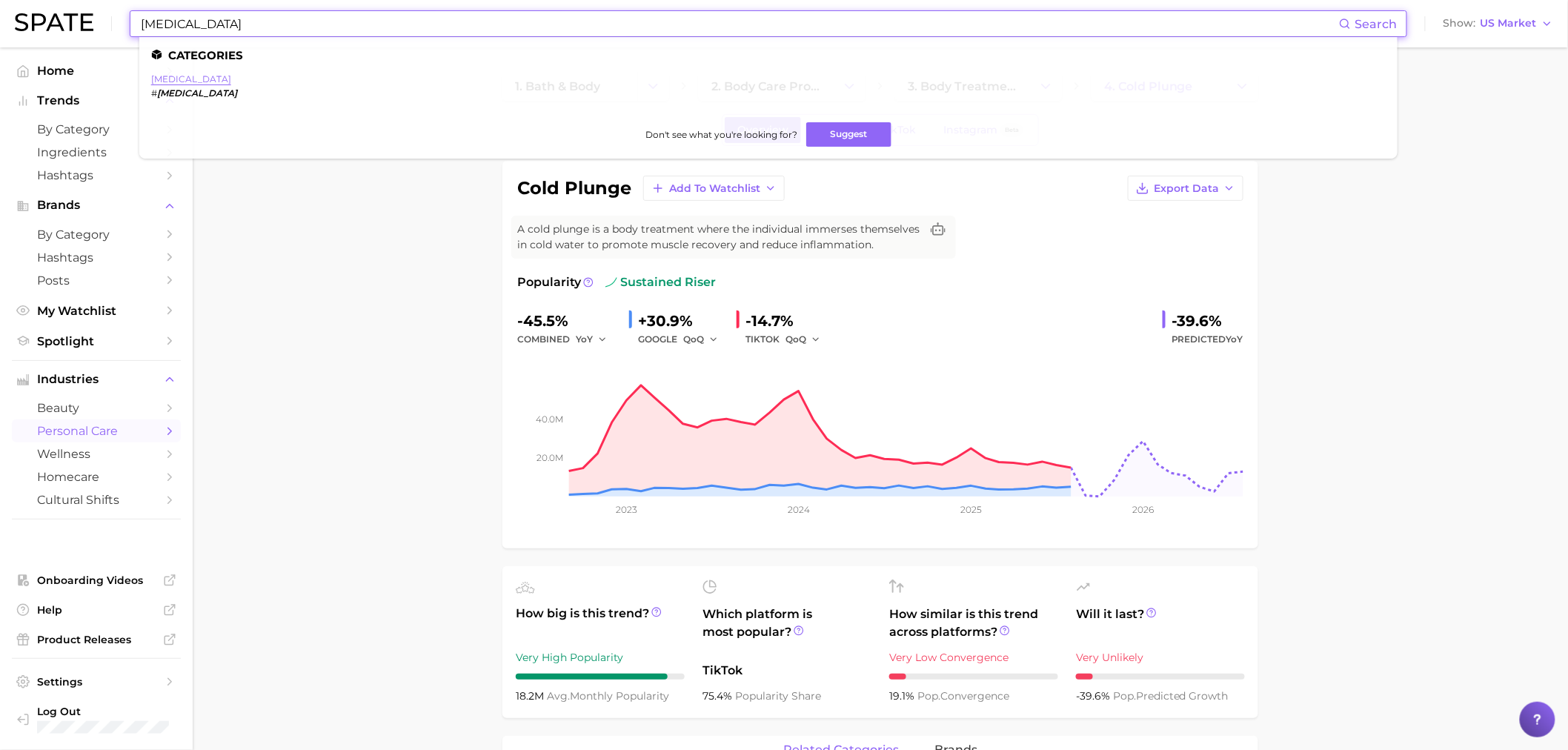
type input "[MEDICAL_DATA]"
click at [194, 72] on ul "Categories [MEDICAL_DATA] # [MEDICAL_DATA] Don't see what you're looking for? S…" at bounding box center [768, 98] width 1258 height 121
click at [196, 75] on link "[MEDICAL_DATA]" at bounding box center [191, 79] width 80 height 11
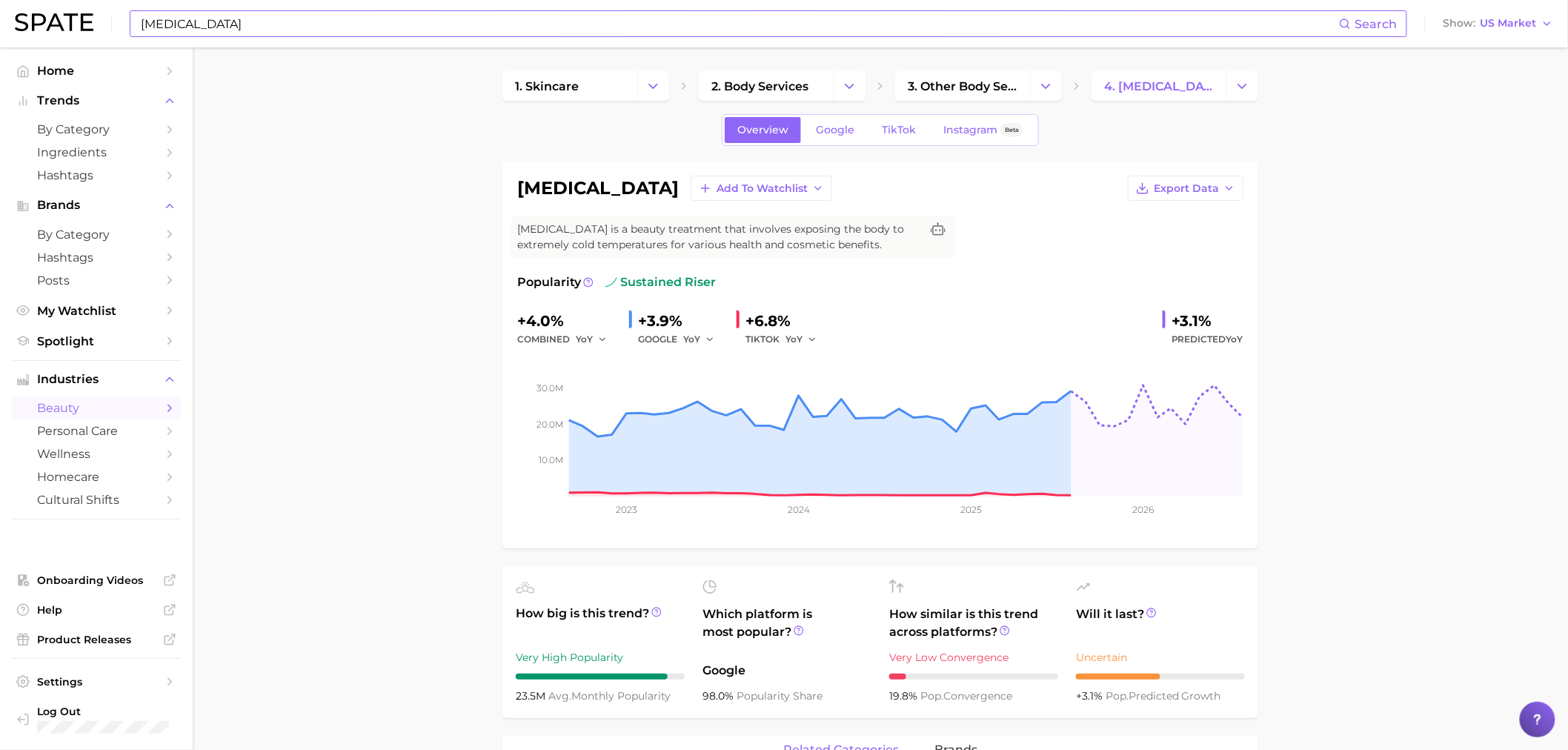
click at [568, 332] on div "combined YoY" at bounding box center [567, 339] width 100 height 18
click at [908, 130] on span "TikTok" at bounding box center [899, 130] width 34 height 12
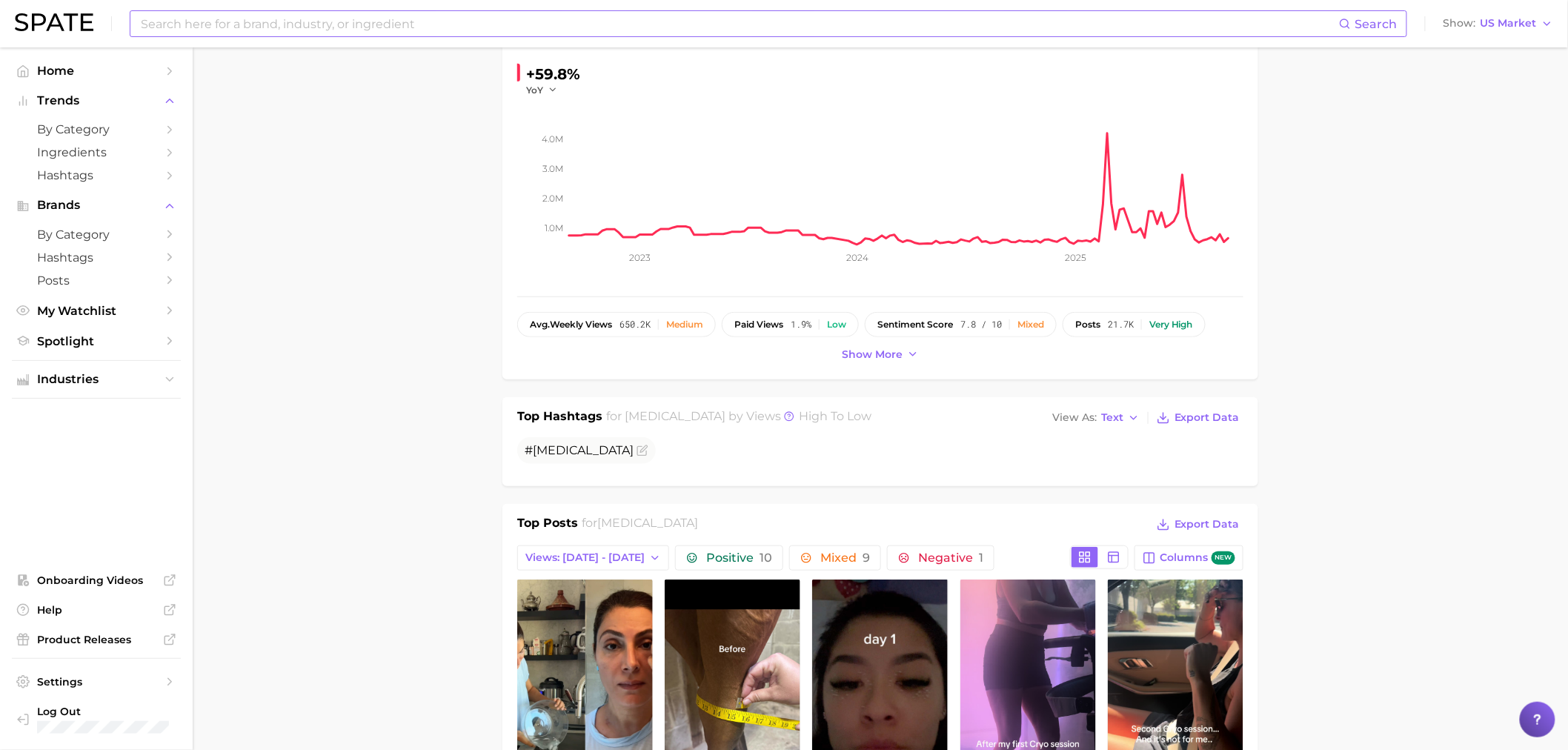
scroll to position [165, 0]
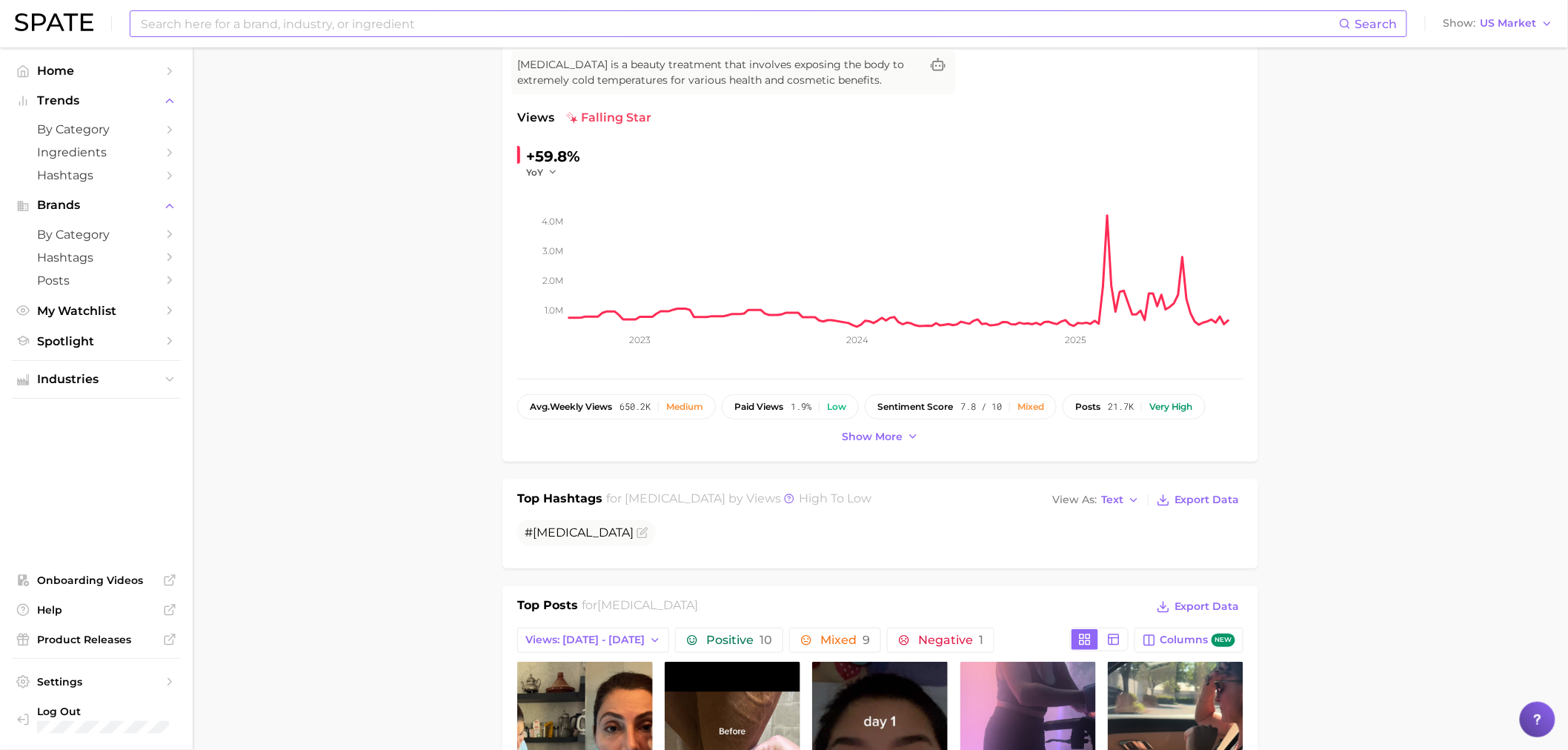
click at [420, 30] on input at bounding box center [739, 24] width 1200 height 25
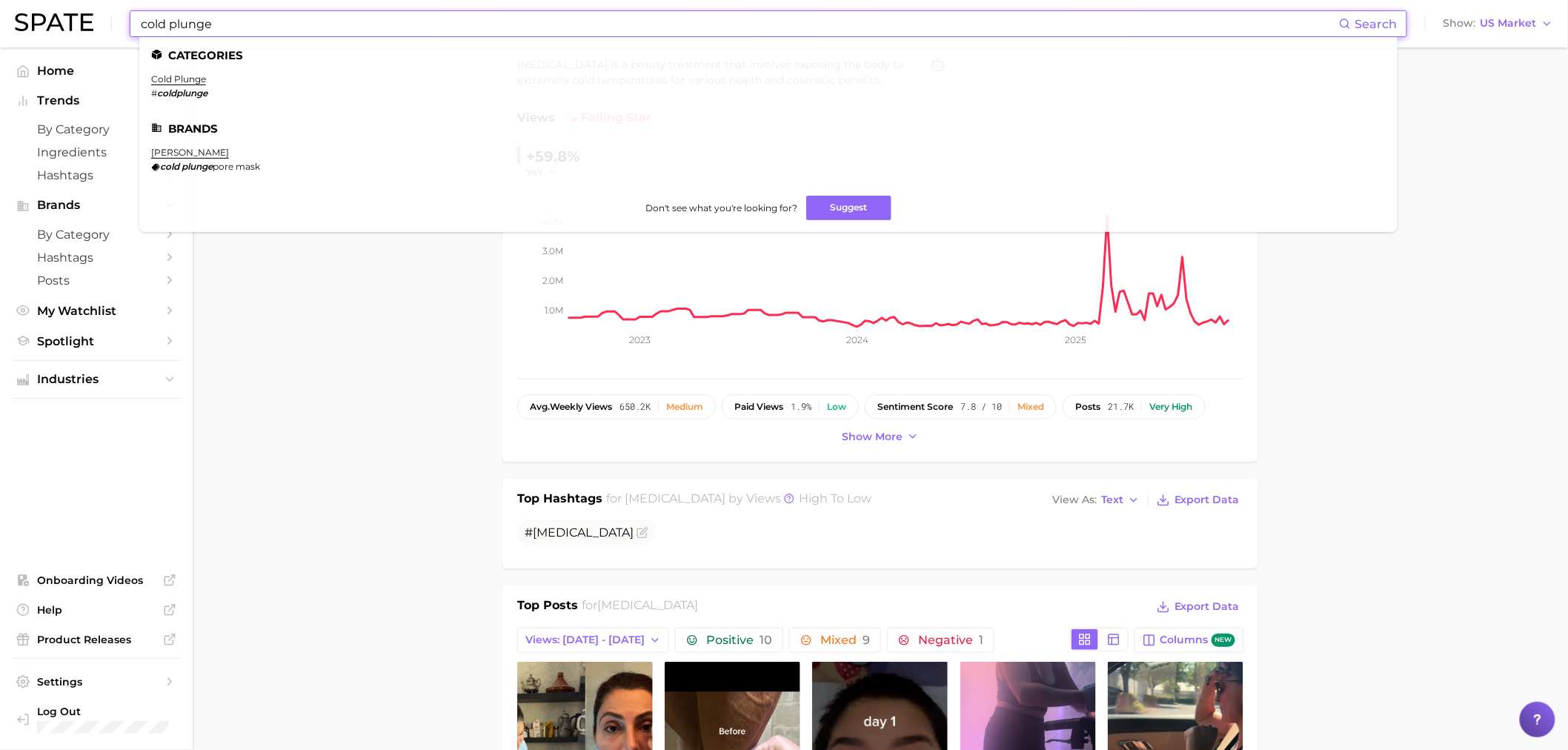
type input "cold plunge"
click at [200, 72] on ul "Categories cold plunge # coldplunge Brands [PERSON_NAME] cold plunge pore mask …" at bounding box center [768, 134] width 1258 height 195
click at [197, 82] on link "cold plunge" at bounding box center [178, 79] width 55 height 11
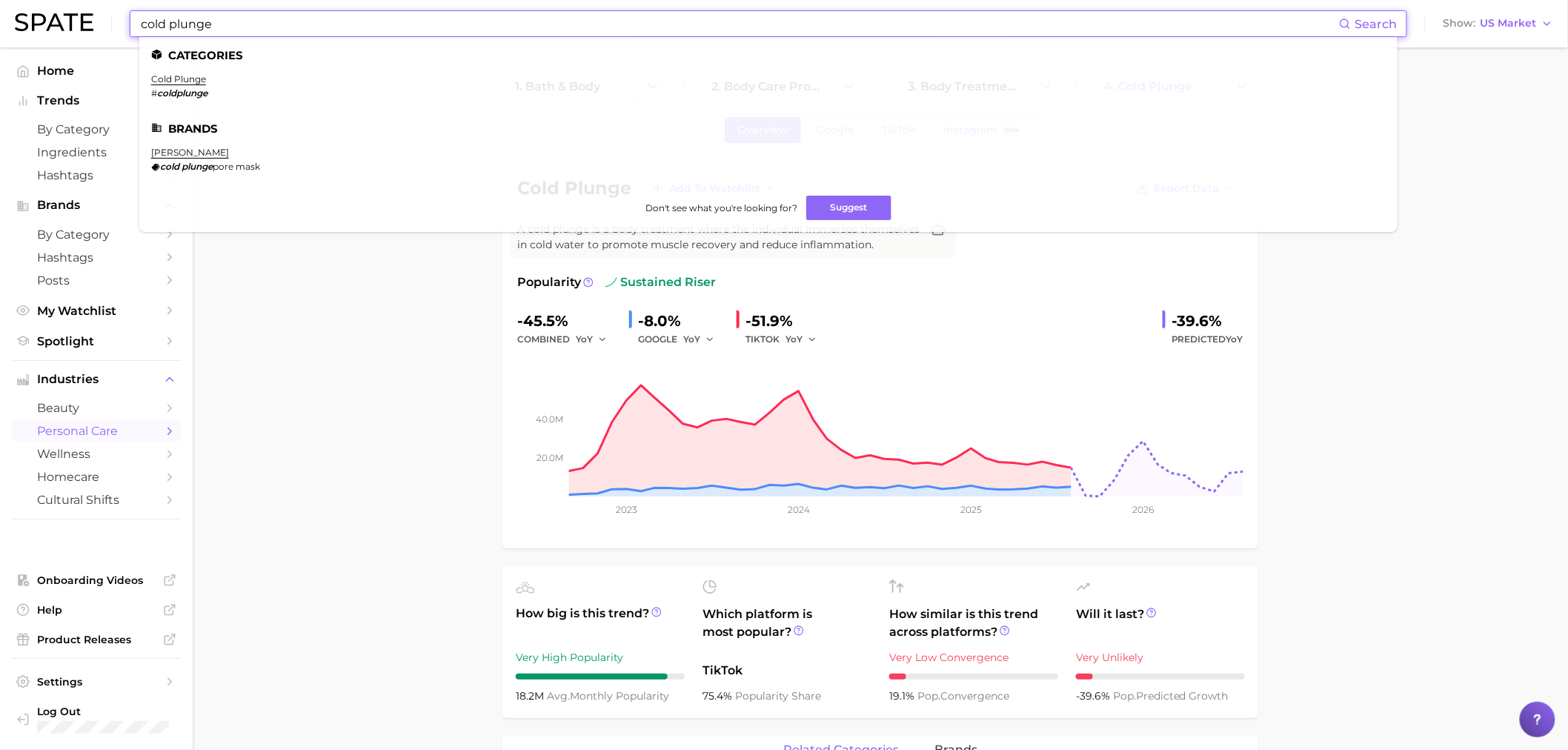
click at [441, 22] on input "cold plunge" at bounding box center [739, 24] width 1200 height 25
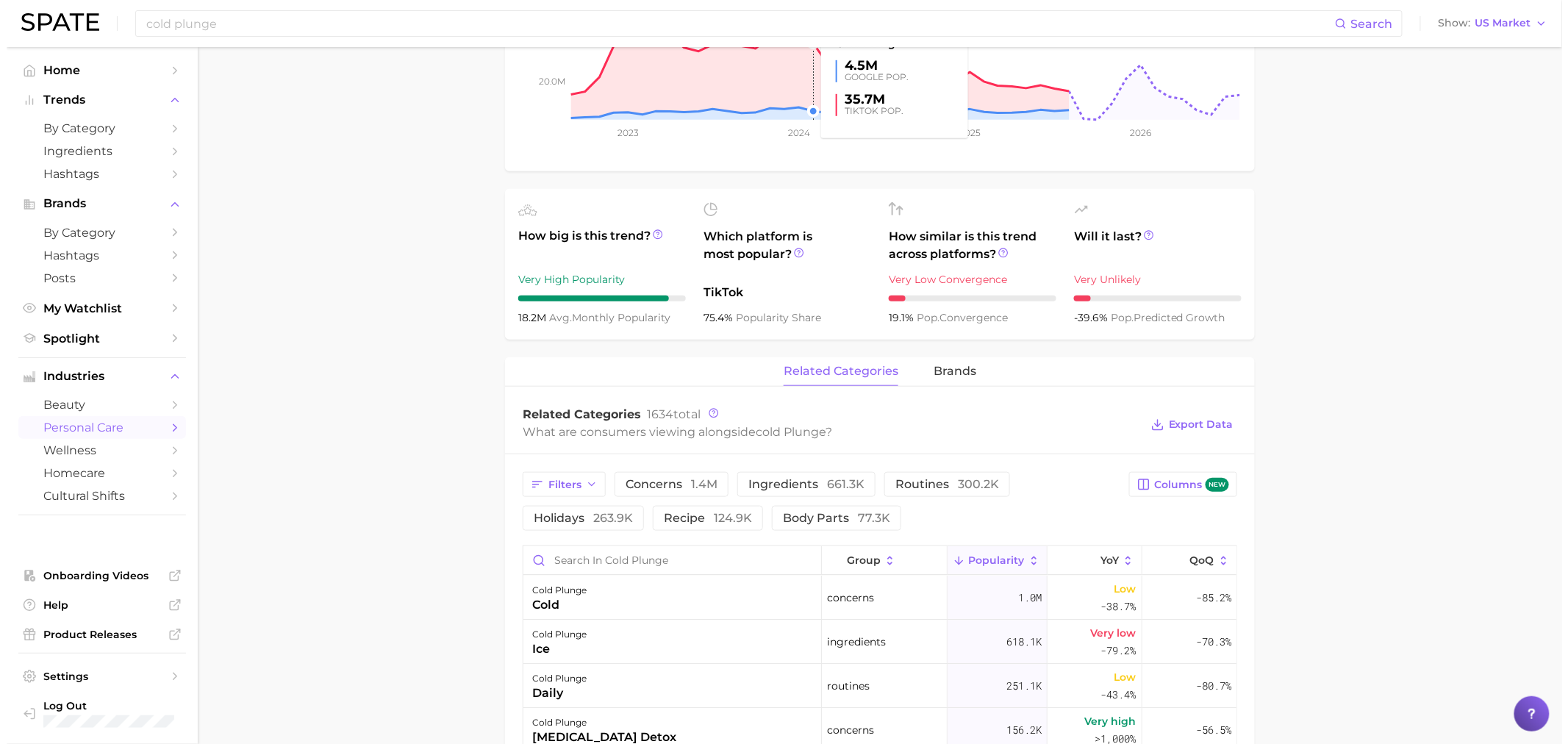
scroll to position [816, 0]
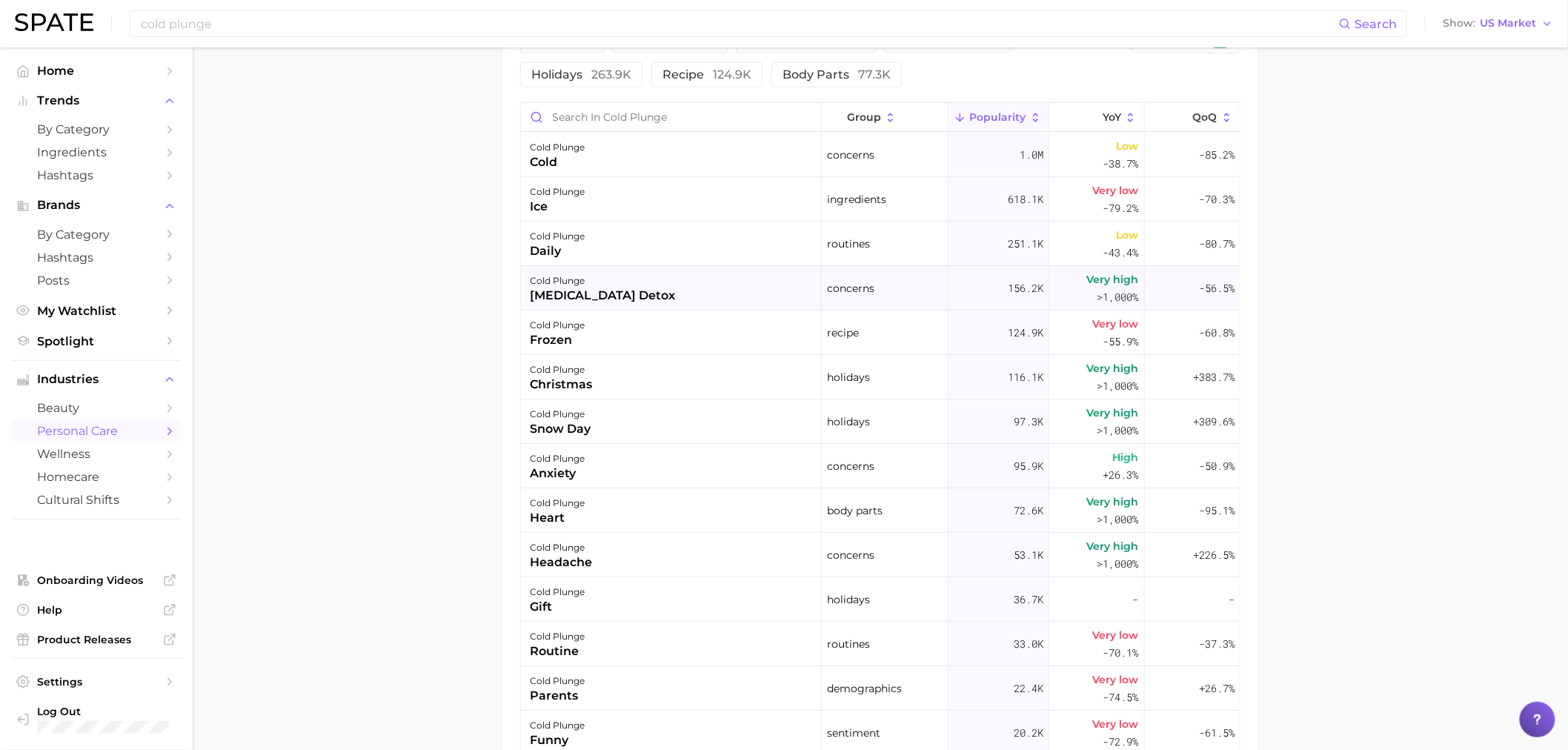
click at [569, 289] on div "[MEDICAL_DATA] detox" at bounding box center [602, 296] width 145 height 18
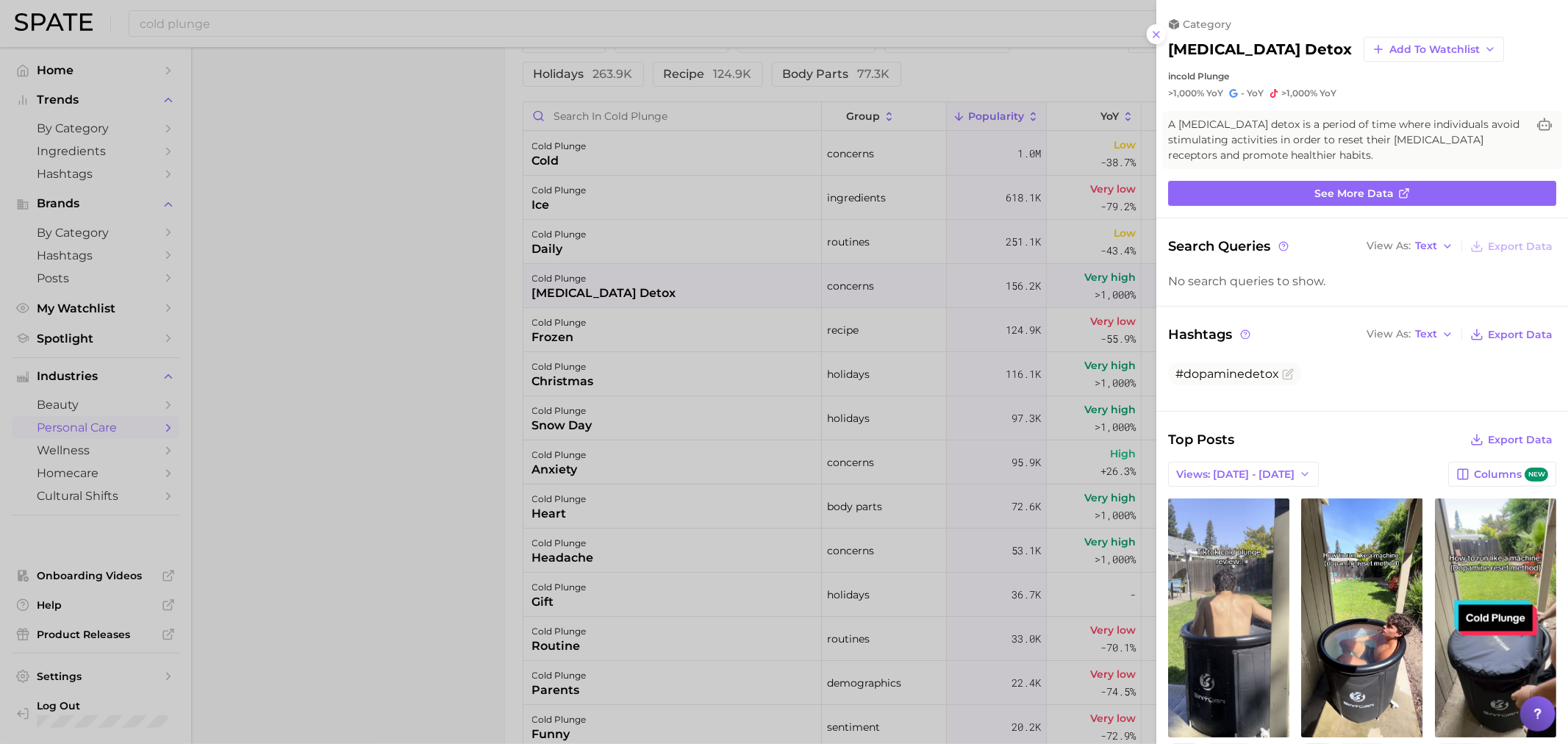
scroll to position [0, 0]
